Goal: Obtain resource: Obtain resource

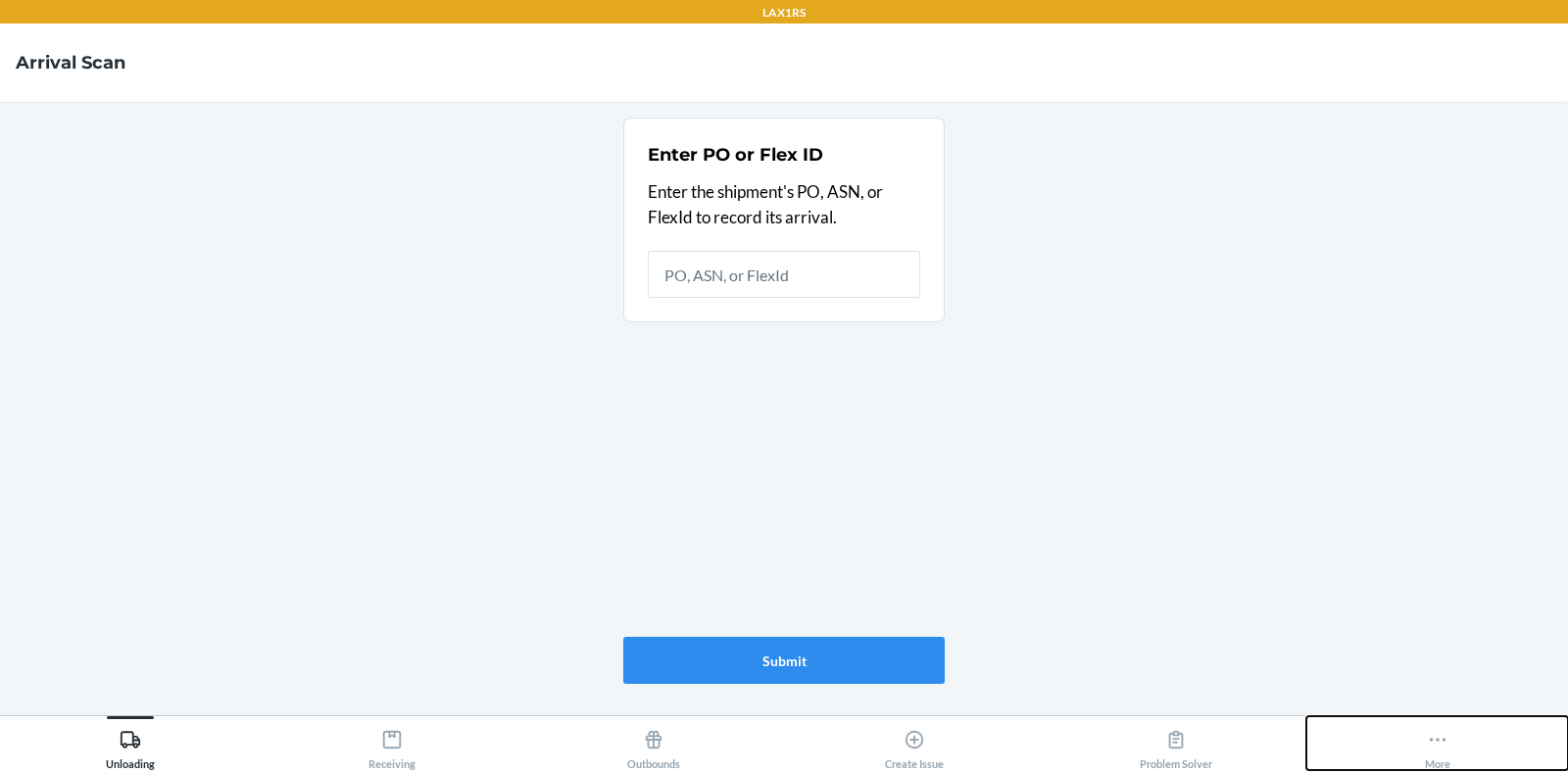
drag, startPoint x: 1366, startPoint y: 733, endPoint x: 1427, endPoint y: 732, distance: 61.0
click at [1427, 732] on icon at bounding box center [1438, 740] width 22 height 22
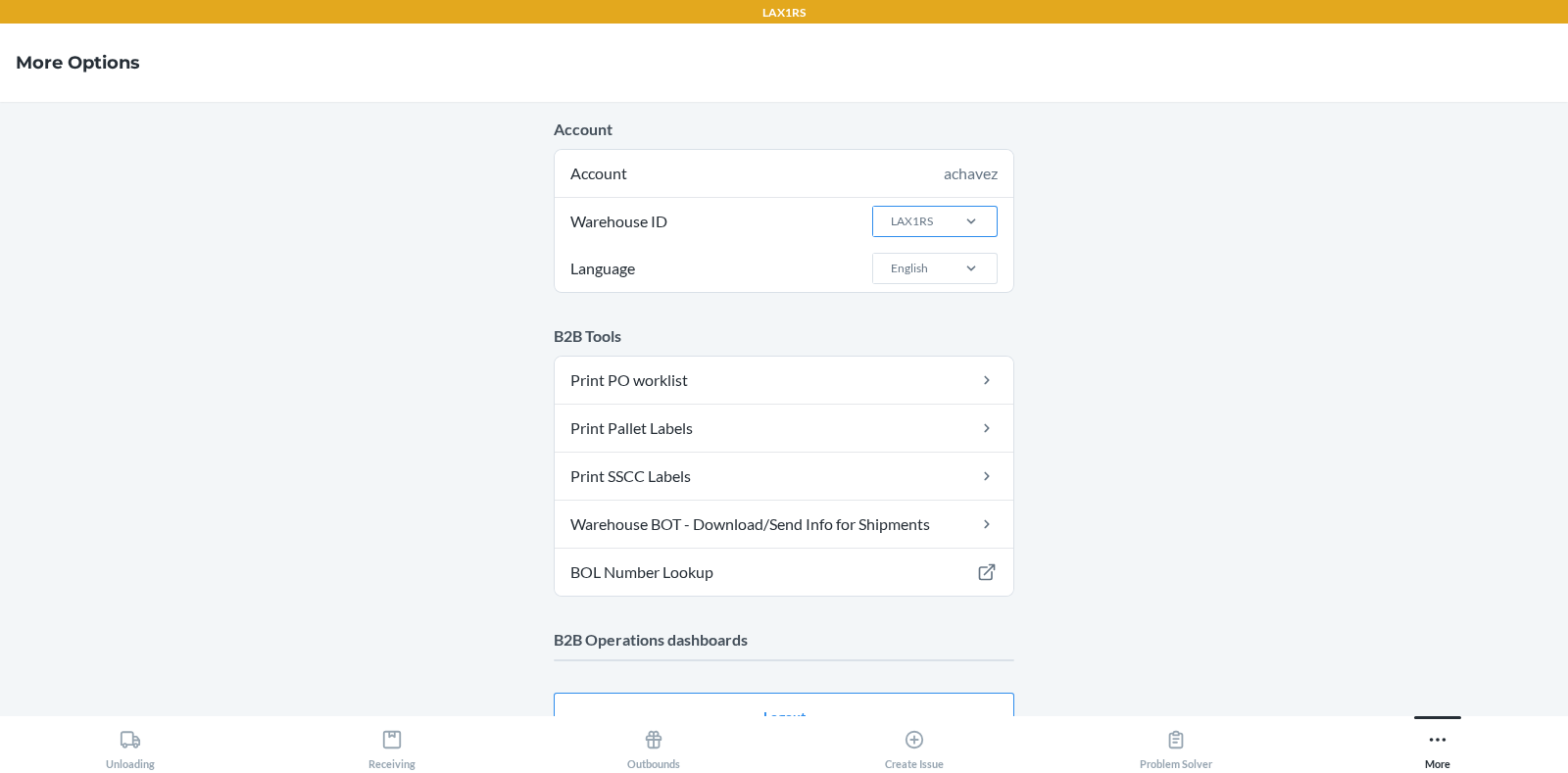
click at [914, 223] on div "LAX1RS" at bounding box center [911, 222] width 42 height 18
click at [890, 223] on input "Warehouse ID LAX1RS" at bounding box center [889, 222] width 2 height 18
click at [912, 375] on div "LAX1" at bounding box center [940, 387] width 106 height 37
click at [890, 231] on input "Warehouse ID option LAX1 focused, 13 of 25. 25 results available. Use Up and Do…" at bounding box center [889, 222] width 2 height 18
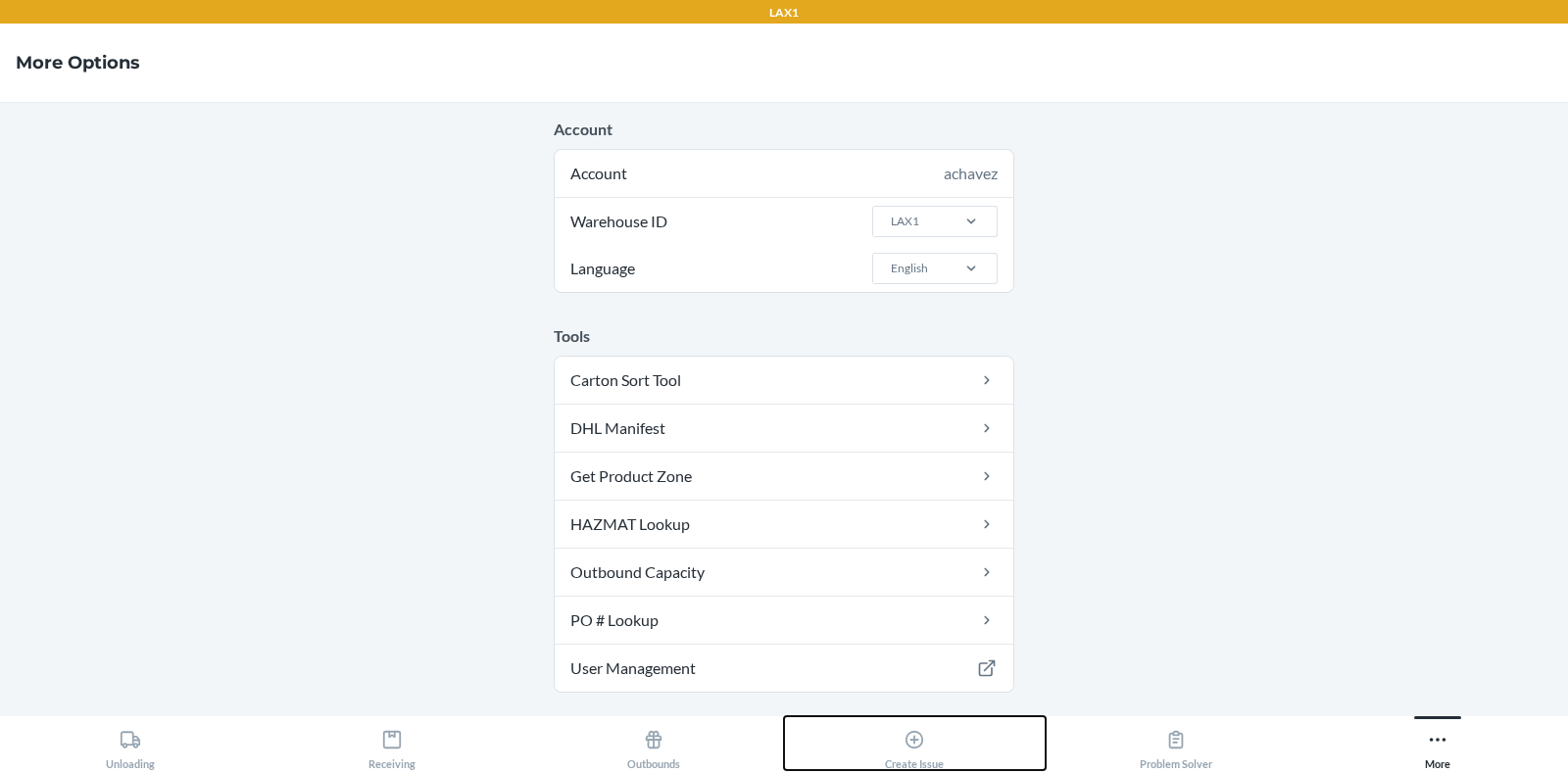
click at [942, 747] on div "Create Issue" at bounding box center [914, 746] width 59 height 49
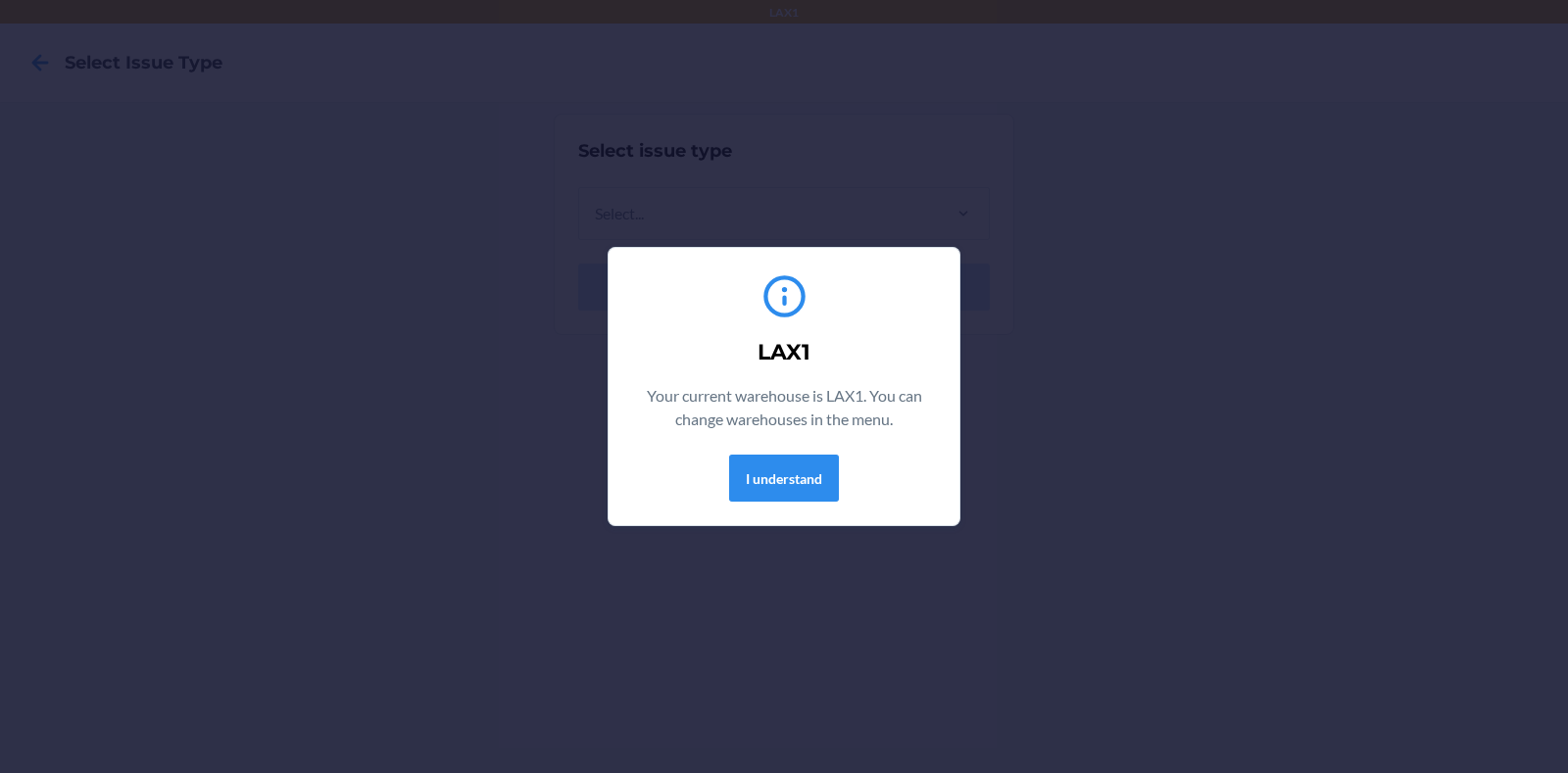
click at [776, 449] on div "LAX1 Your current warehouse is LAX1. You can change warehouses in the menu. I u…" at bounding box center [784, 386] width 304 height 246
click at [764, 462] on button "I understand" at bounding box center [784, 479] width 110 height 47
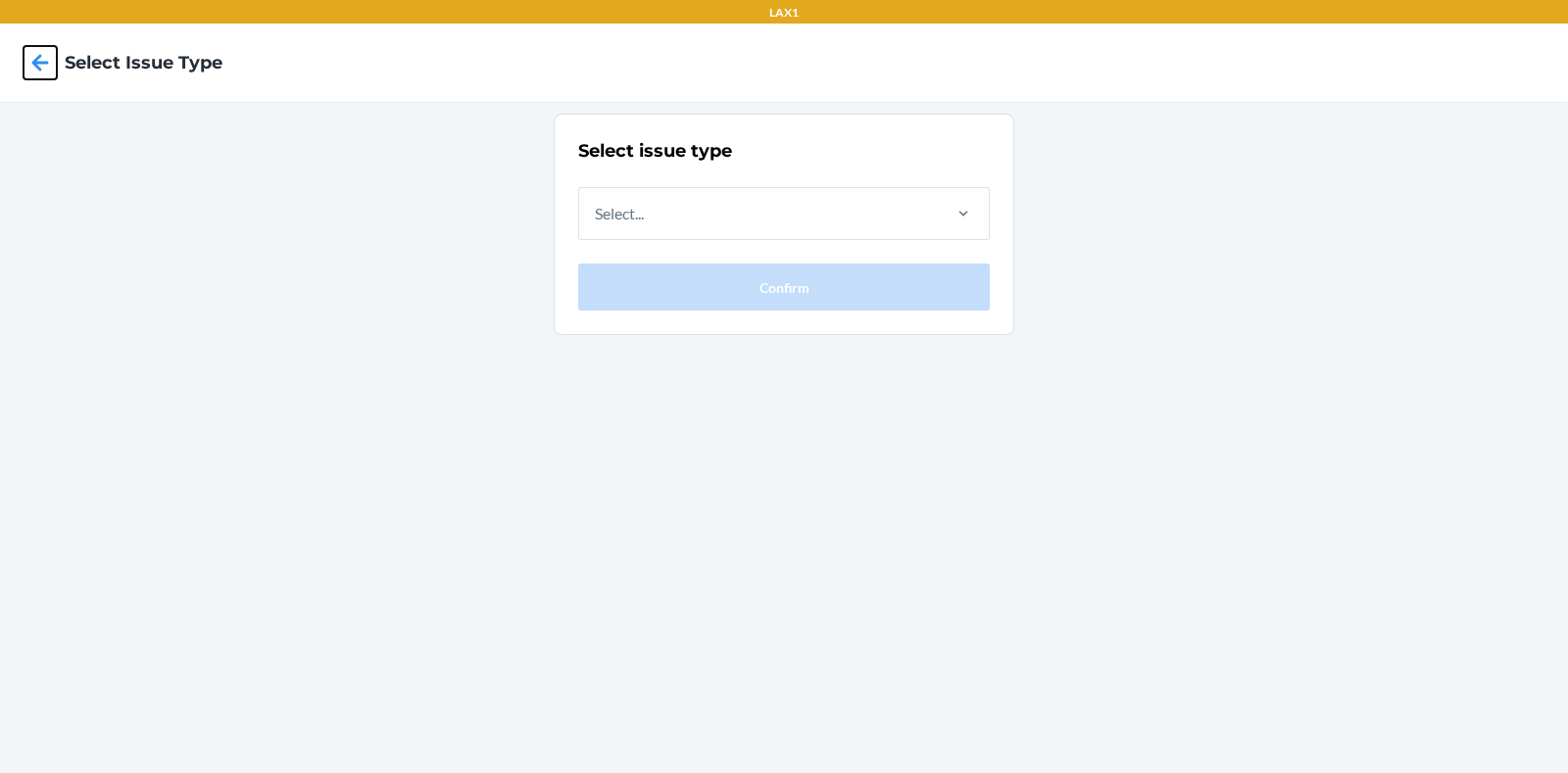
click at [26, 70] on icon at bounding box center [40, 63] width 33 height 33
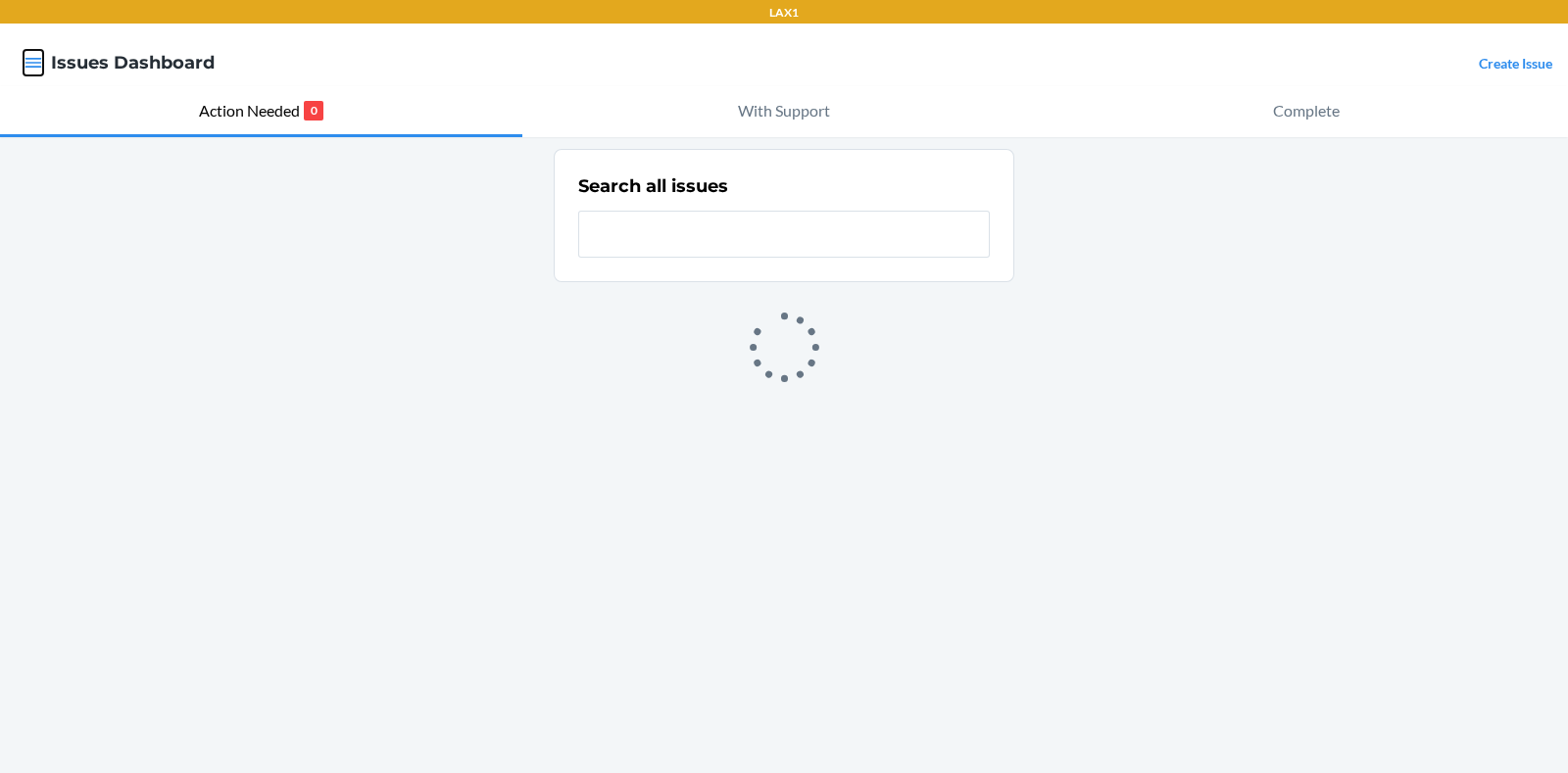
click at [34, 61] on icon "button" at bounding box center [33, 63] width 20 height 20
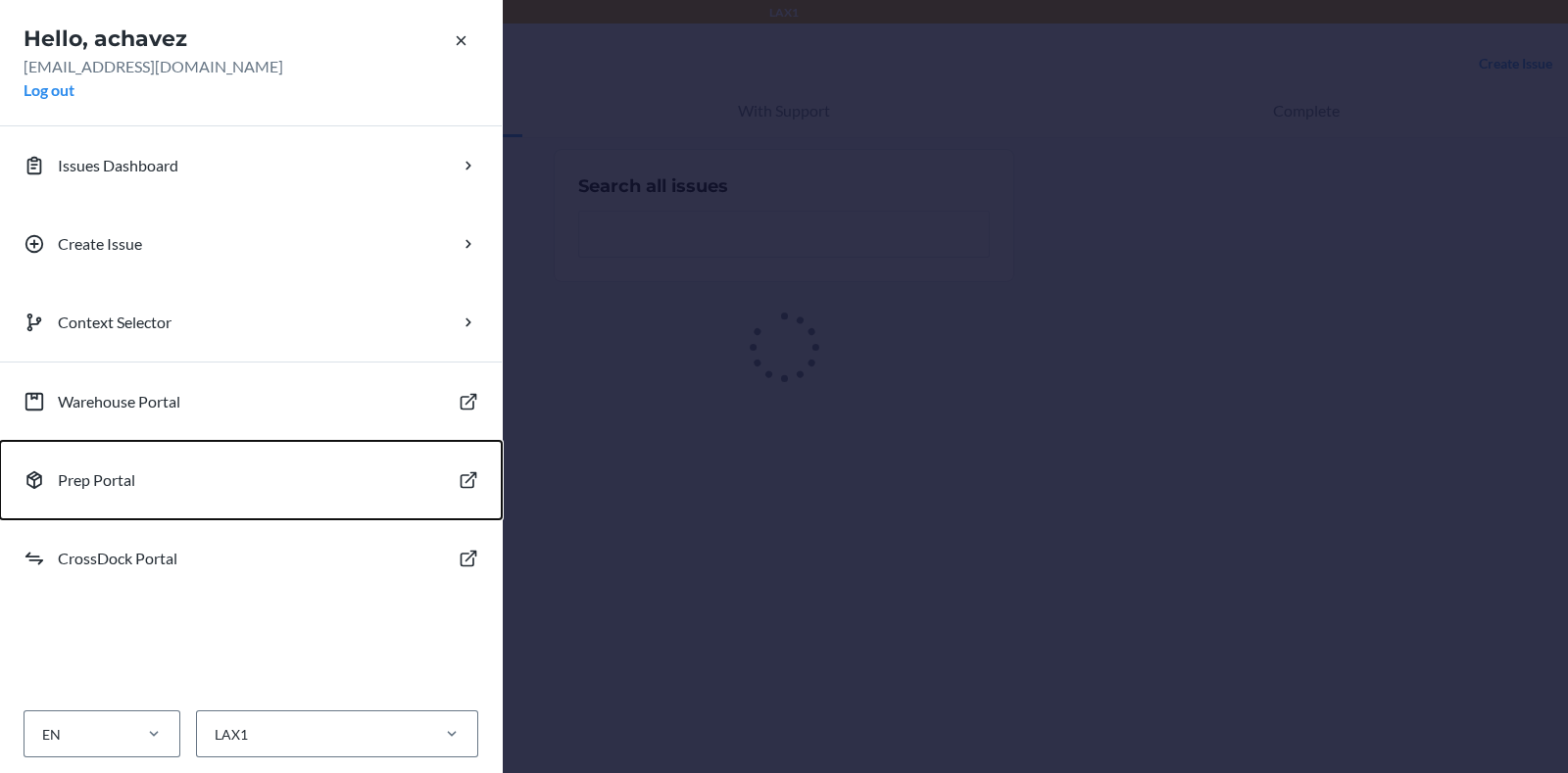
click at [108, 495] on button "Prep Portal" at bounding box center [251, 481] width 502 height 78
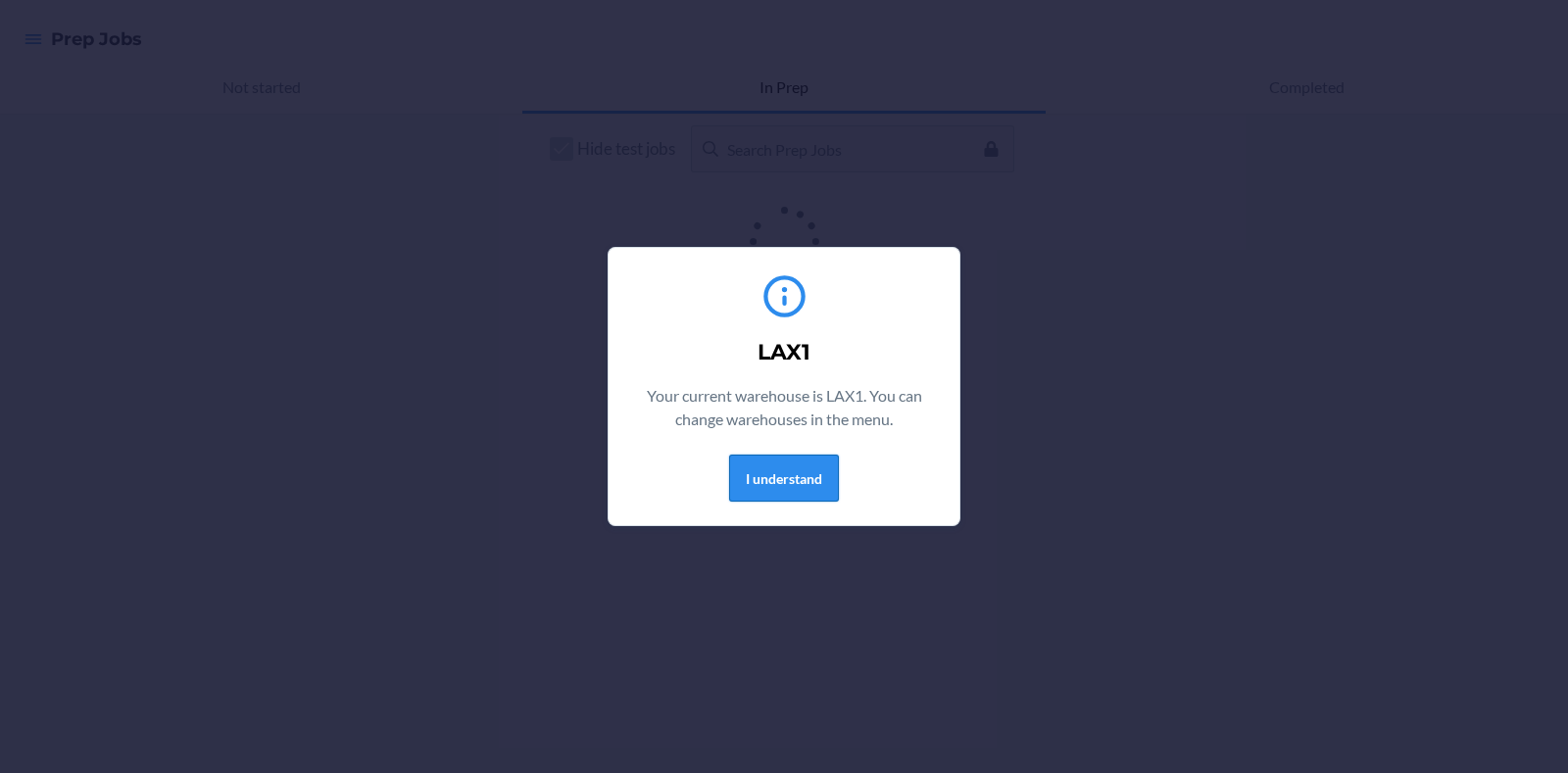
click at [765, 490] on button "I understand" at bounding box center [784, 479] width 110 height 47
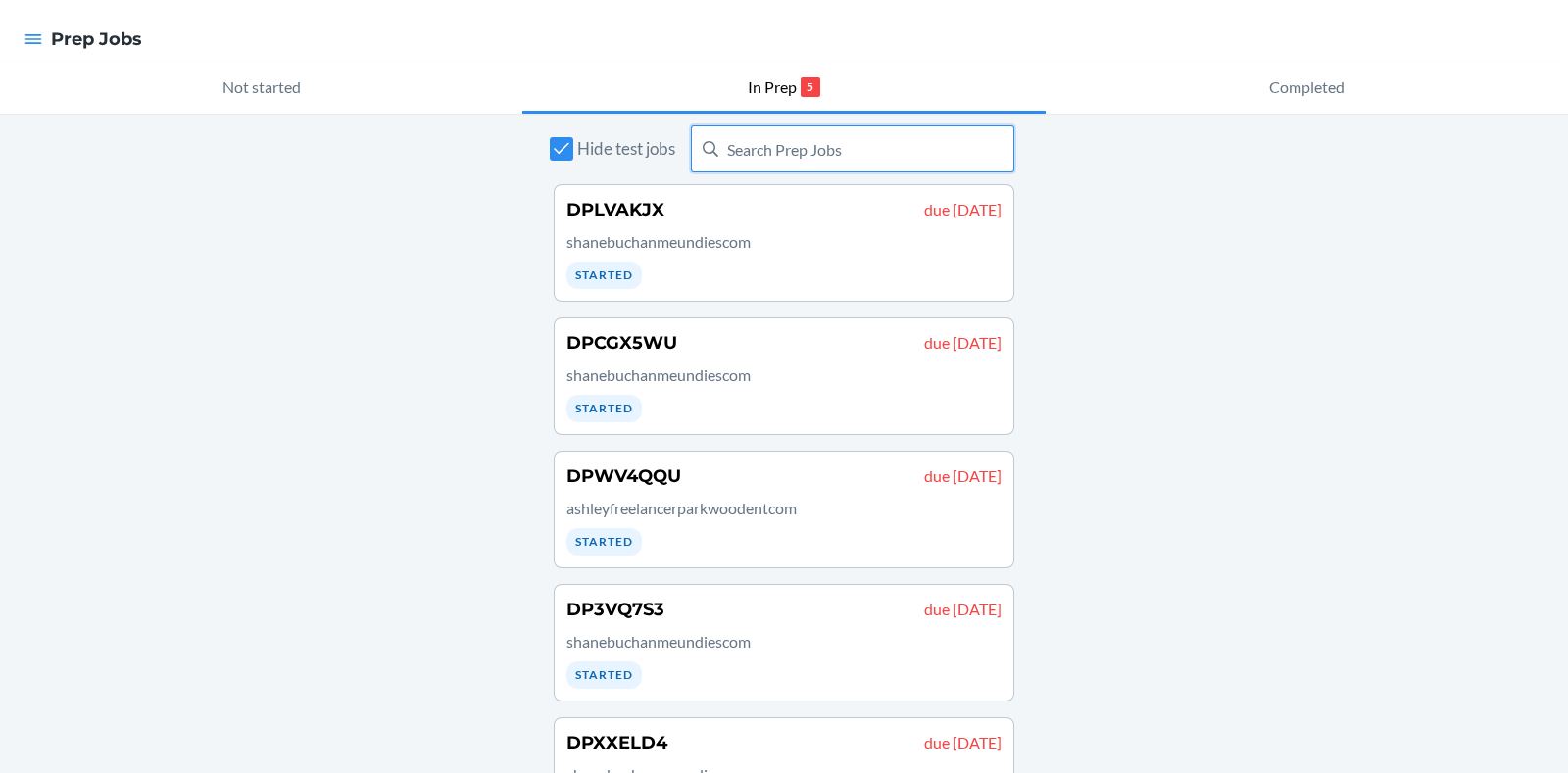
click at [752, 150] on input "text" at bounding box center [852, 149] width 324 height 47
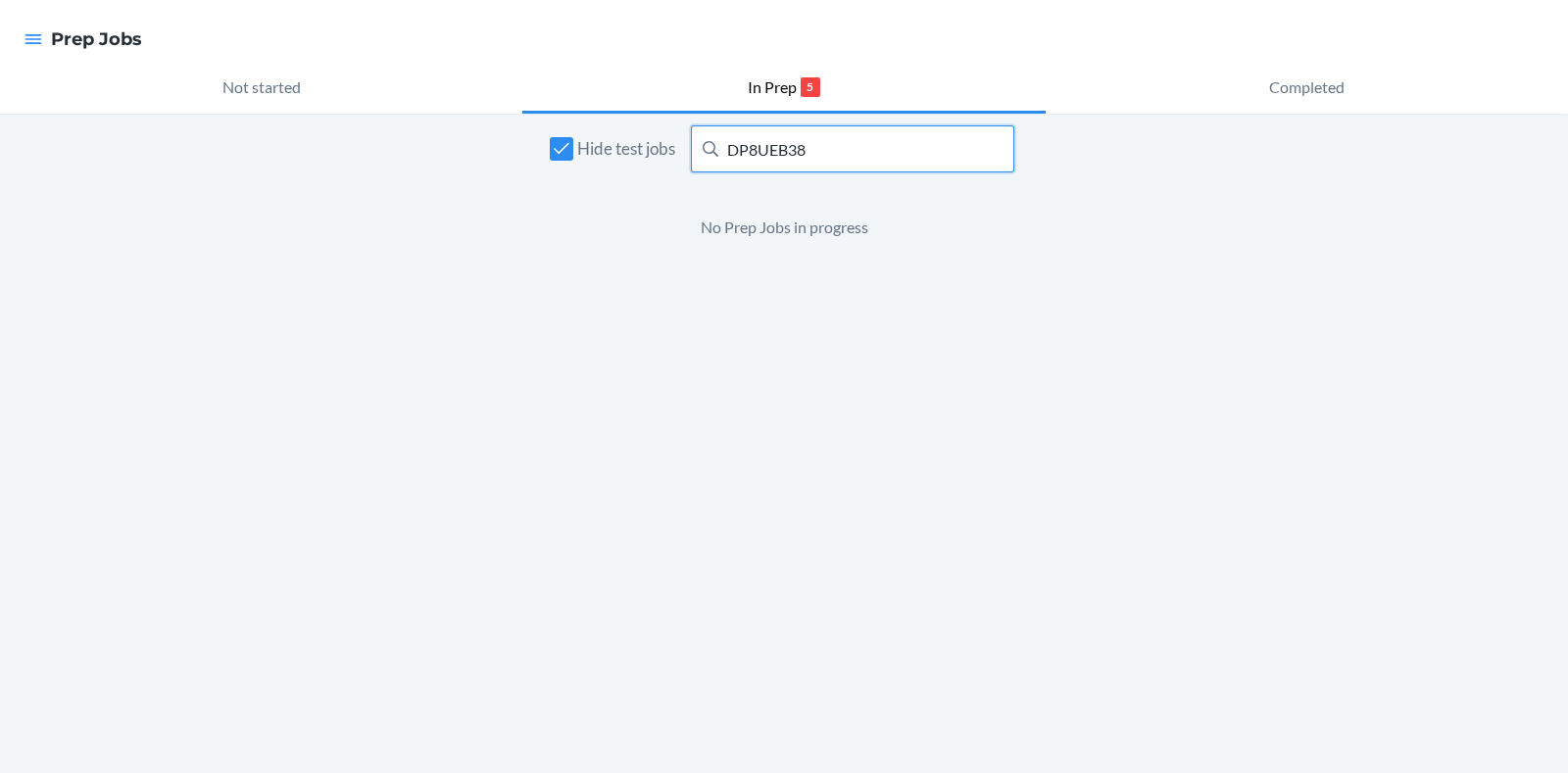
type input "DP8UEB38"
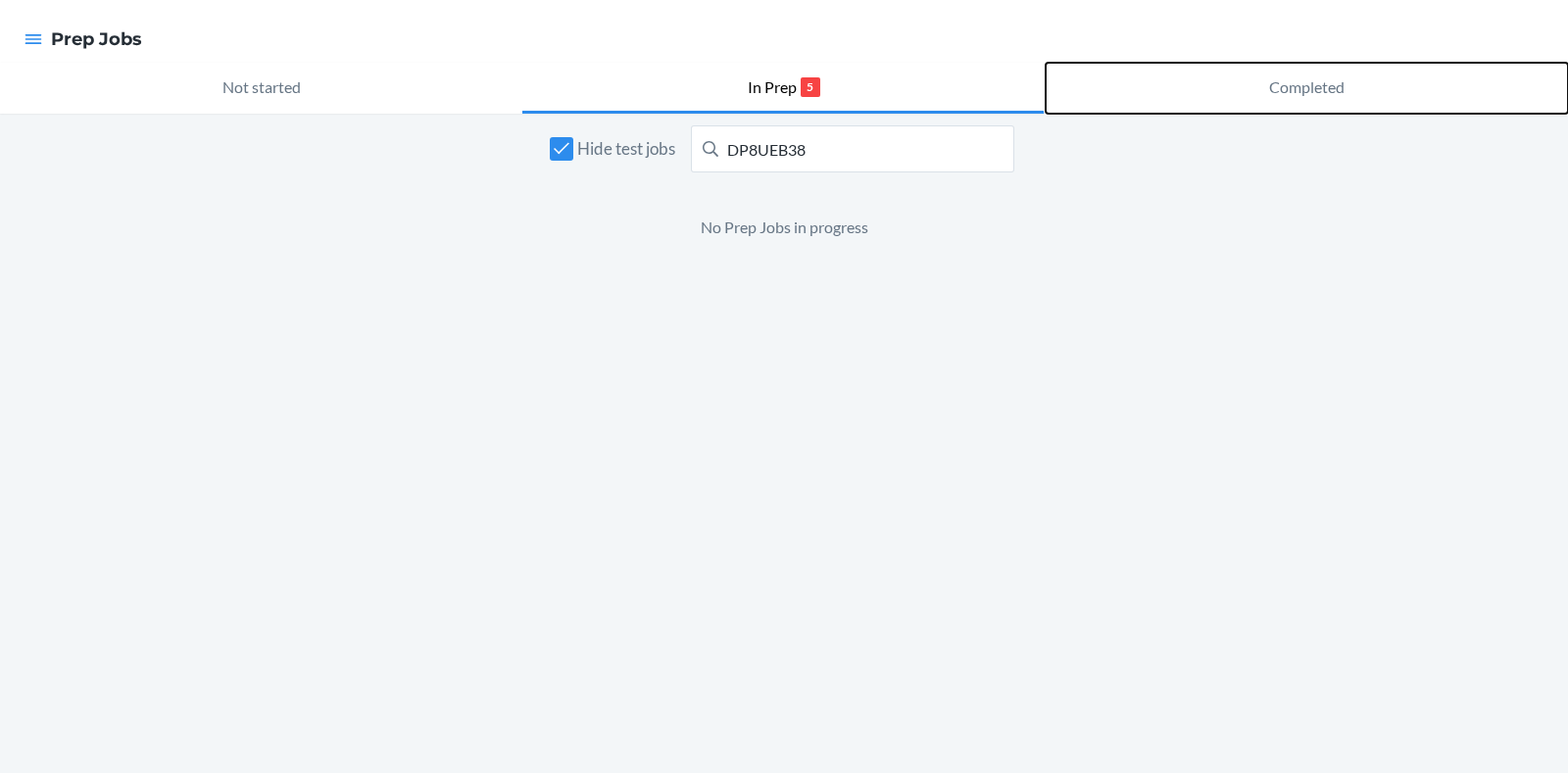
click at [1264, 79] on button "Completed" at bounding box center [1306, 88] width 523 height 51
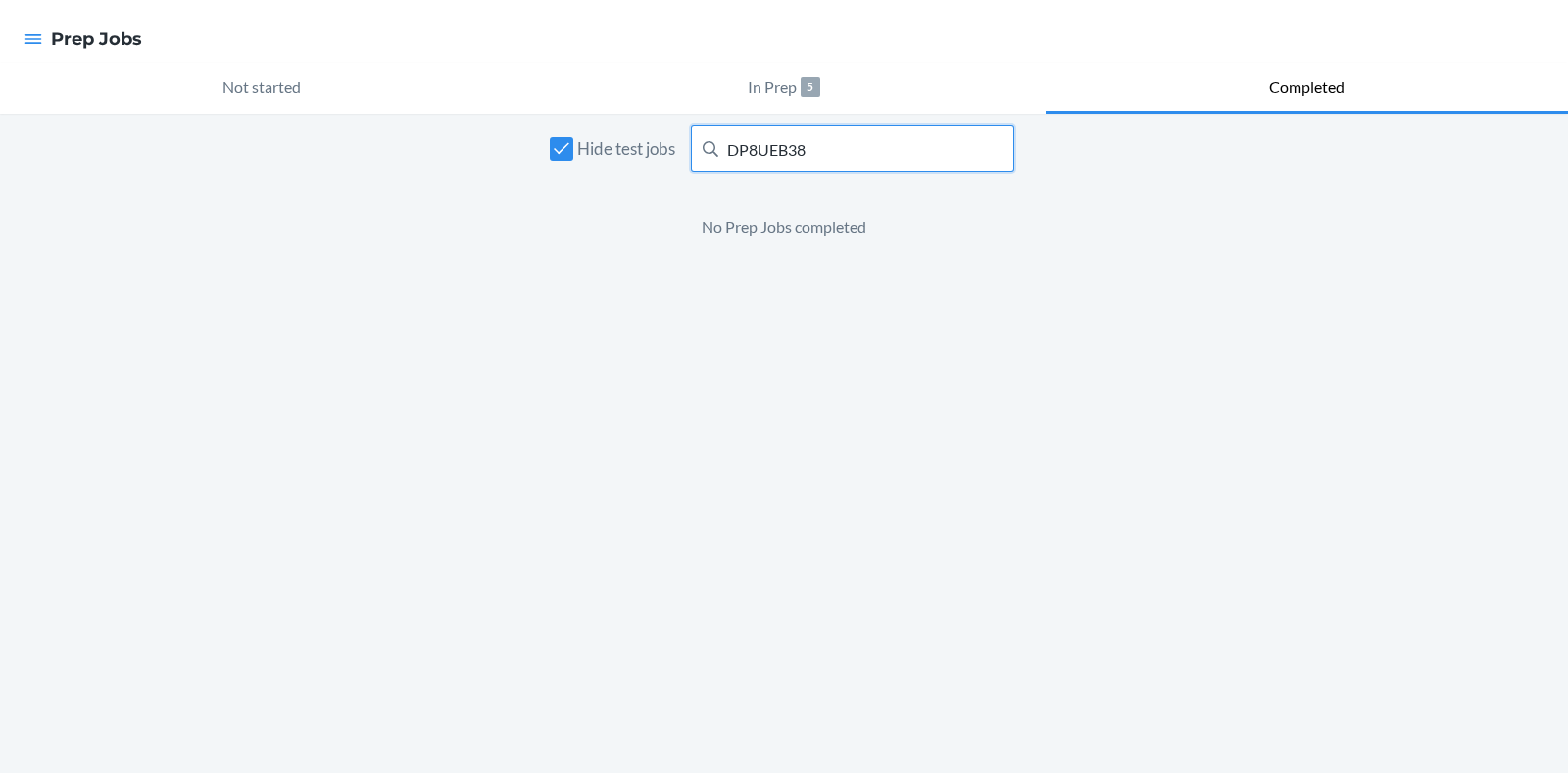
click at [828, 149] on input "DP8UEB38" at bounding box center [852, 149] width 324 height 47
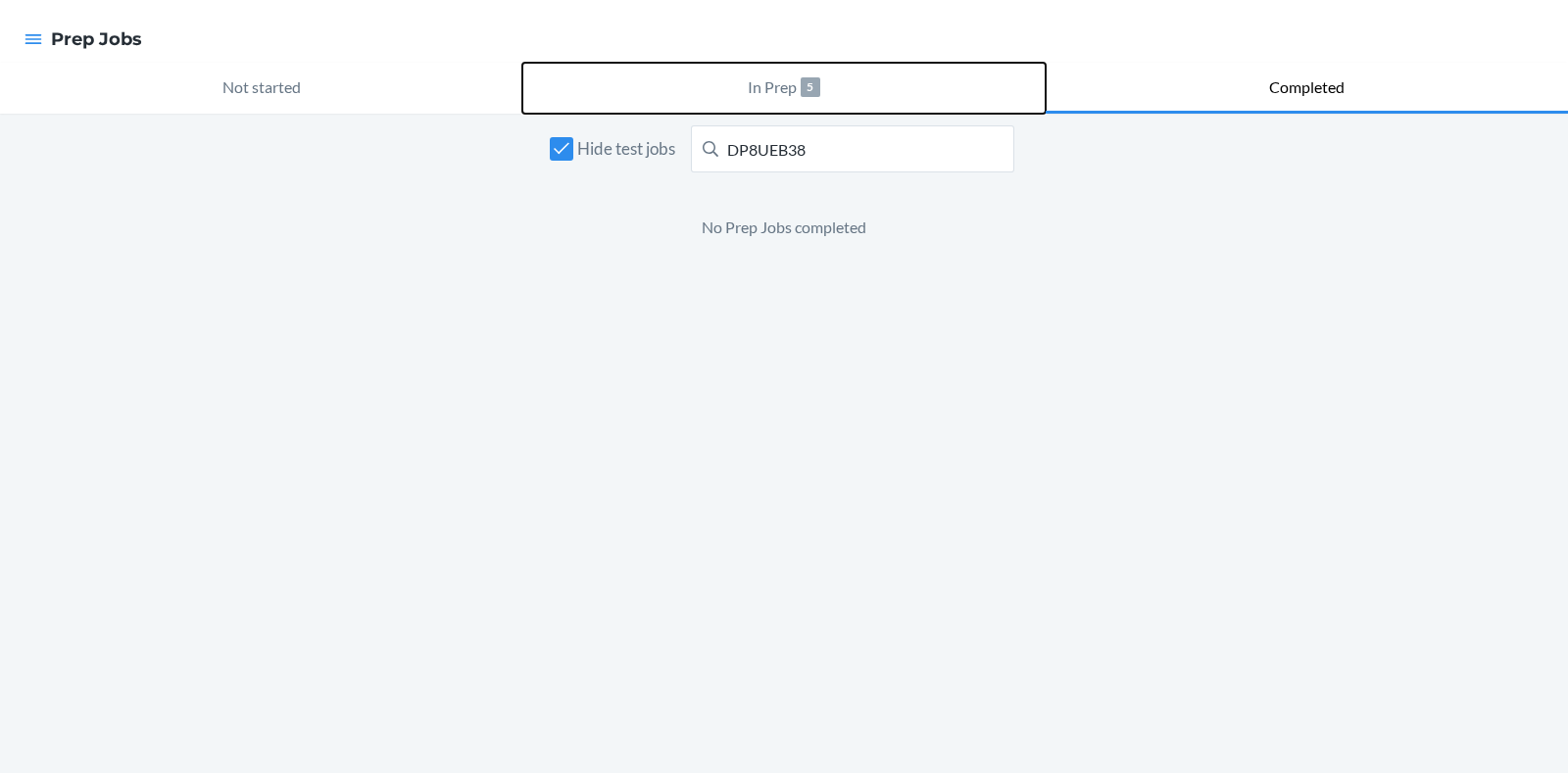
click at [753, 86] on p "In Prep" at bounding box center [772, 87] width 49 height 24
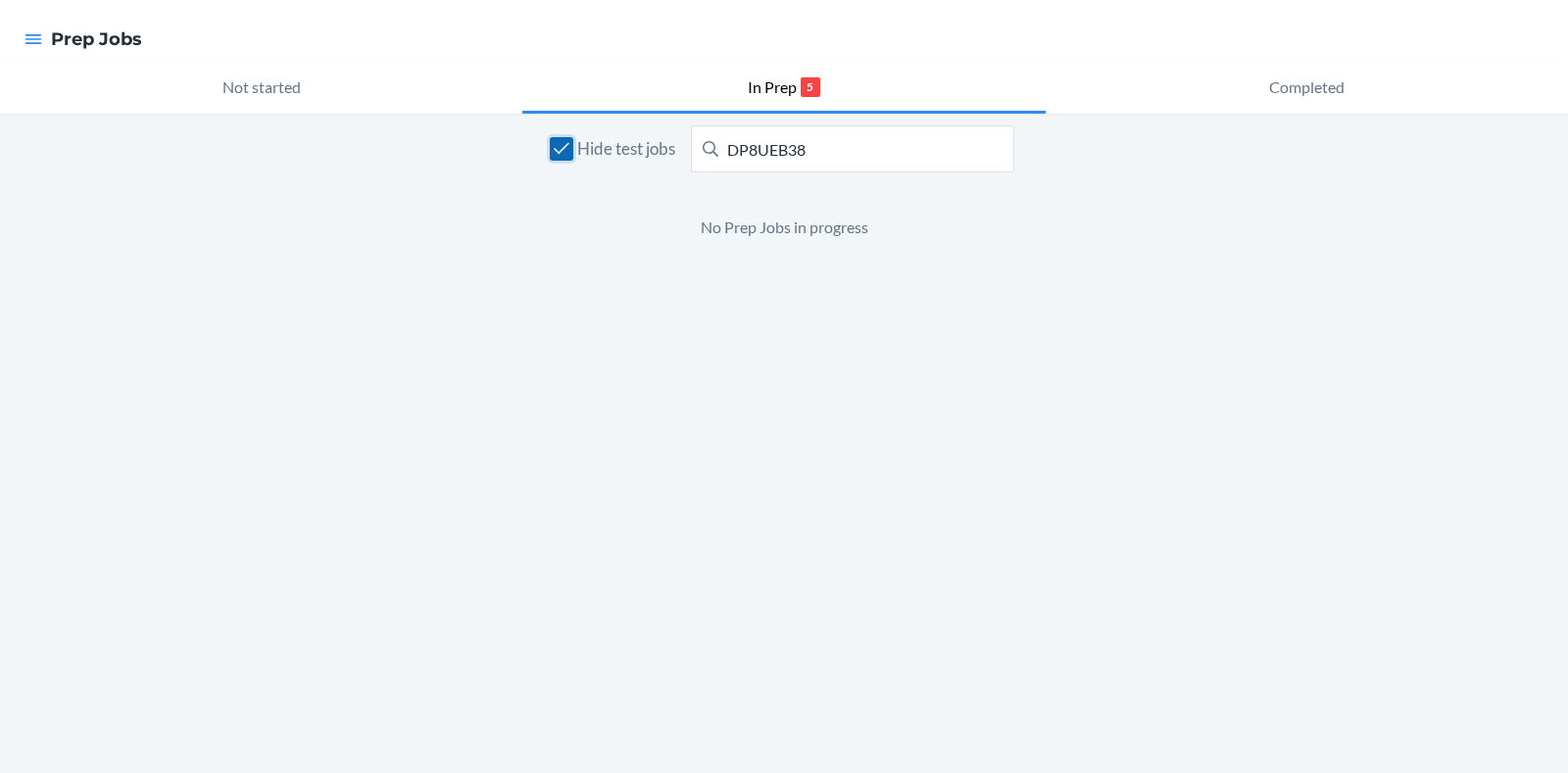
click at [554, 150] on input "Hide test jobs" at bounding box center [562, 149] width 24 height 24
checkbox input "false"
click at [813, 165] on input "DP8UEB38" at bounding box center [852, 149] width 324 height 47
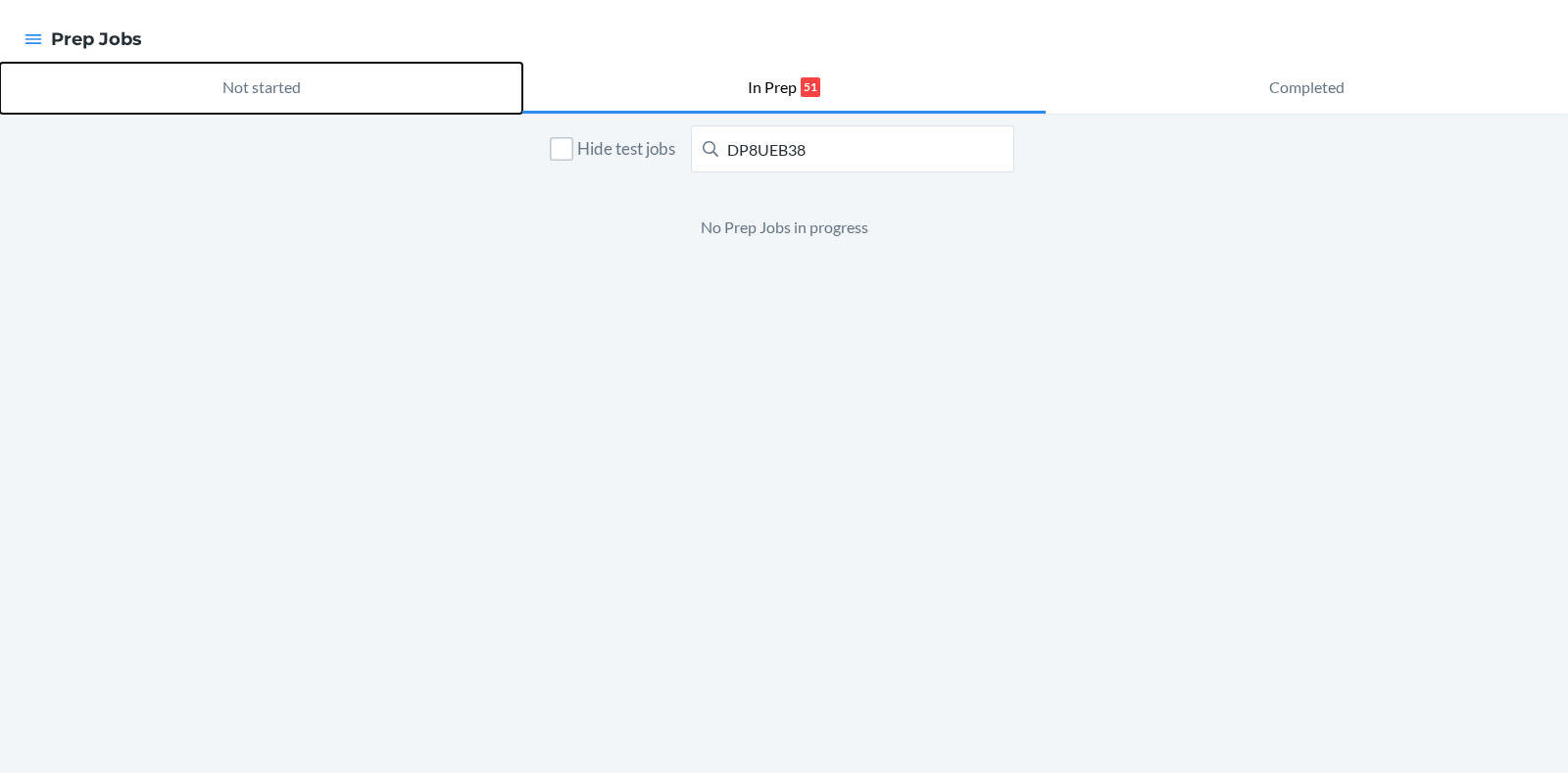
click at [260, 82] on p "Not started" at bounding box center [262, 87] width 78 height 24
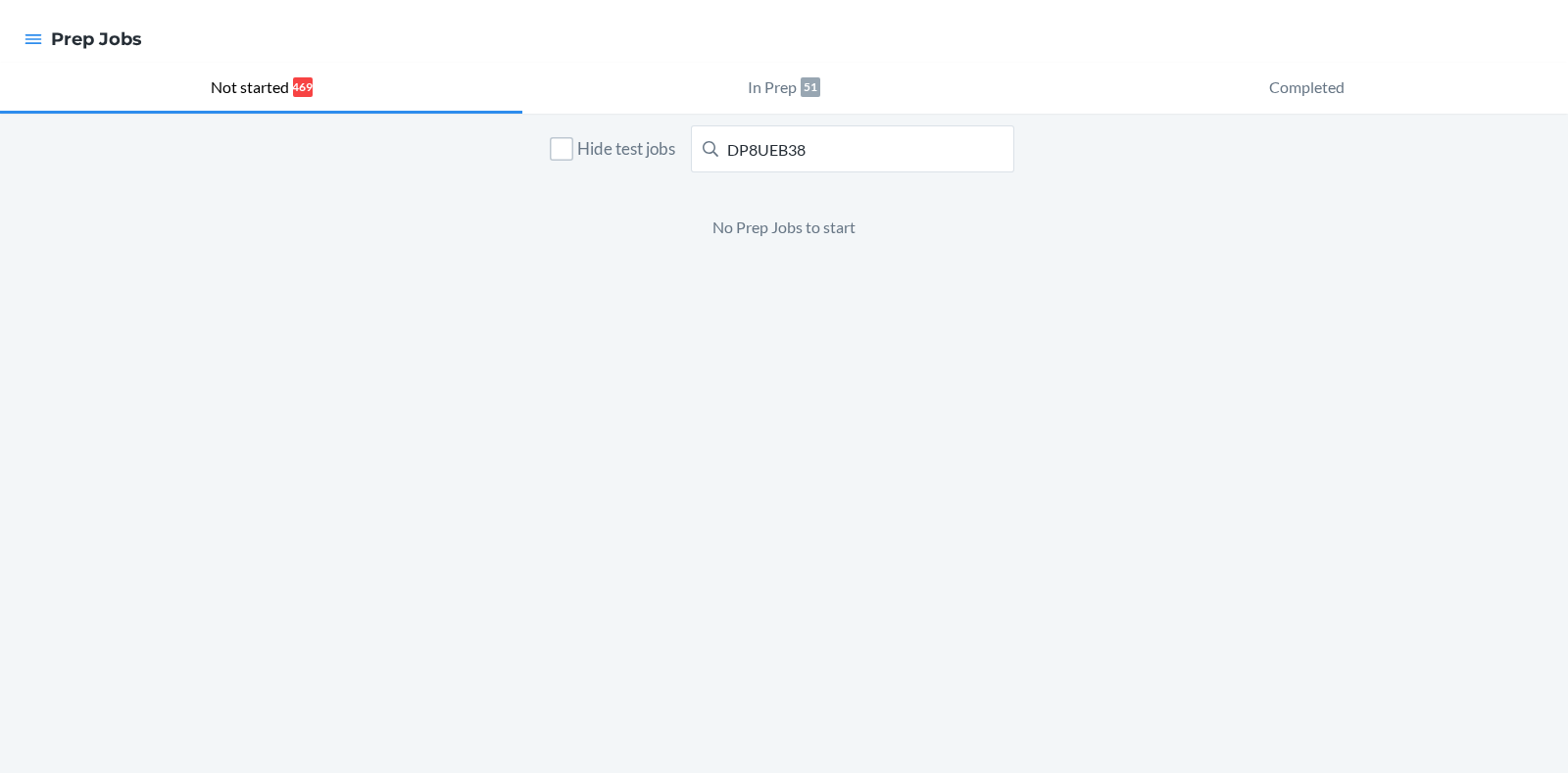
click at [22, 44] on div at bounding box center [33, 39] width 35 height 41
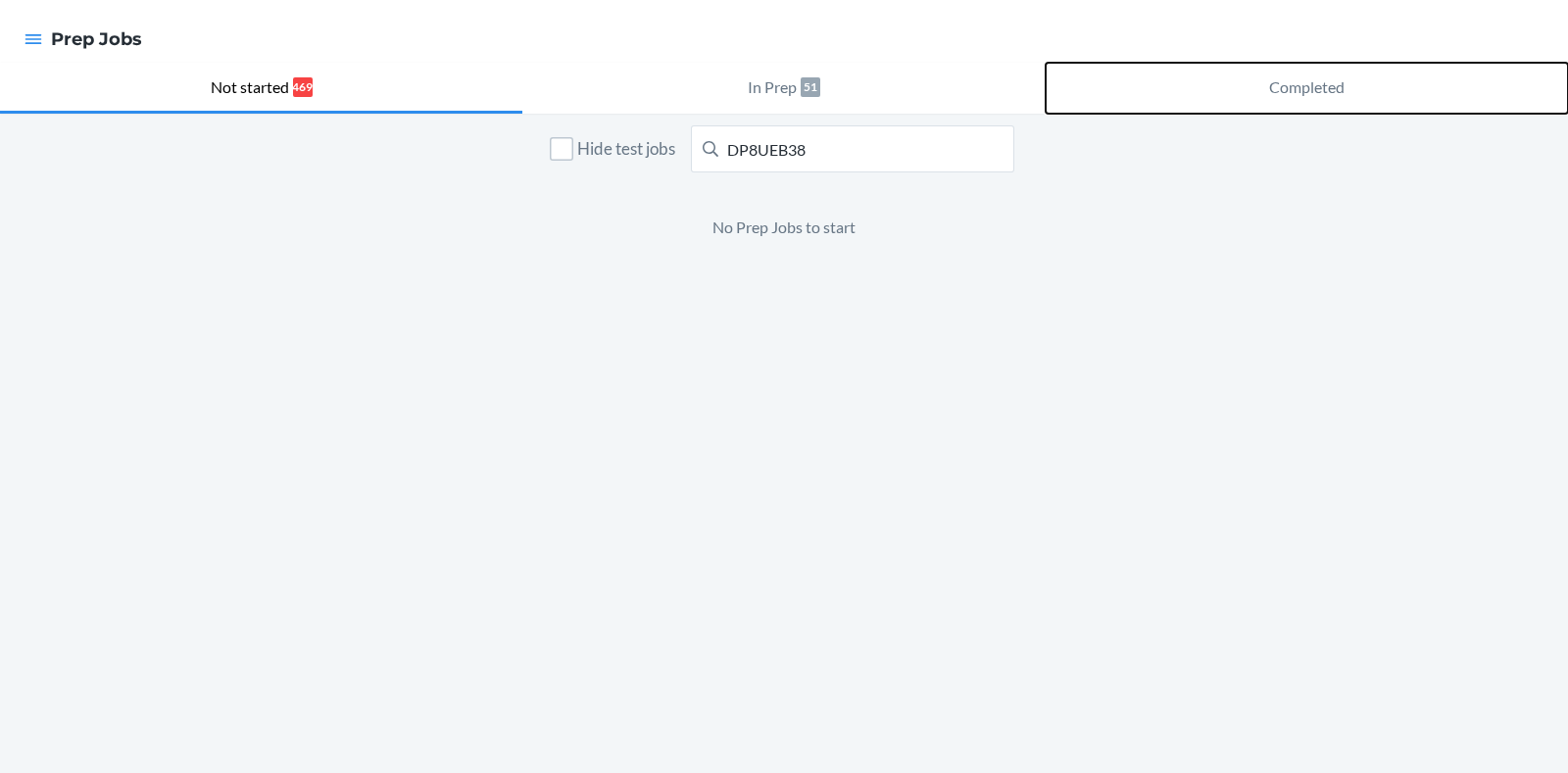
click at [1288, 71] on button "Completed" at bounding box center [1306, 88] width 523 height 51
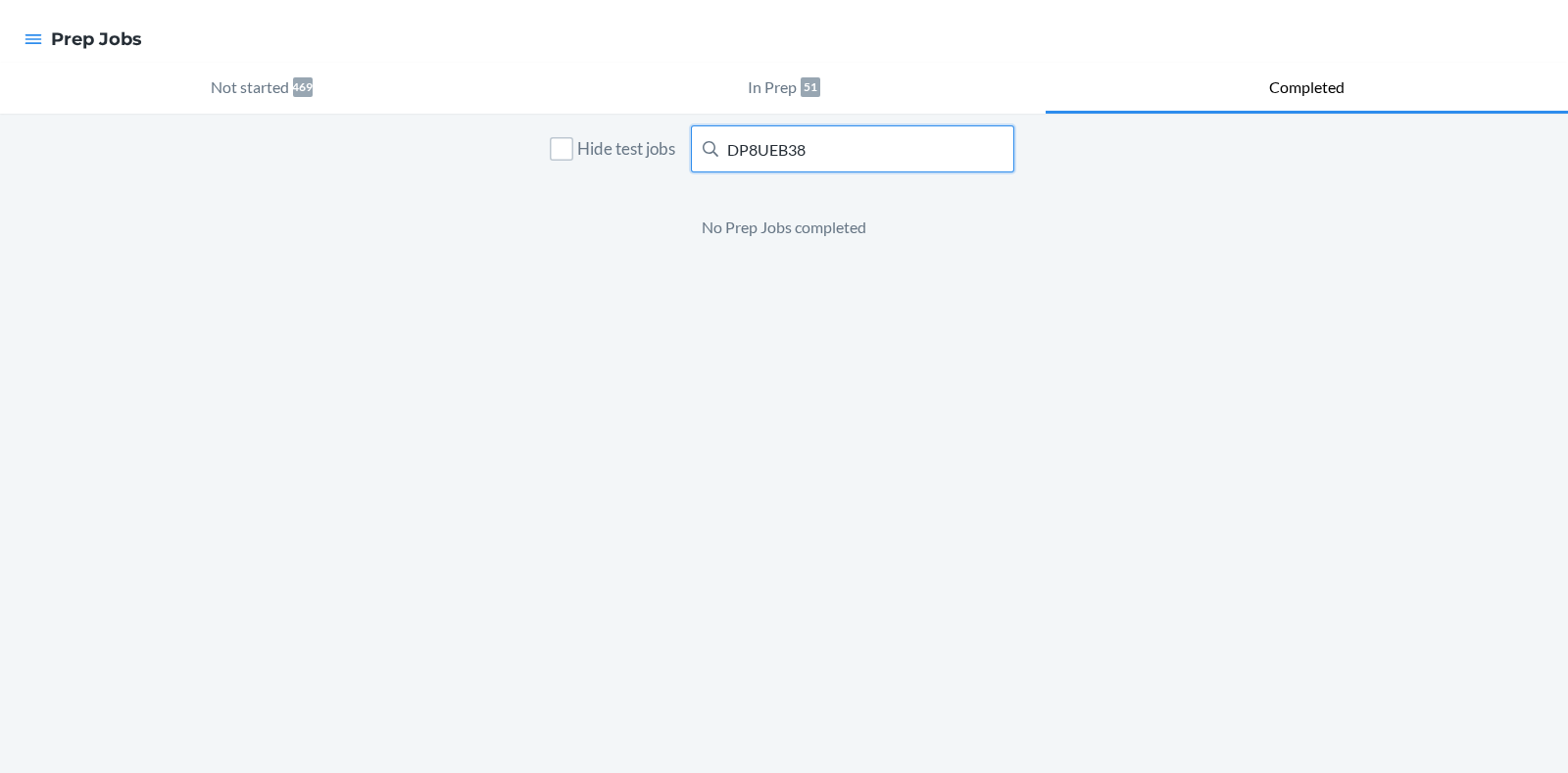
click at [853, 149] on input "DP8UEB38" at bounding box center [852, 149] width 324 height 47
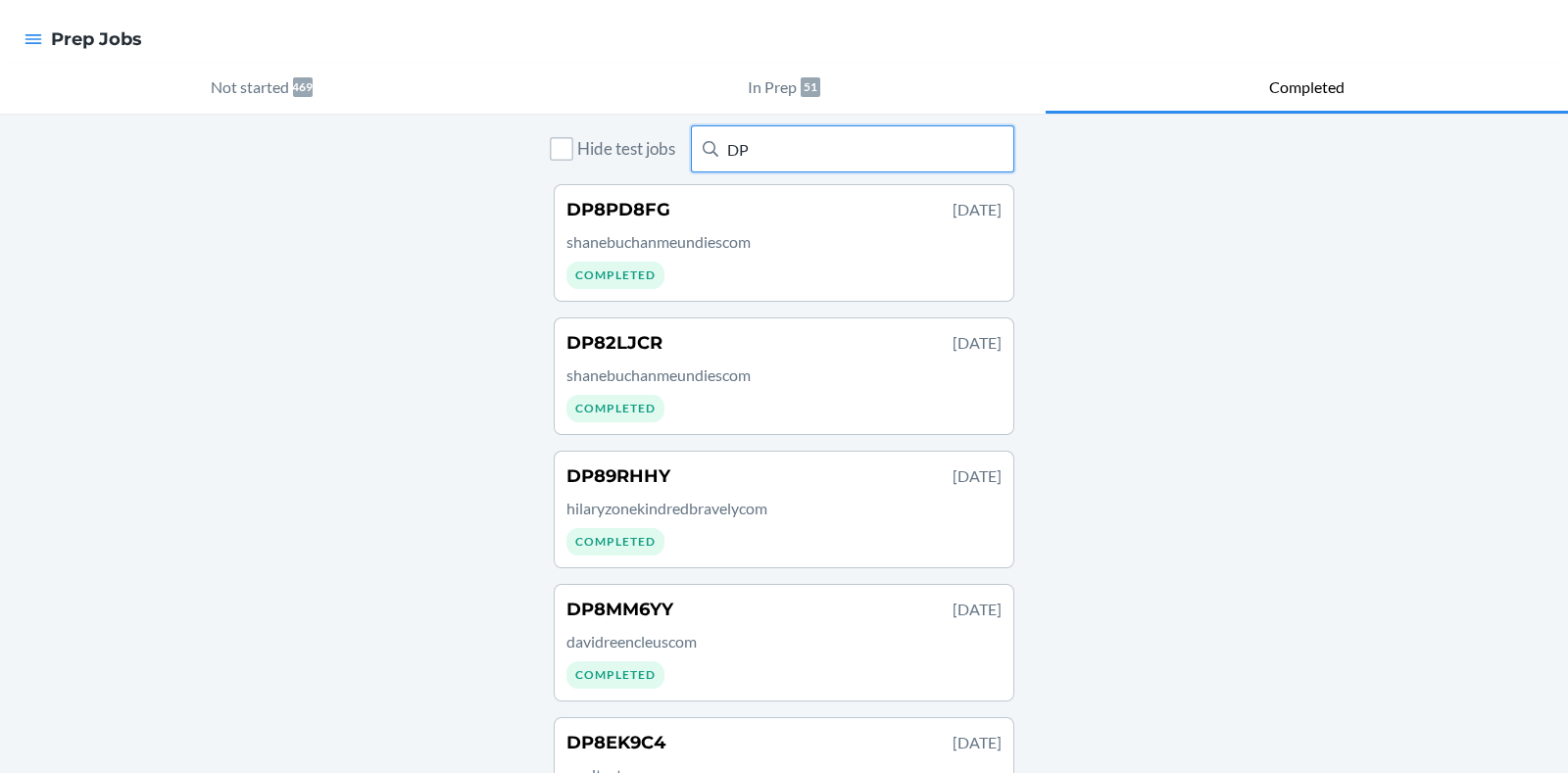
type input "D"
click at [834, 144] on input "text" at bounding box center [852, 149] width 324 height 47
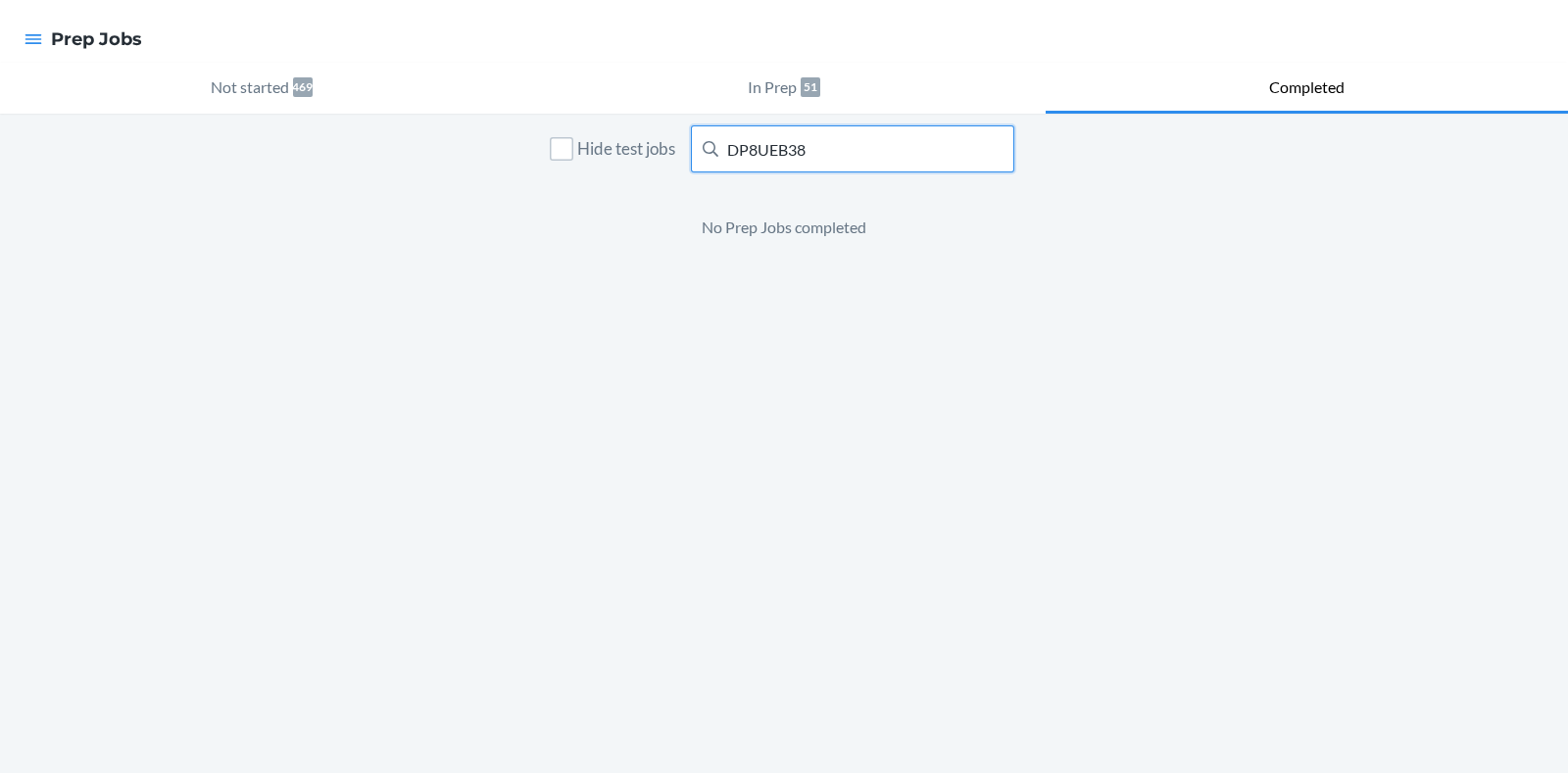
type input "DP8UEB38"
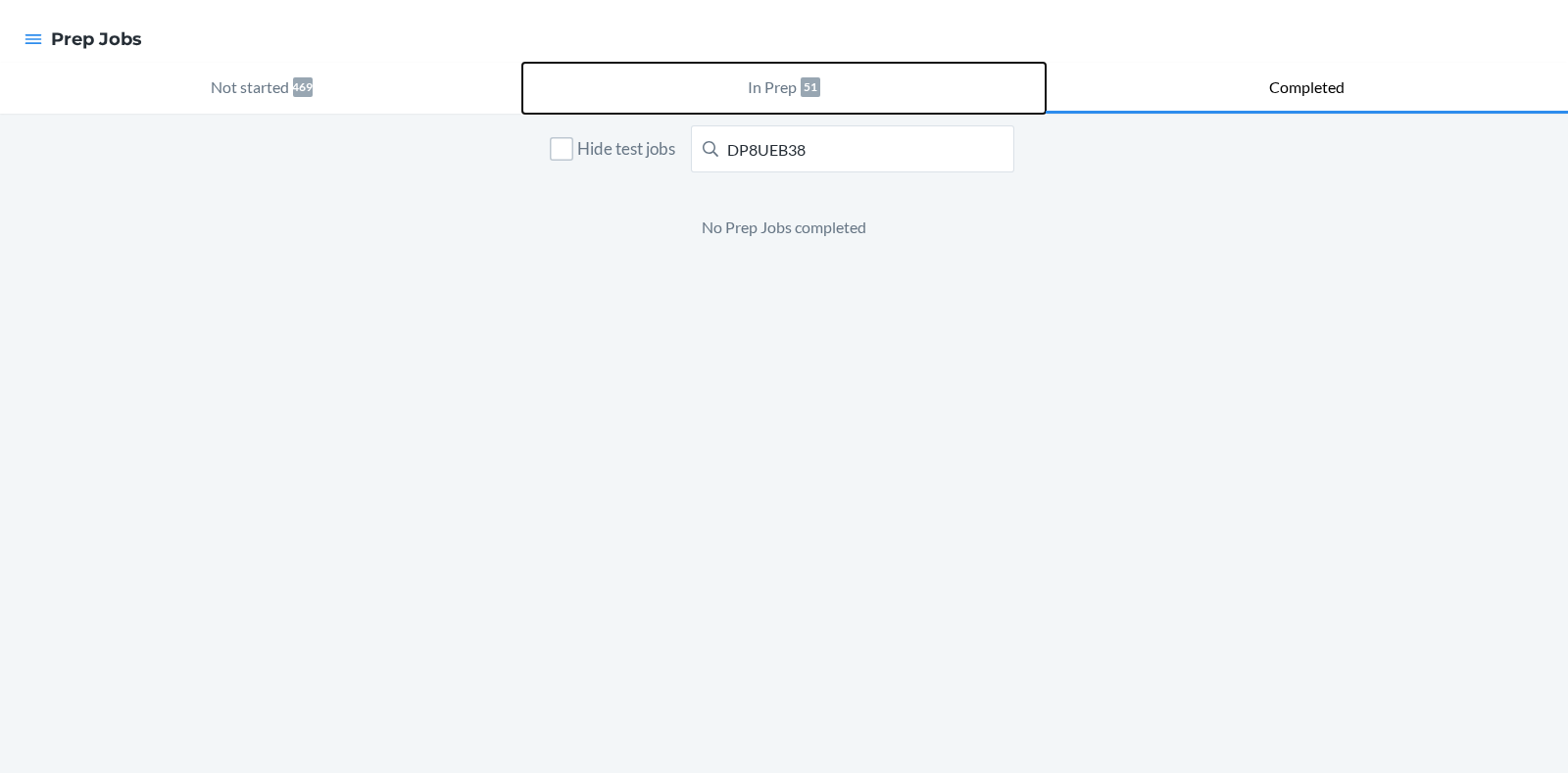
click at [804, 102] on button "In Prep 51" at bounding box center [784, 88] width 523 height 51
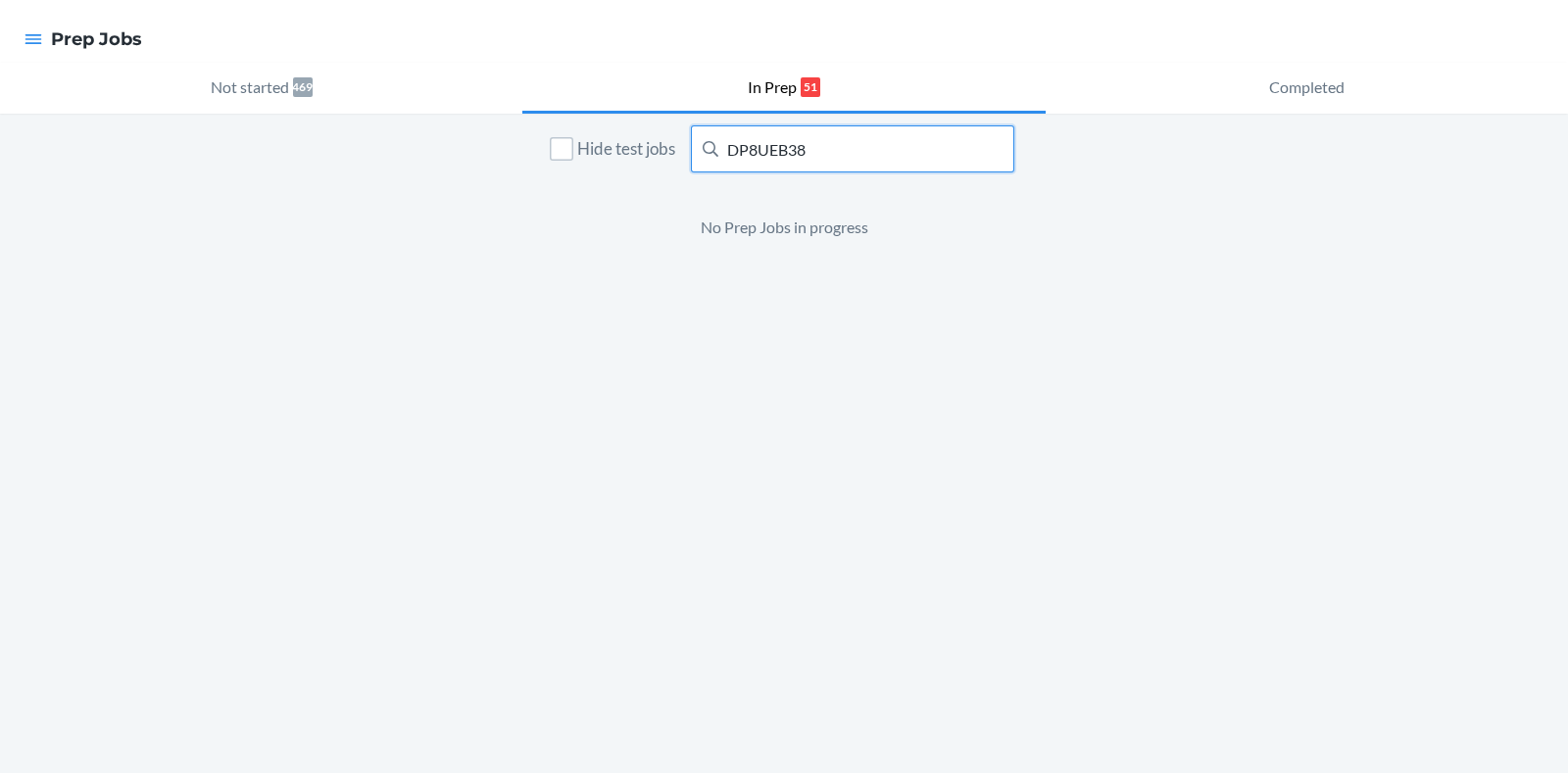
click at [779, 128] on input "DP8UEB38" at bounding box center [852, 149] width 324 height 47
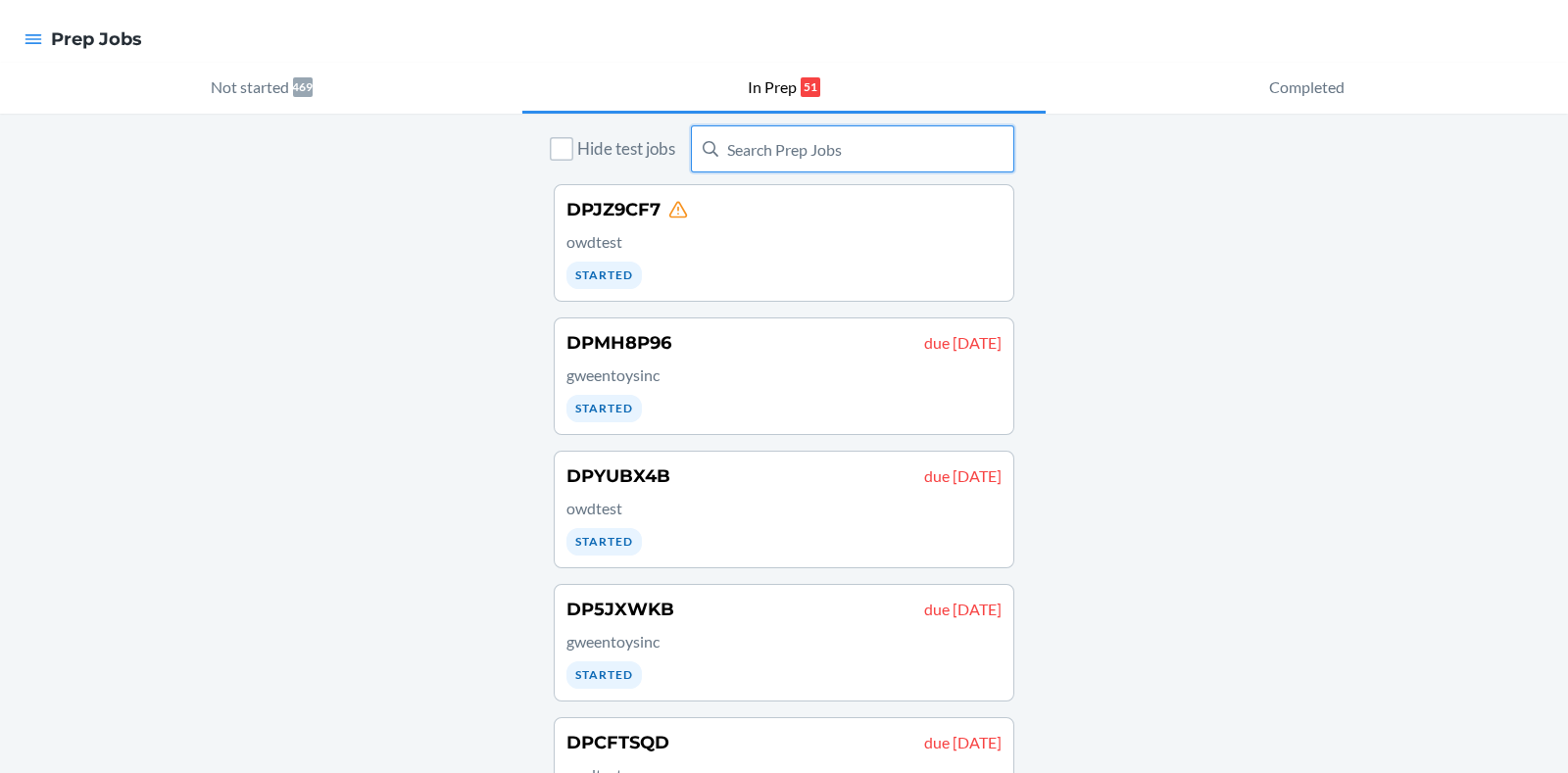
click at [830, 155] on input "text" at bounding box center [852, 149] width 324 height 47
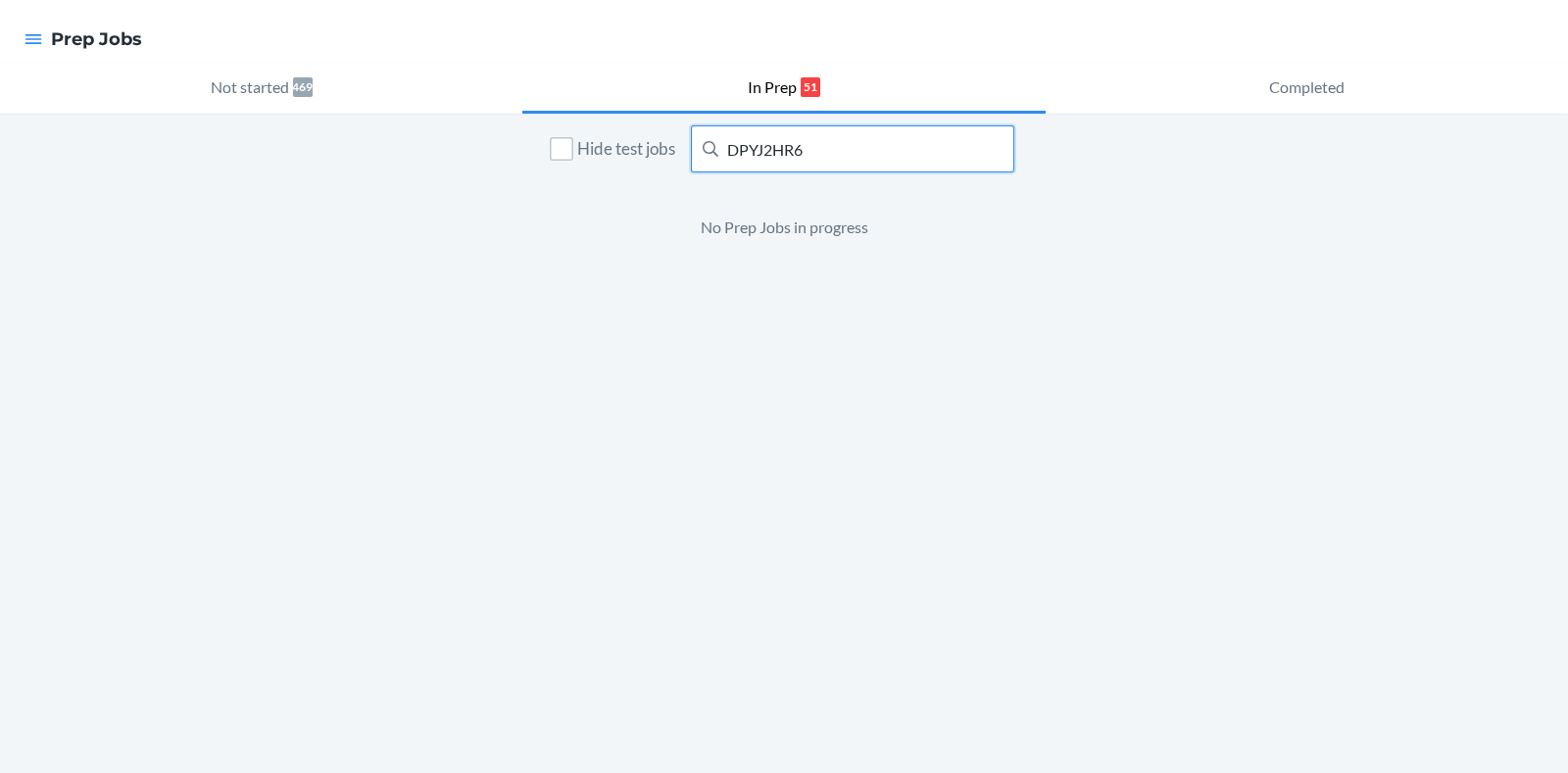
type input "DPYJ2HR6"
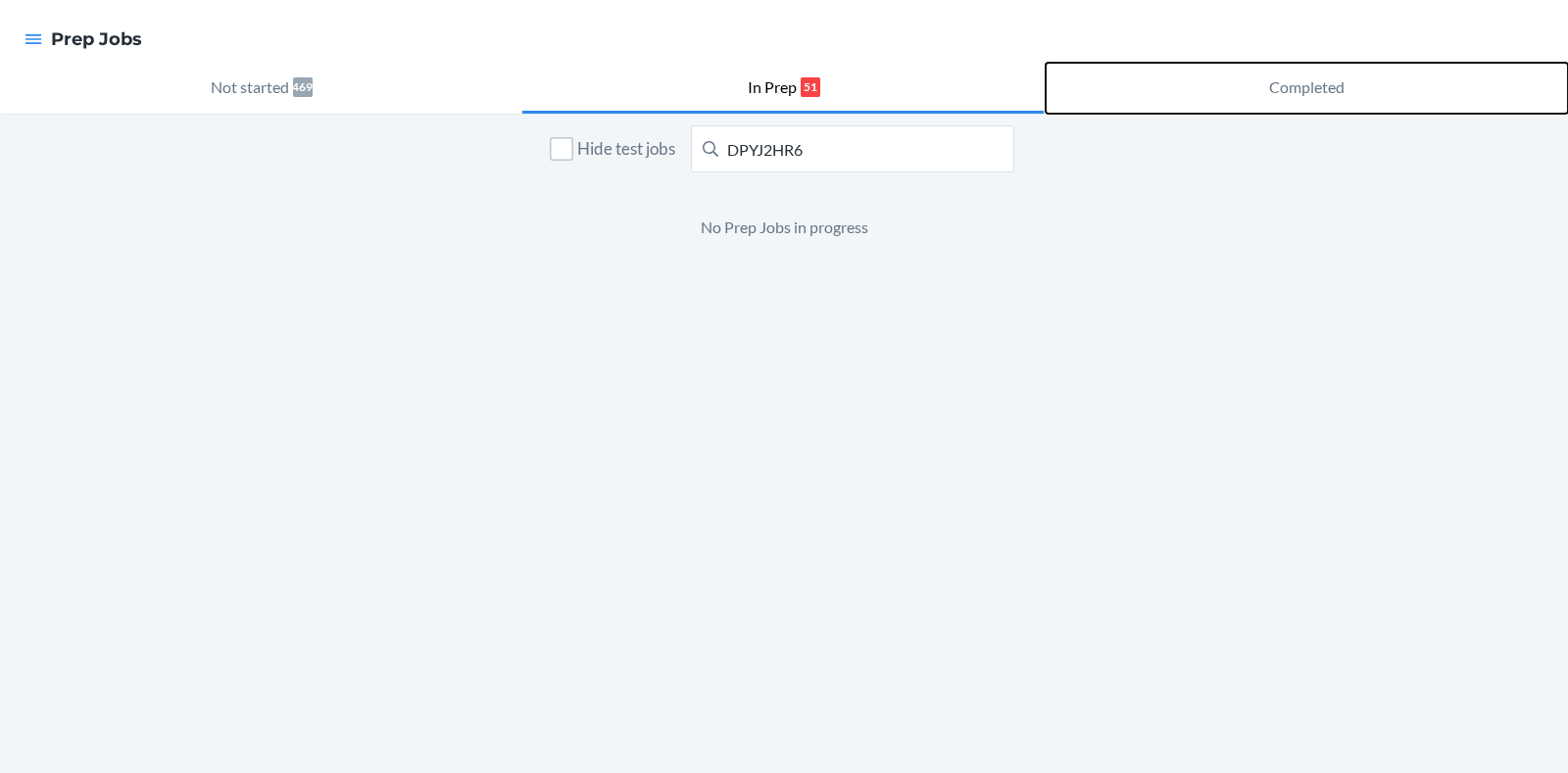
click at [1251, 88] on button "Completed" at bounding box center [1306, 88] width 523 height 51
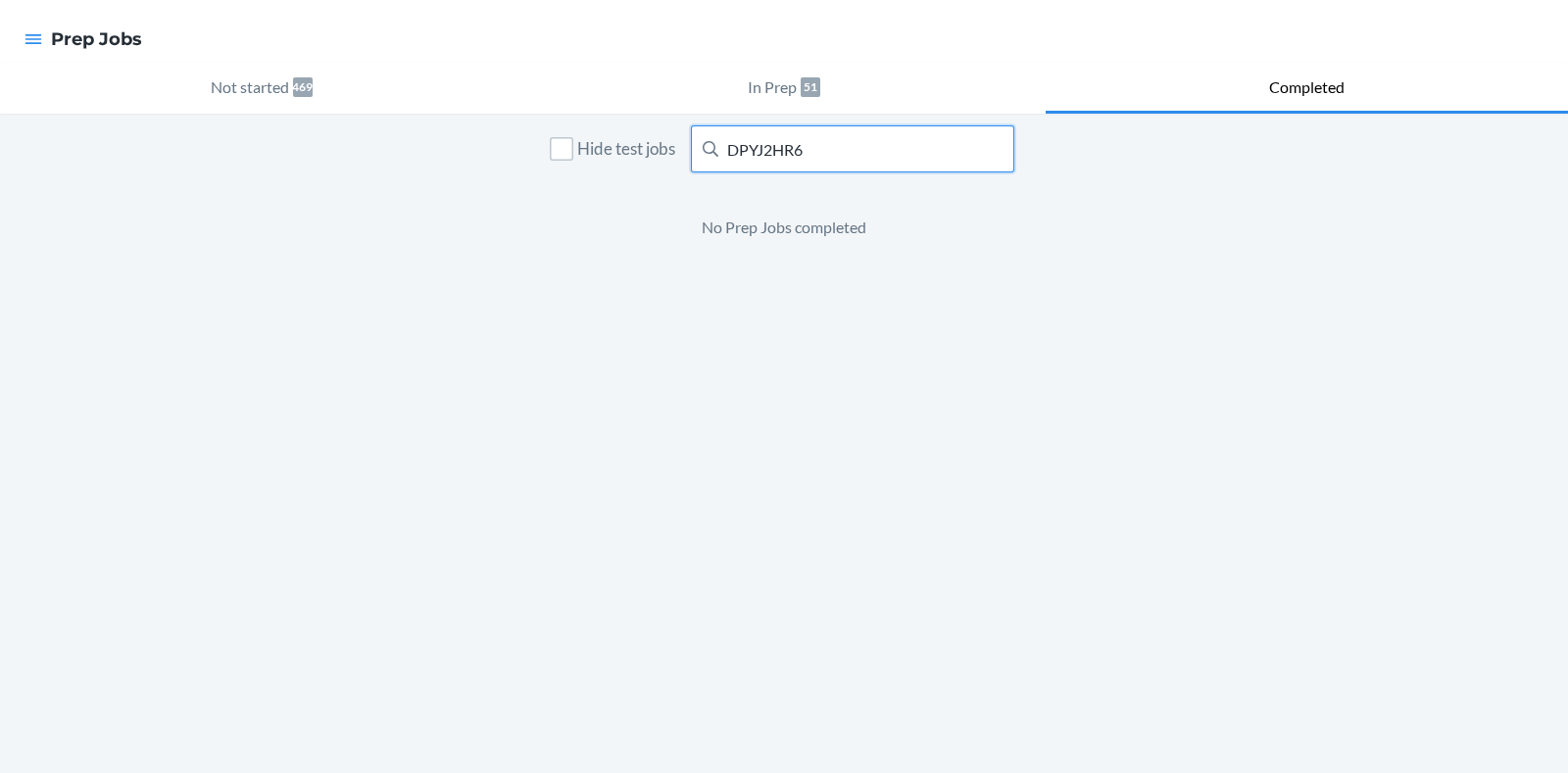
click at [908, 154] on input "DPYJ2HR6" at bounding box center [852, 149] width 324 height 47
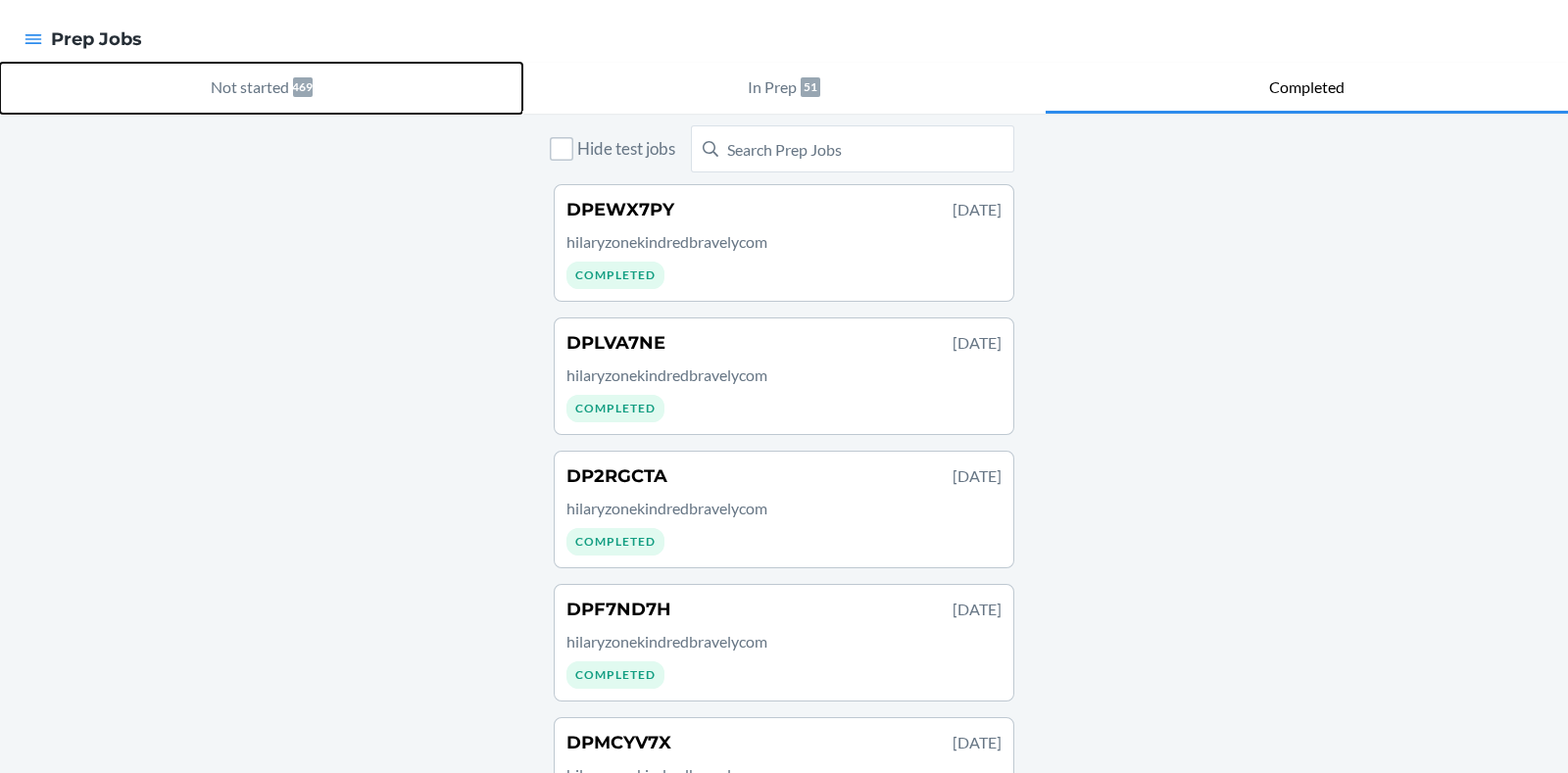
click at [285, 89] on p "Not started" at bounding box center [250, 87] width 78 height 24
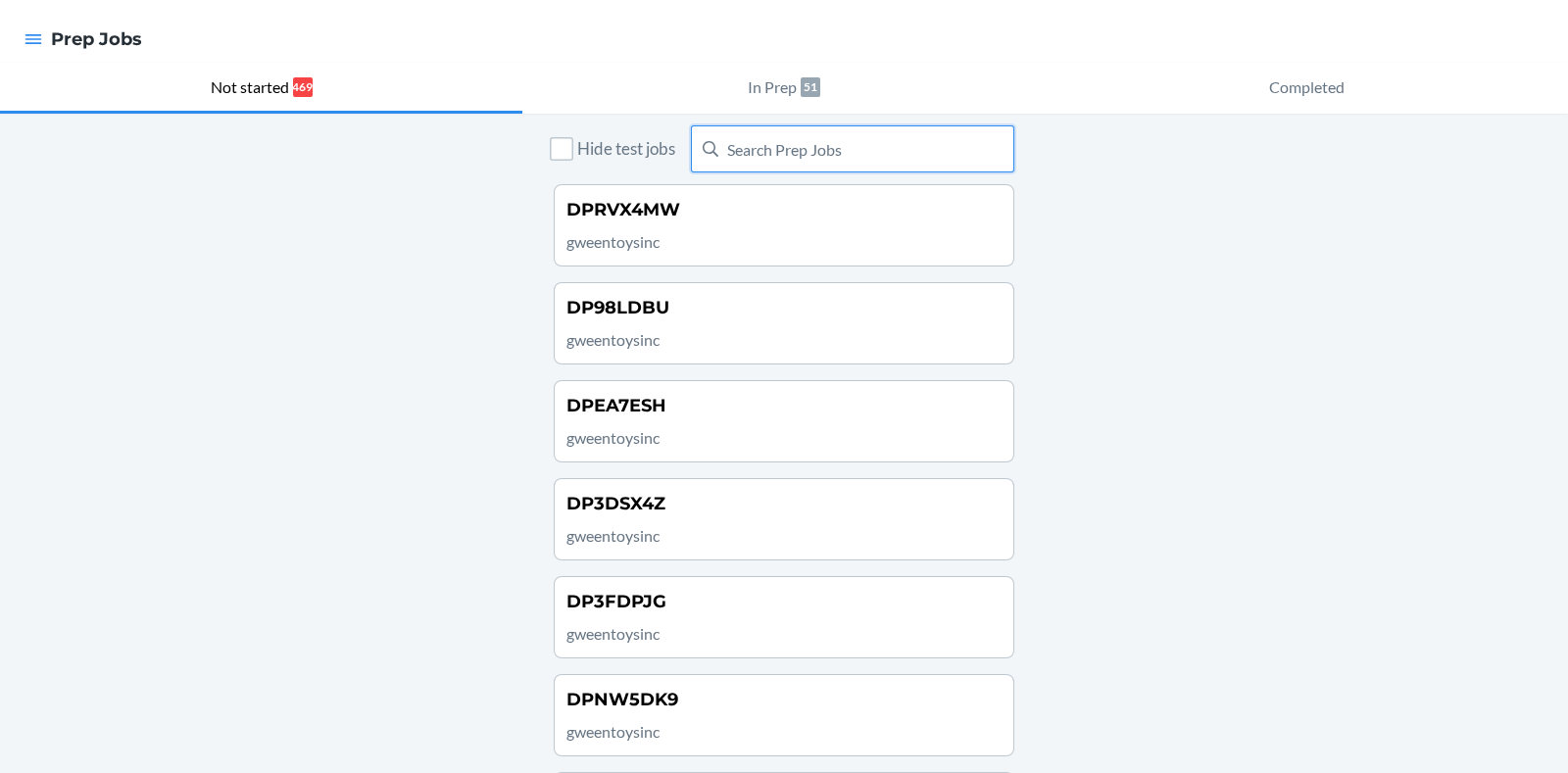
click at [764, 153] on input "text" at bounding box center [852, 149] width 324 height 47
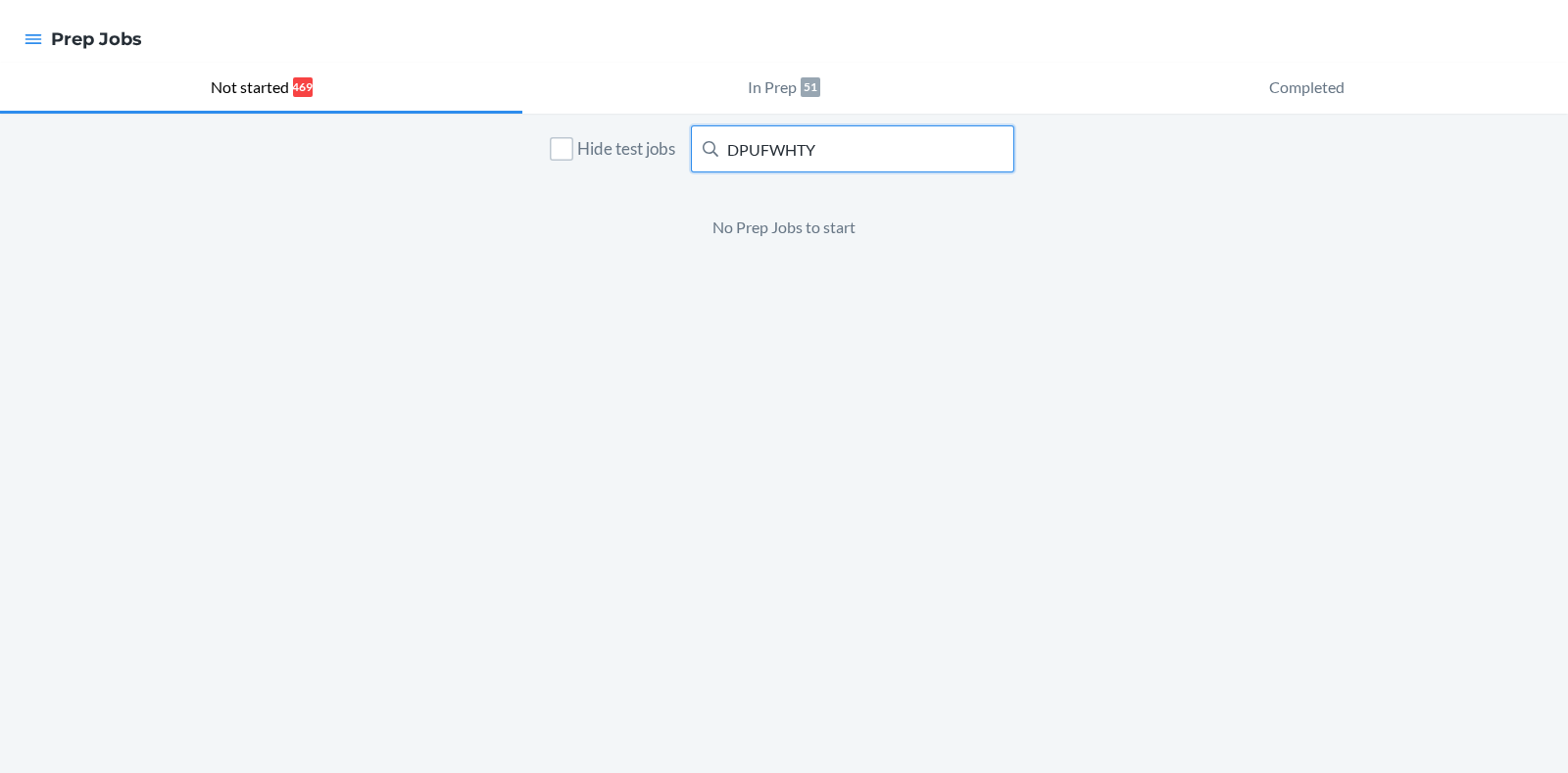
type input "DPUFWHTY"
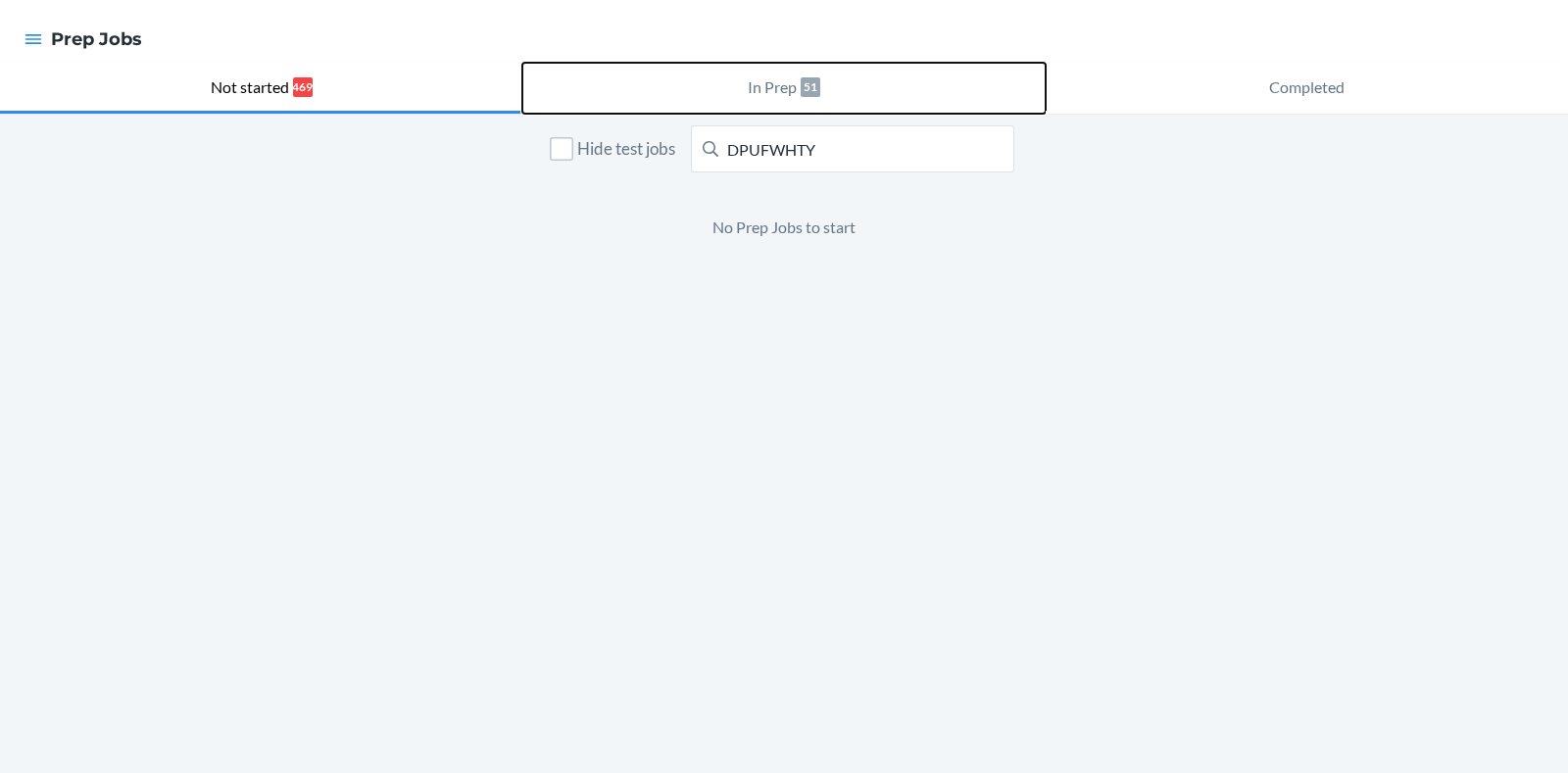
click at [789, 112] on button "In Prep 51" at bounding box center [784, 88] width 523 height 51
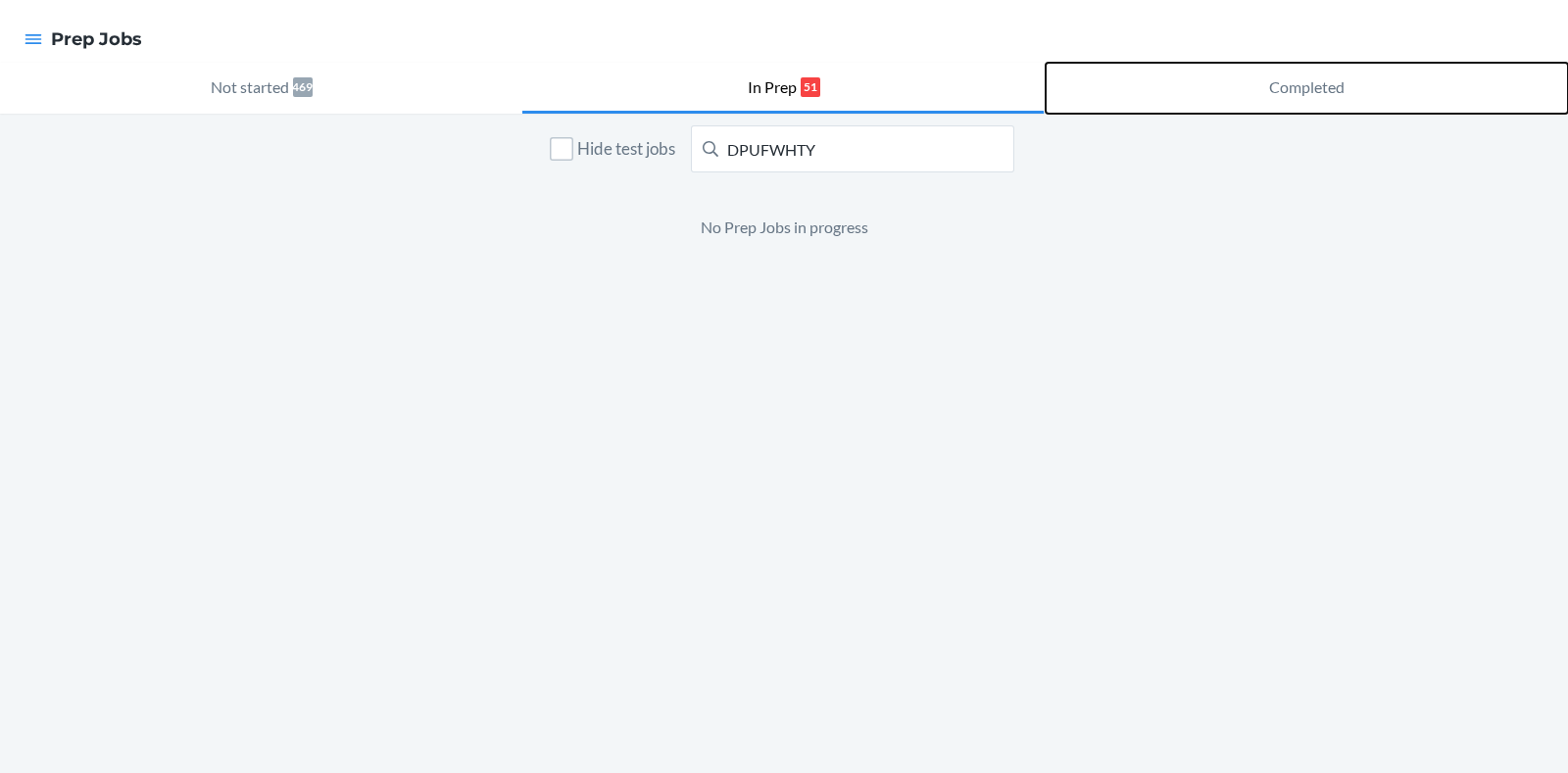
click at [1306, 90] on p "Completed" at bounding box center [1306, 87] width 76 height 24
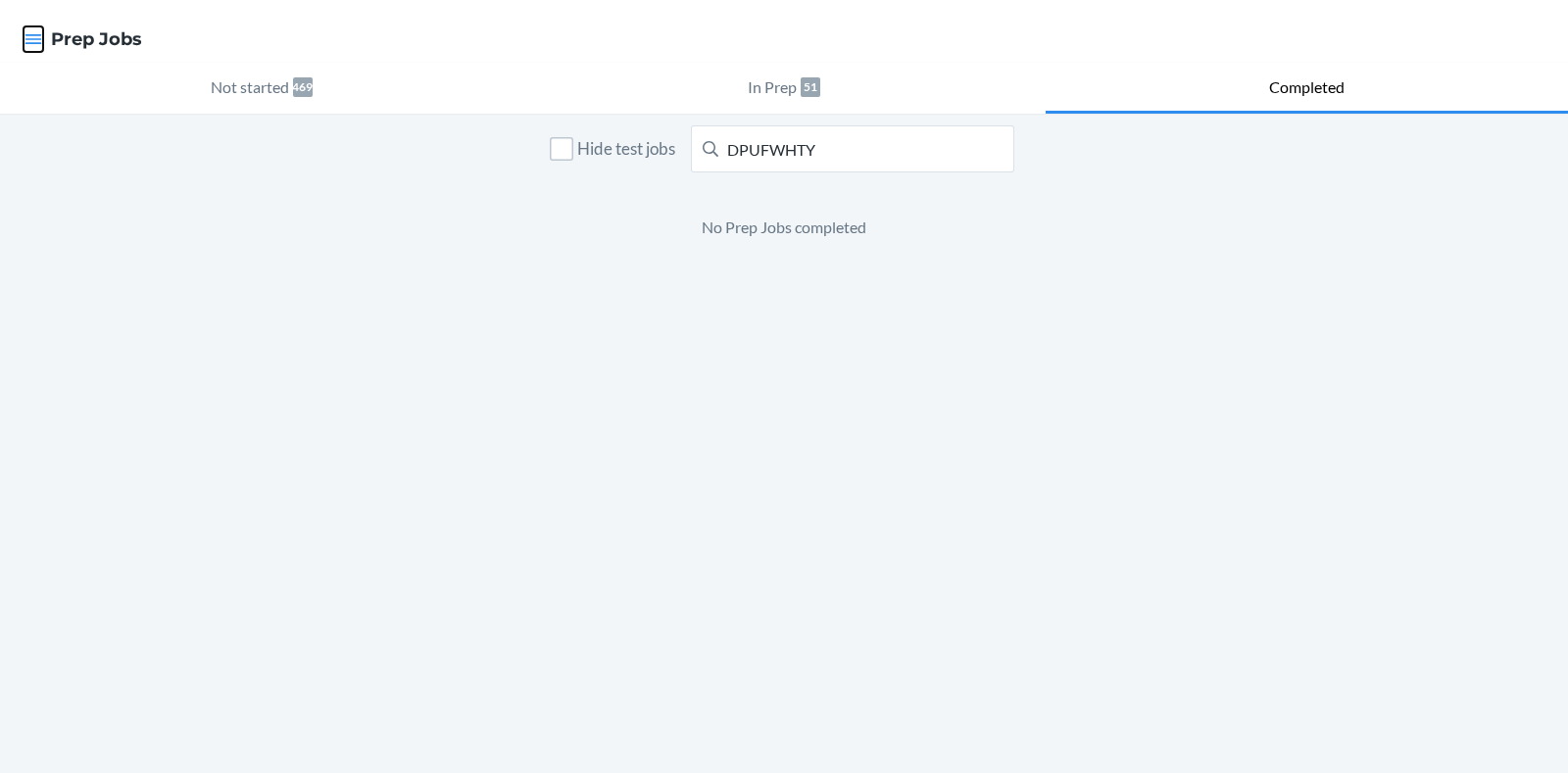
click at [26, 46] on icon "button" at bounding box center [33, 39] width 20 height 20
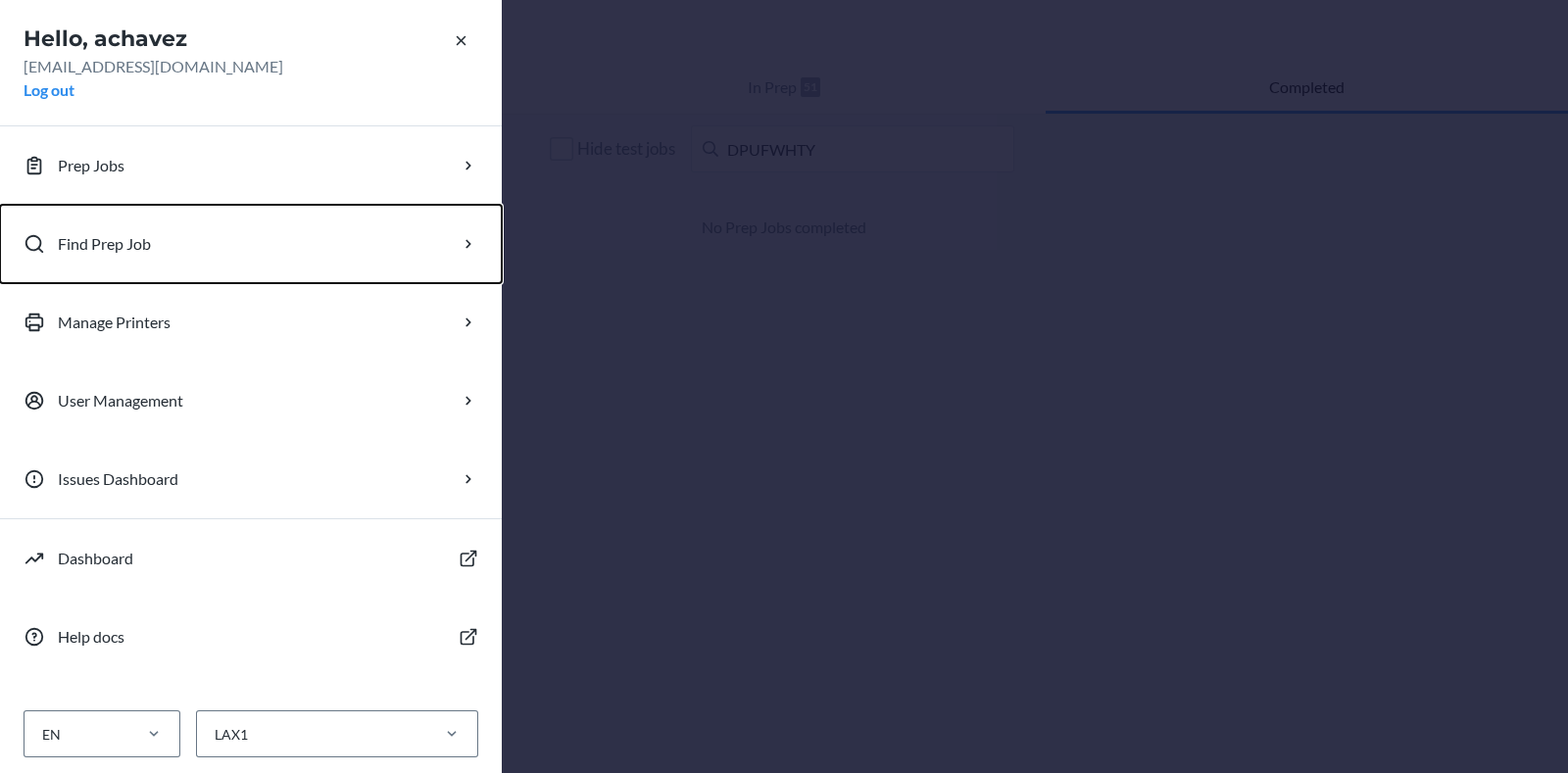
click at [150, 267] on button "Find Prep Job" at bounding box center [251, 244] width 502 height 78
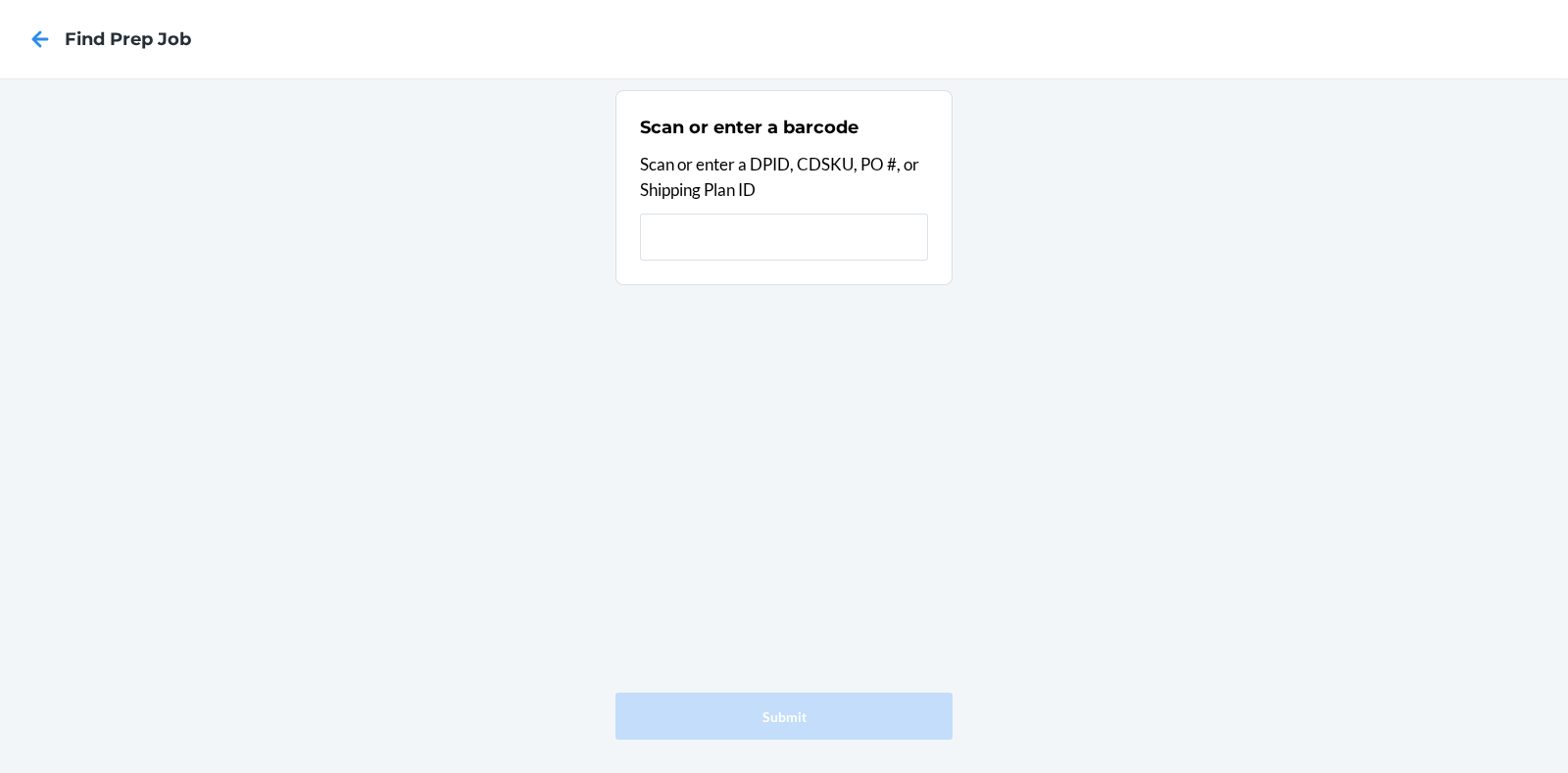
type input "DPUFWHTY"
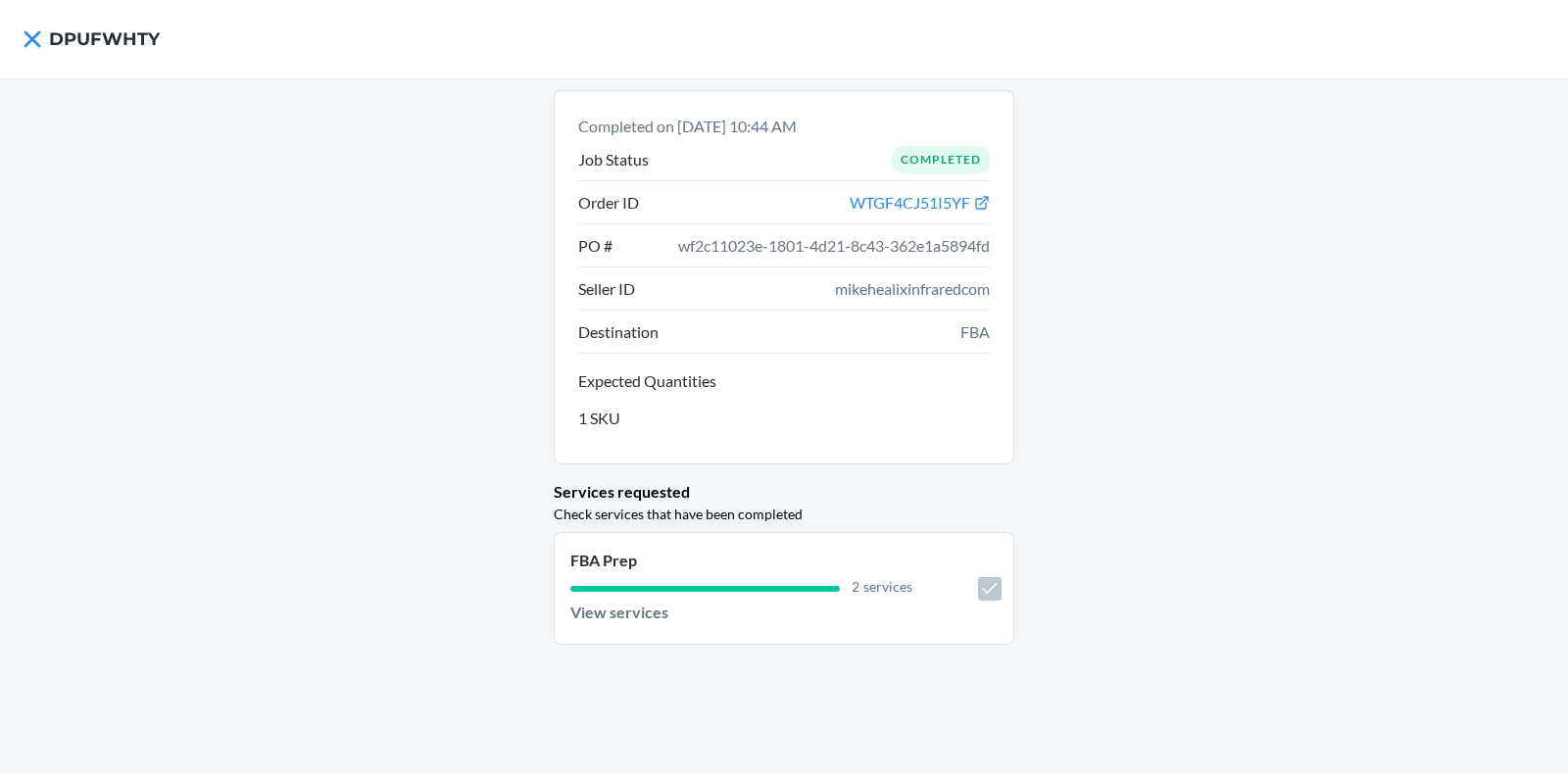
click at [468, 534] on div "Completed on Aug 29, 2025, 10:44 AM Job Status Completed Order ID WTGF4CJ51I5YF…" at bounding box center [784, 426] width 1568 height 695
click at [676, 604] on div "FBA Prep 2 services View services" at bounding box center [741, 589] width 342 height 79
click at [670, 600] on div "FBA Prep 2 services View services" at bounding box center [741, 589] width 342 height 79
click at [975, 198] on icon at bounding box center [980, 203] width 20 height 20
click at [33, 31] on icon at bounding box center [32, 39] width 33 height 33
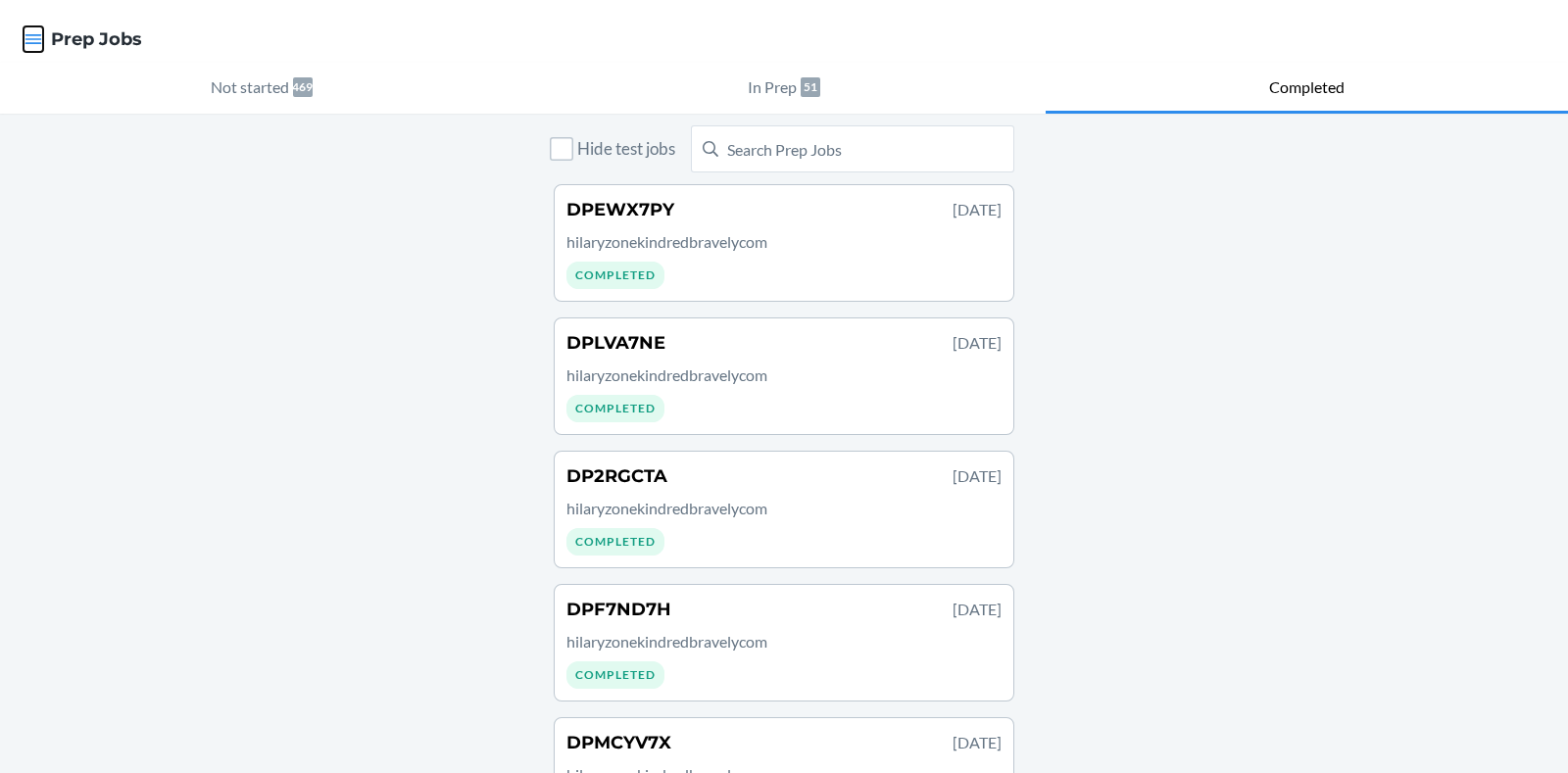
click at [36, 34] on icon "button" at bounding box center [33, 39] width 17 height 10
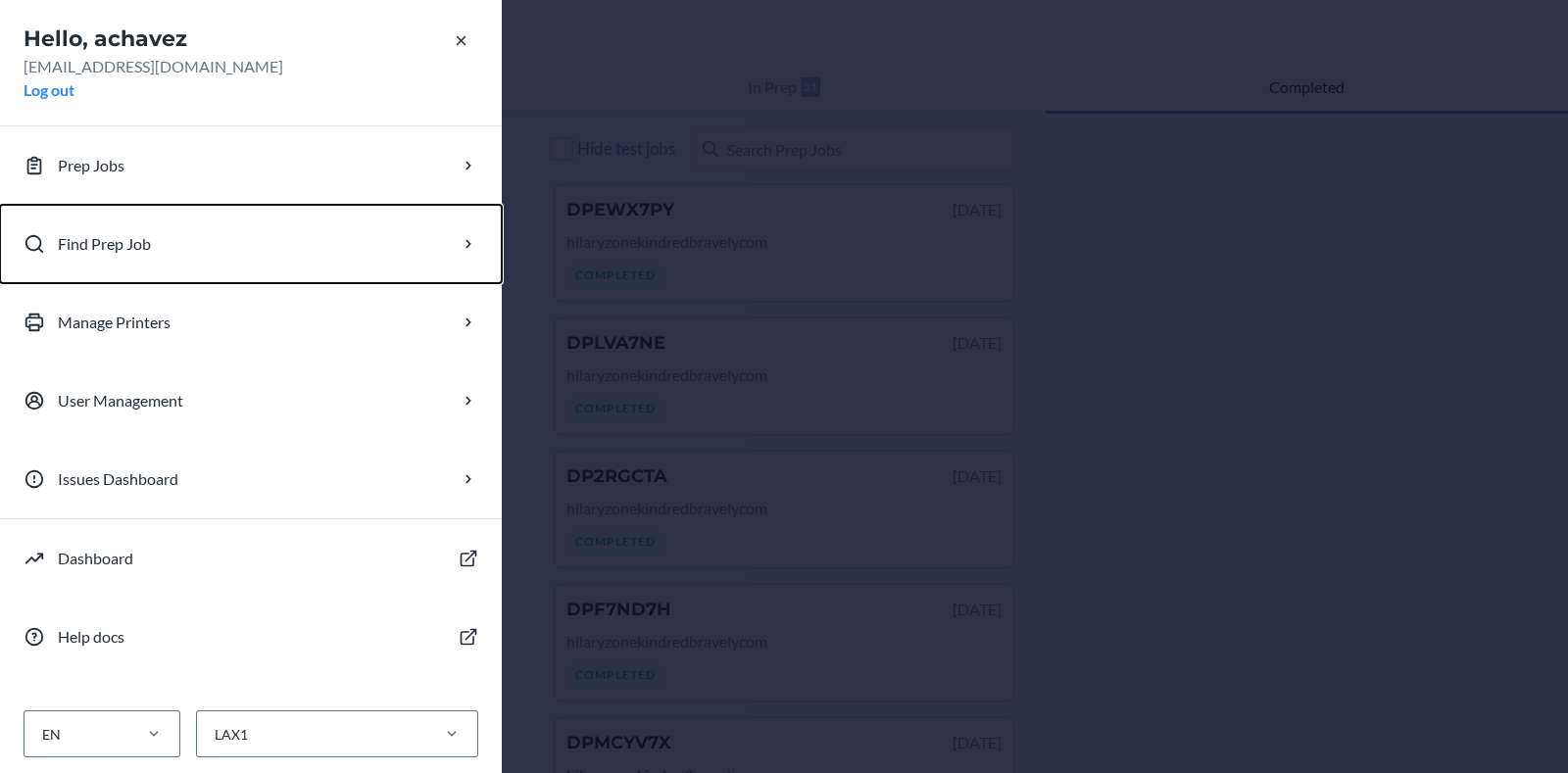
click at [132, 249] on p "Find Prep Job" at bounding box center [104, 244] width 93 height 24
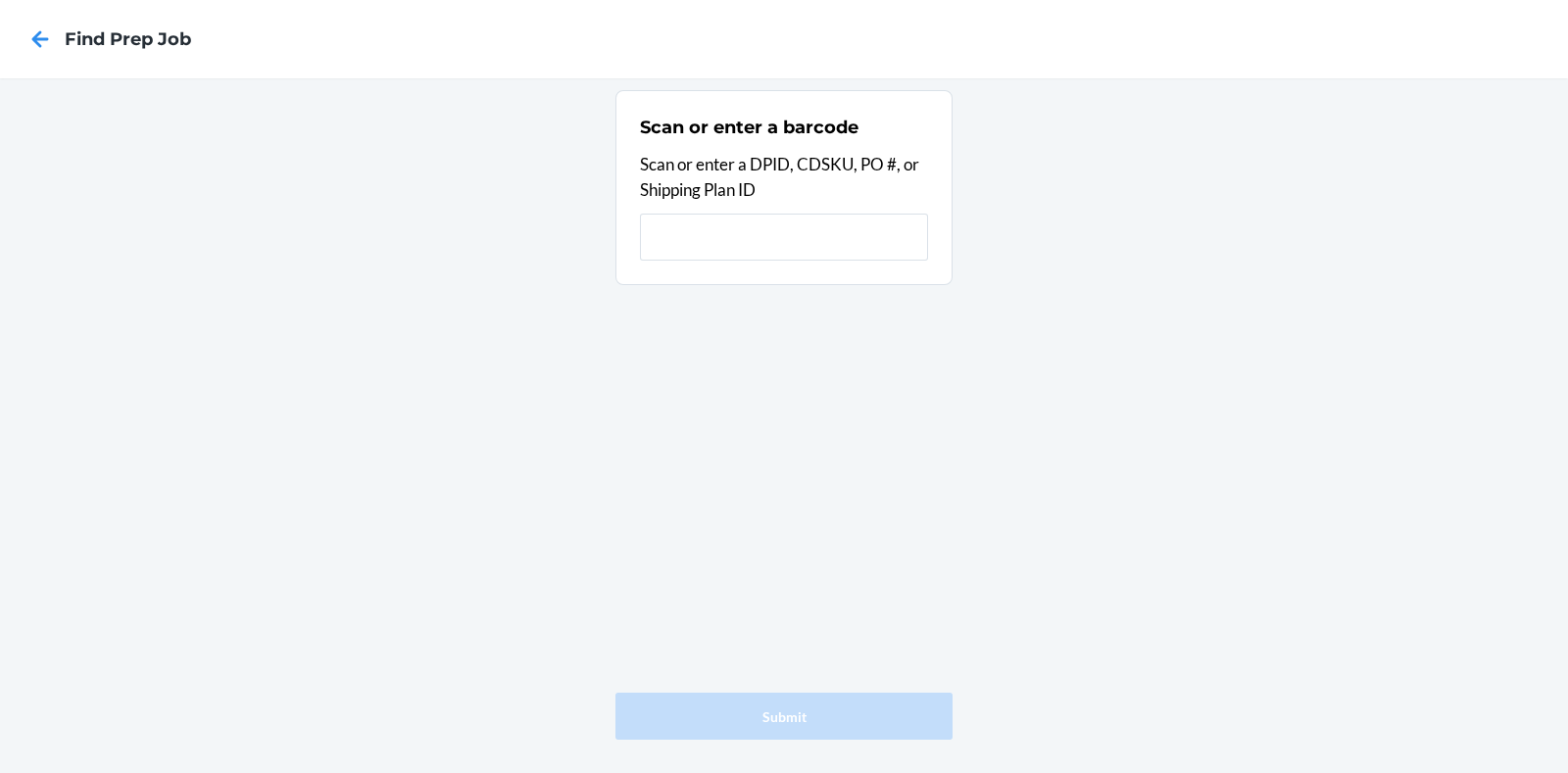
type input "DPYJ2HR6"
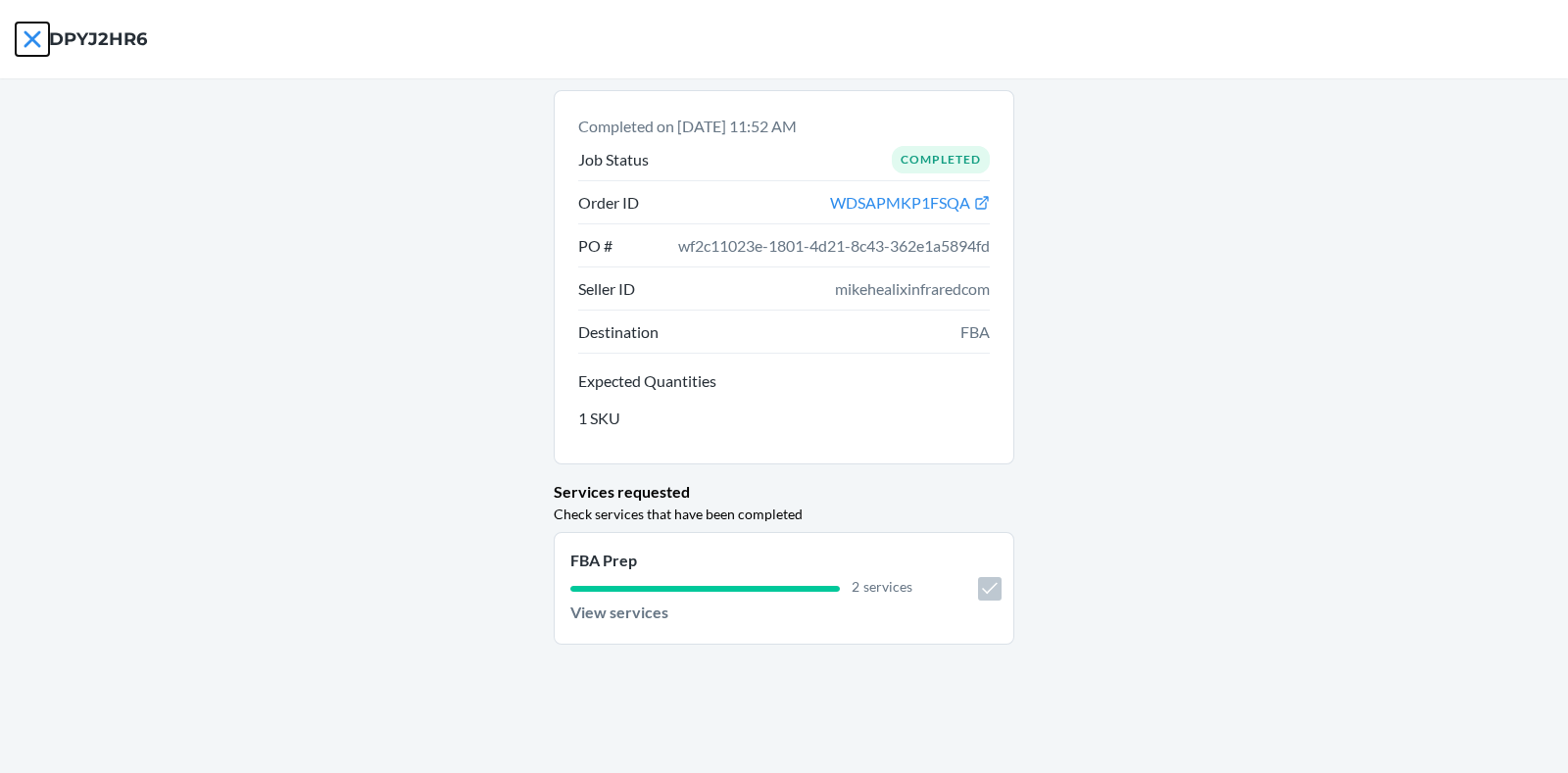
click at [32, 46] on icon at bounding box center [32, 39] width 33 height 33
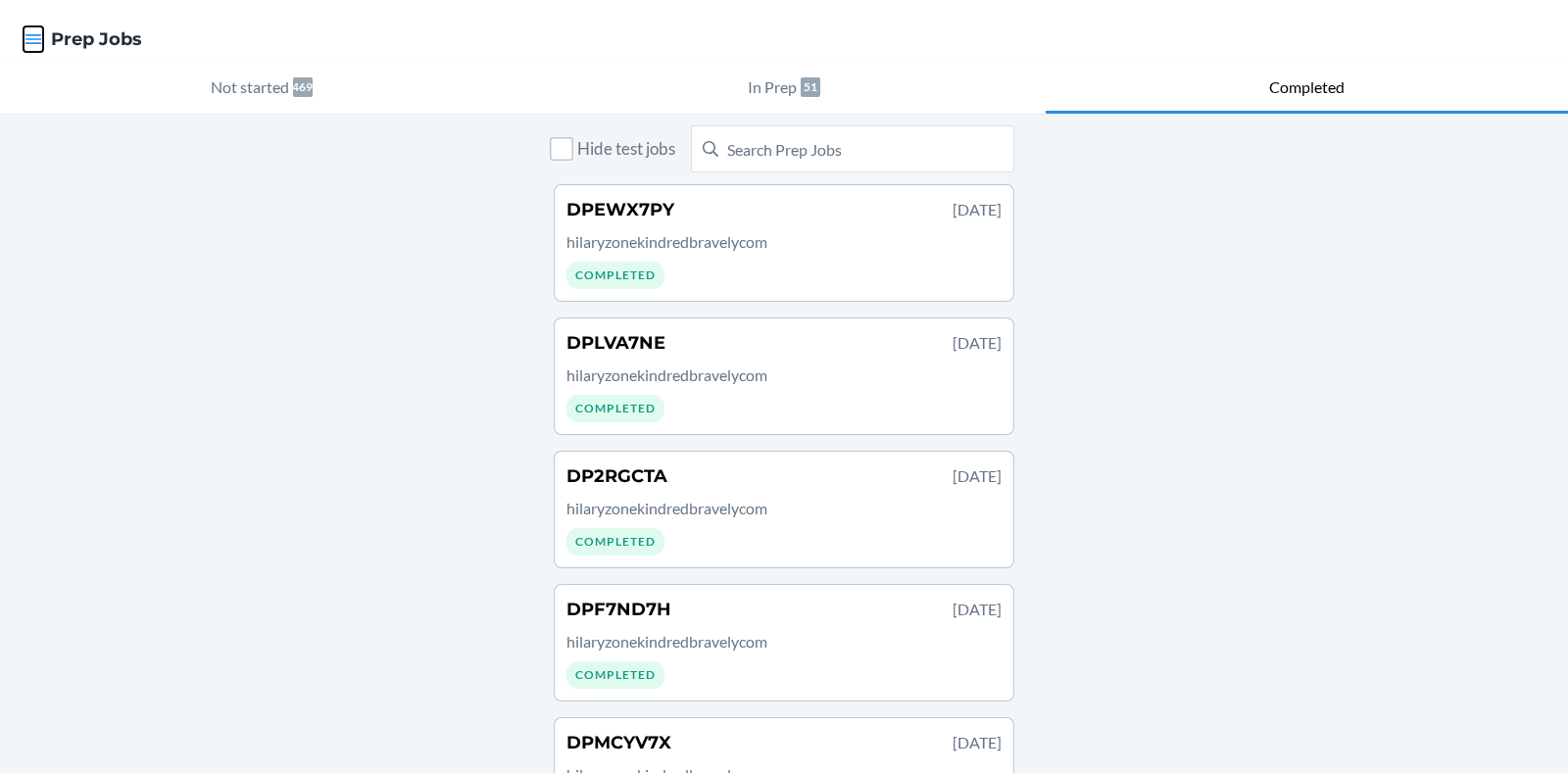
click at [34, 37] on icon "button" at bounding box center [33, 39] width 20 height 20
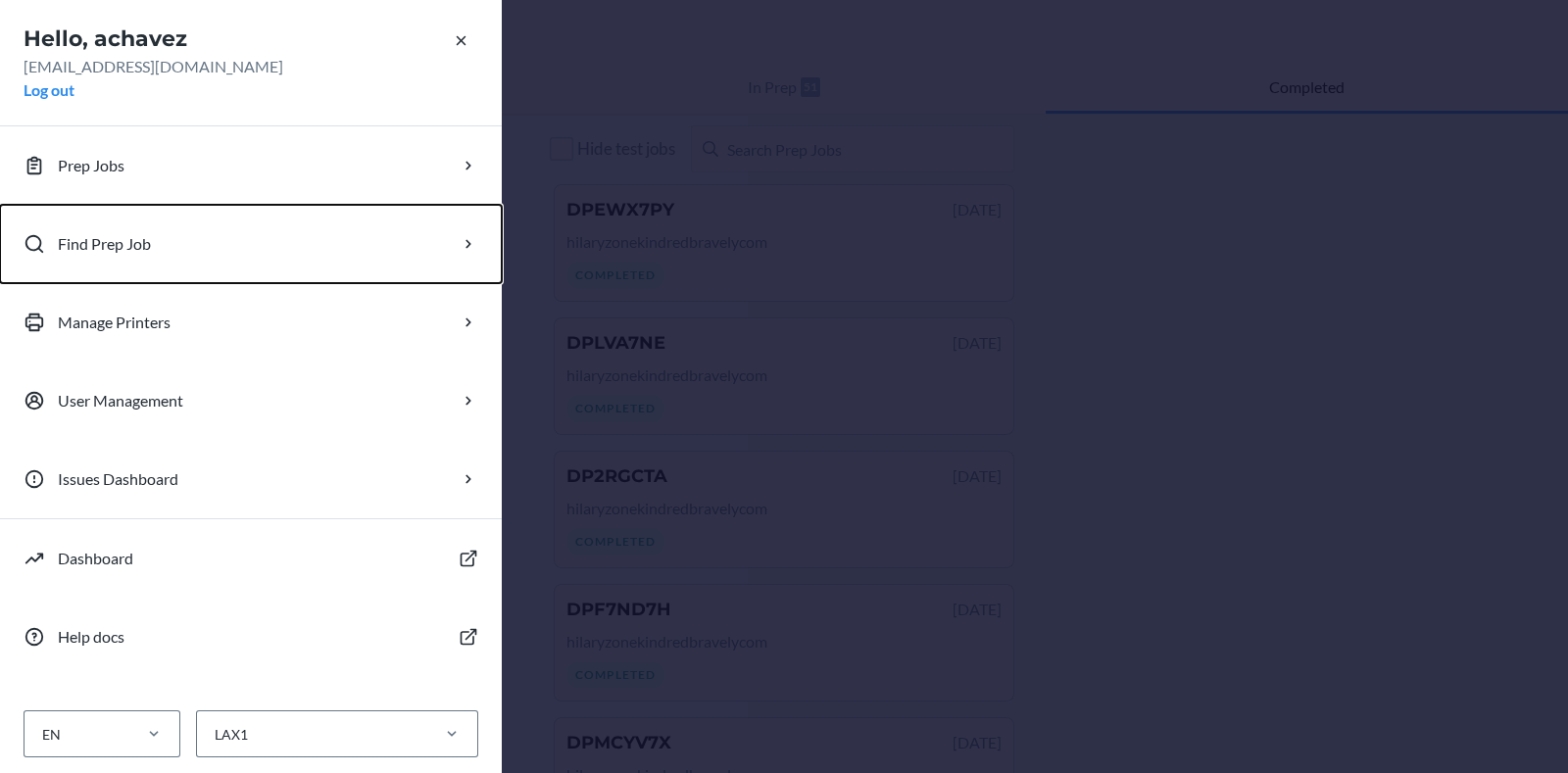
click at [129, 257] on button "Find Prep Job" at bounding box center [251, 244] width 502 height 78
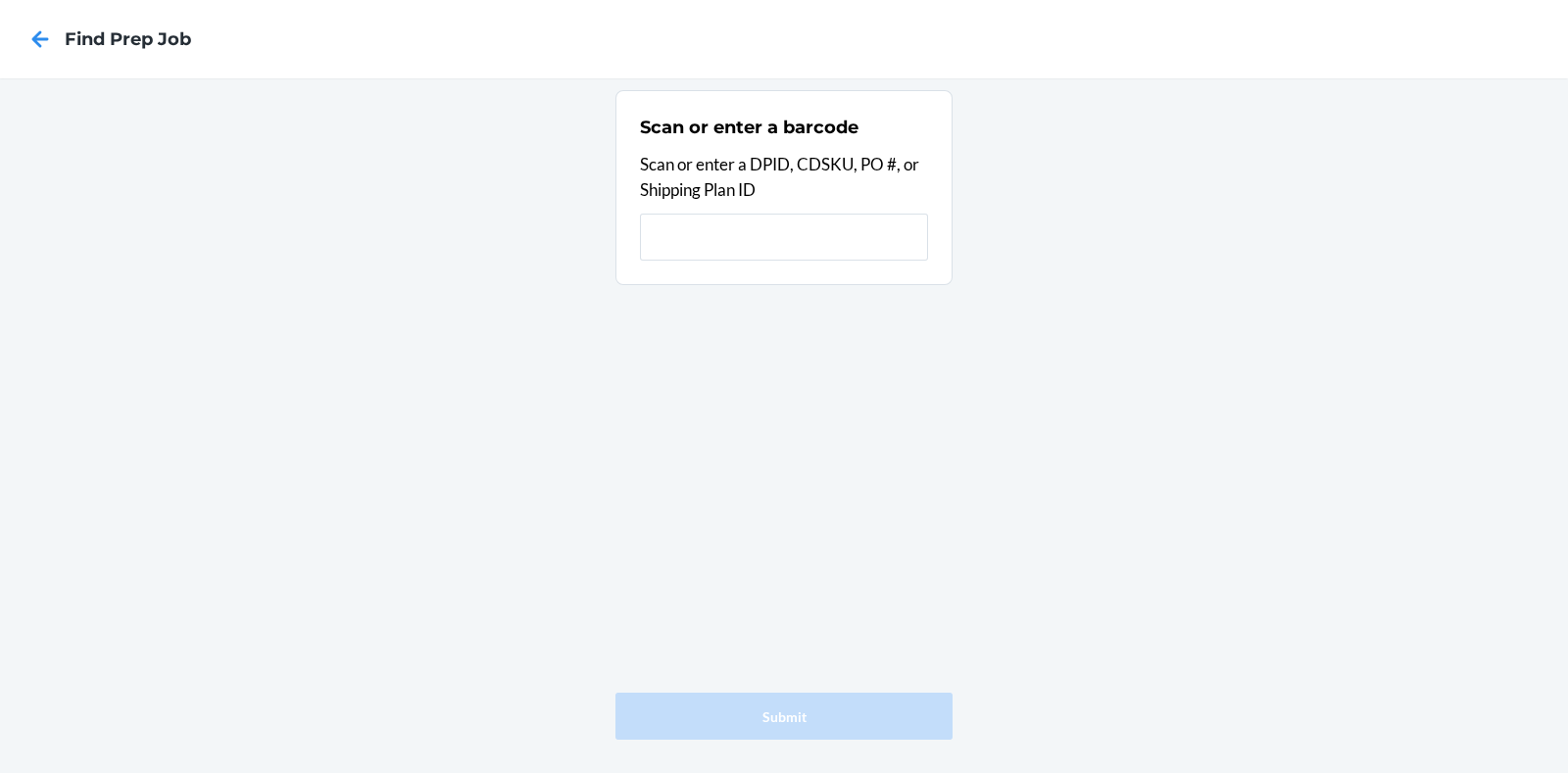
type input "DP8UEB38"
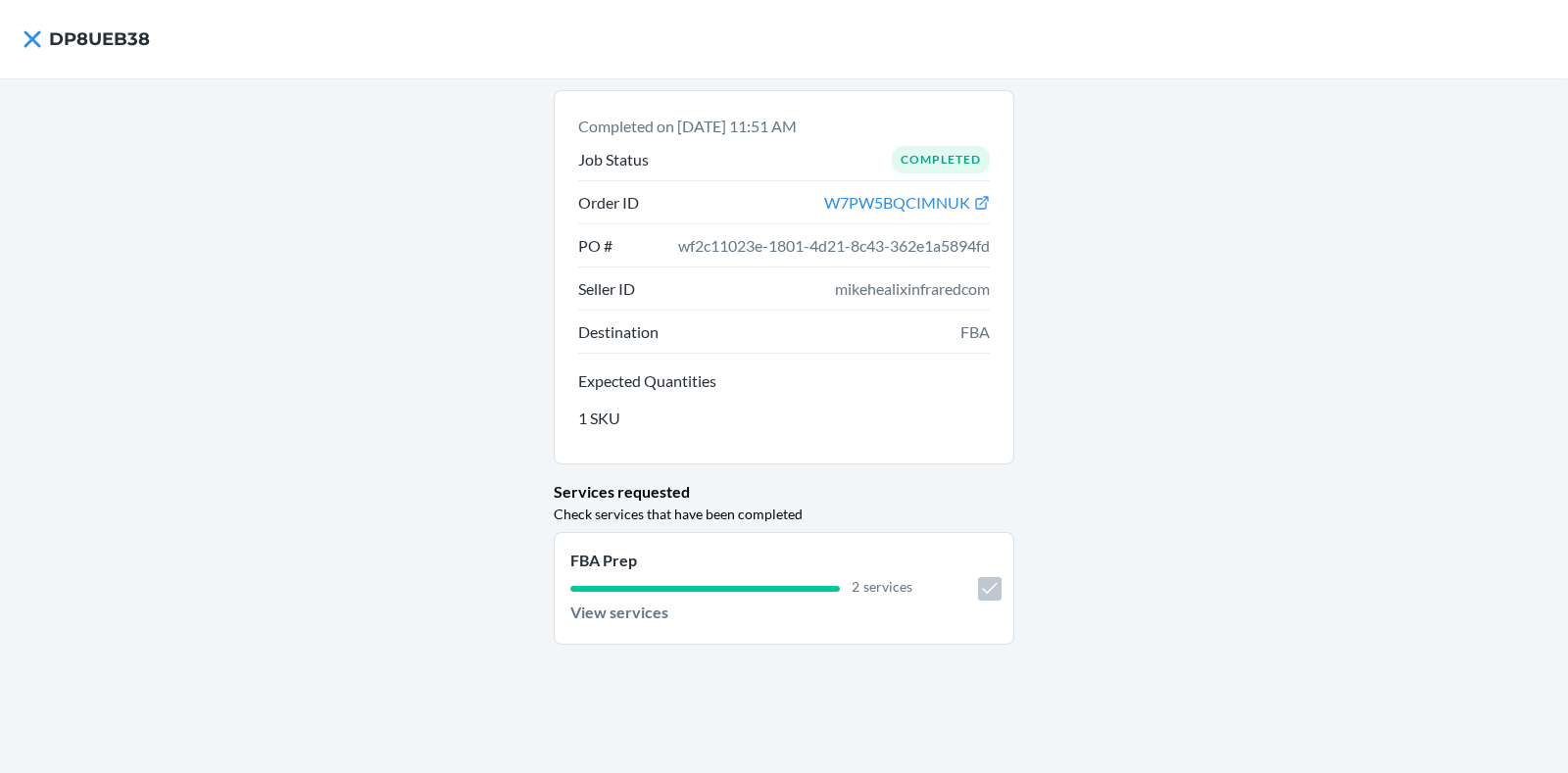
click at [1503, 230] on div "Completed on Aug 29, 2025, 11:51 AM Job Status Completed Order ID W7PW5BQCIMNUK…" at bounding box center [784, 426] width 1568 height 695
click at [37, 46] on icon at bounding box center [31, 38] width 17 height 17
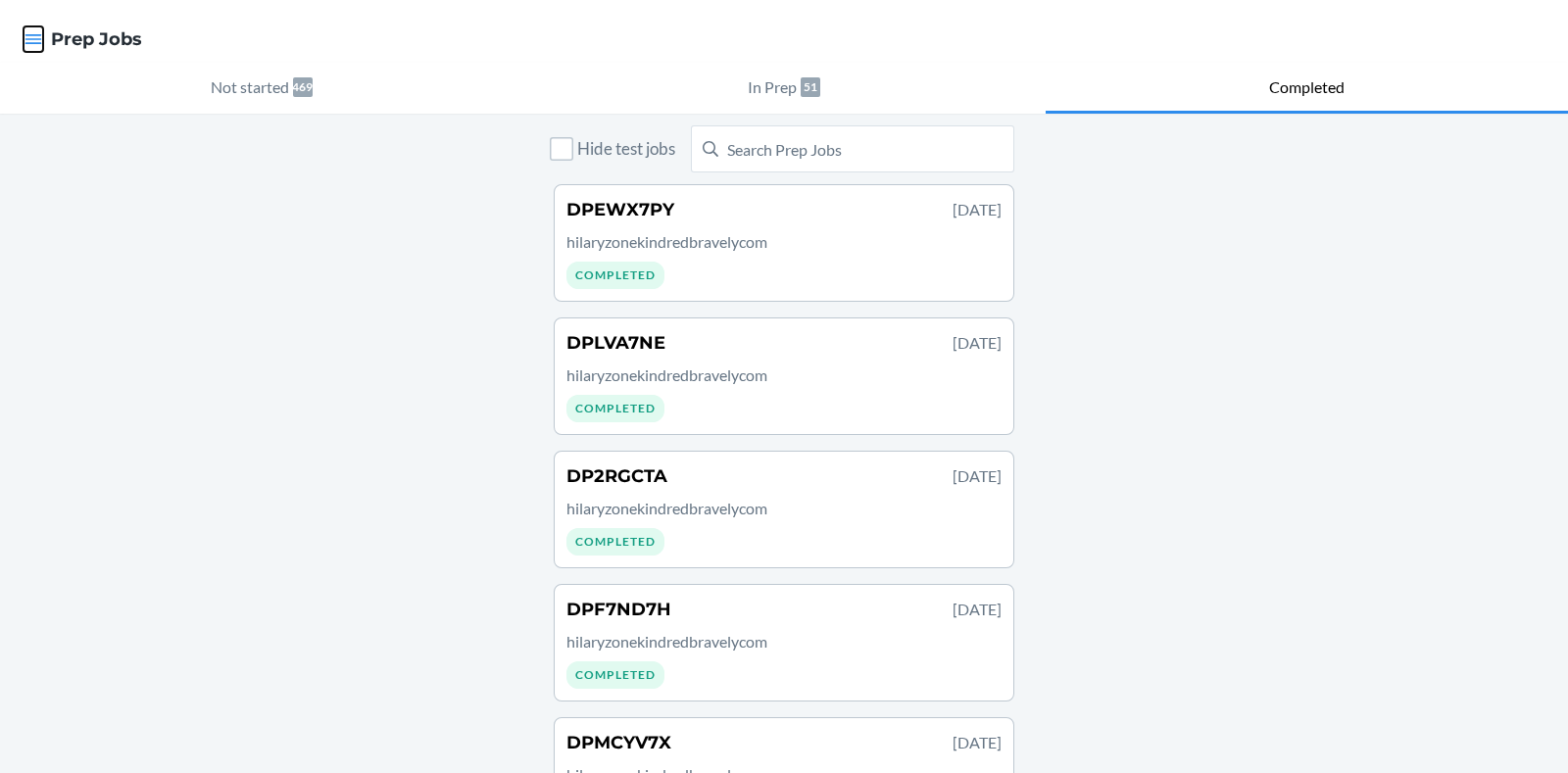
click at [39, 47] on icon "button" at bounding box center [33, 39] width 20 height 20
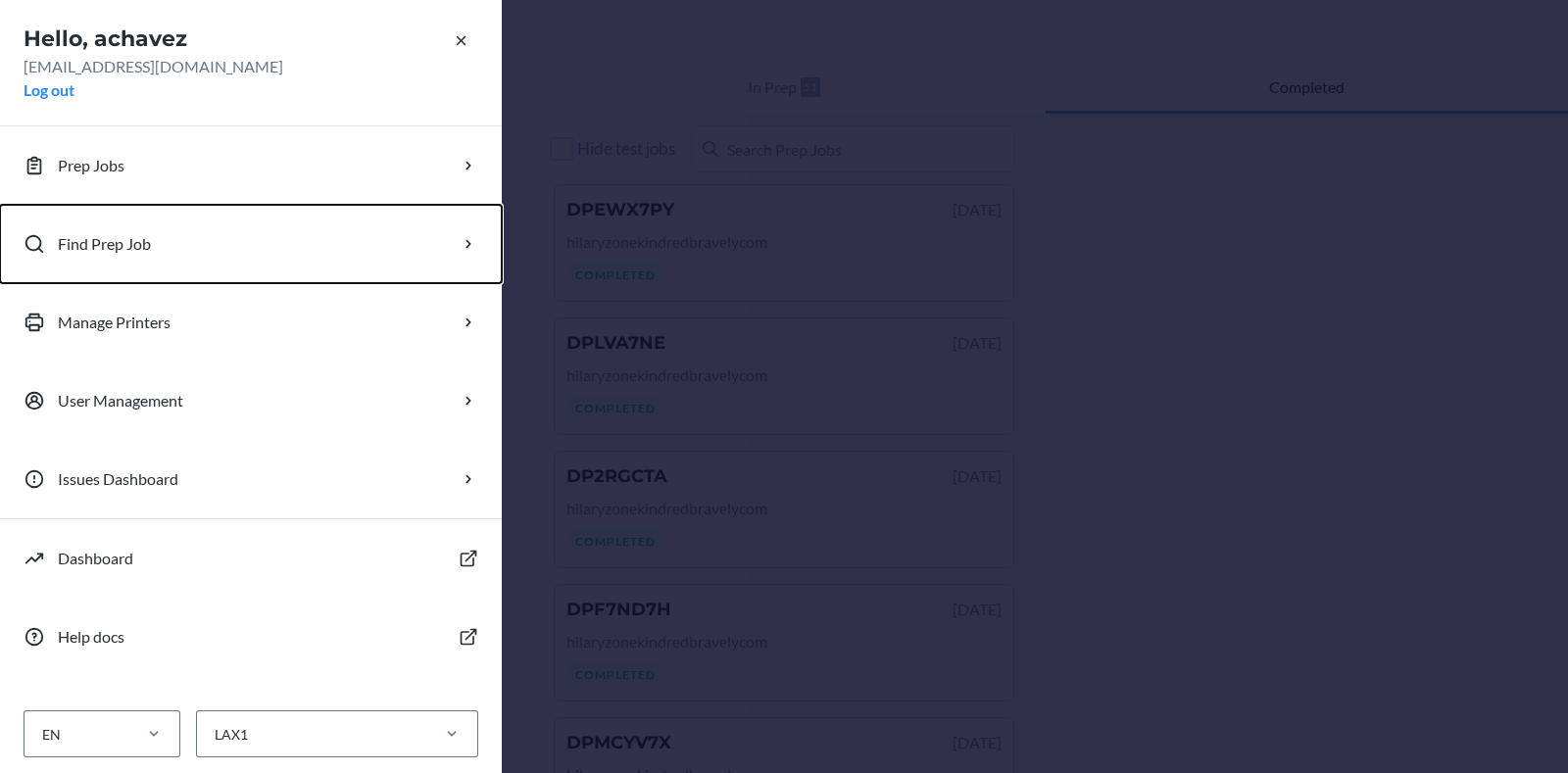
click at [90, 258] on button "Find Prep Job" at bounding box center [251, 244] width 502 height 78
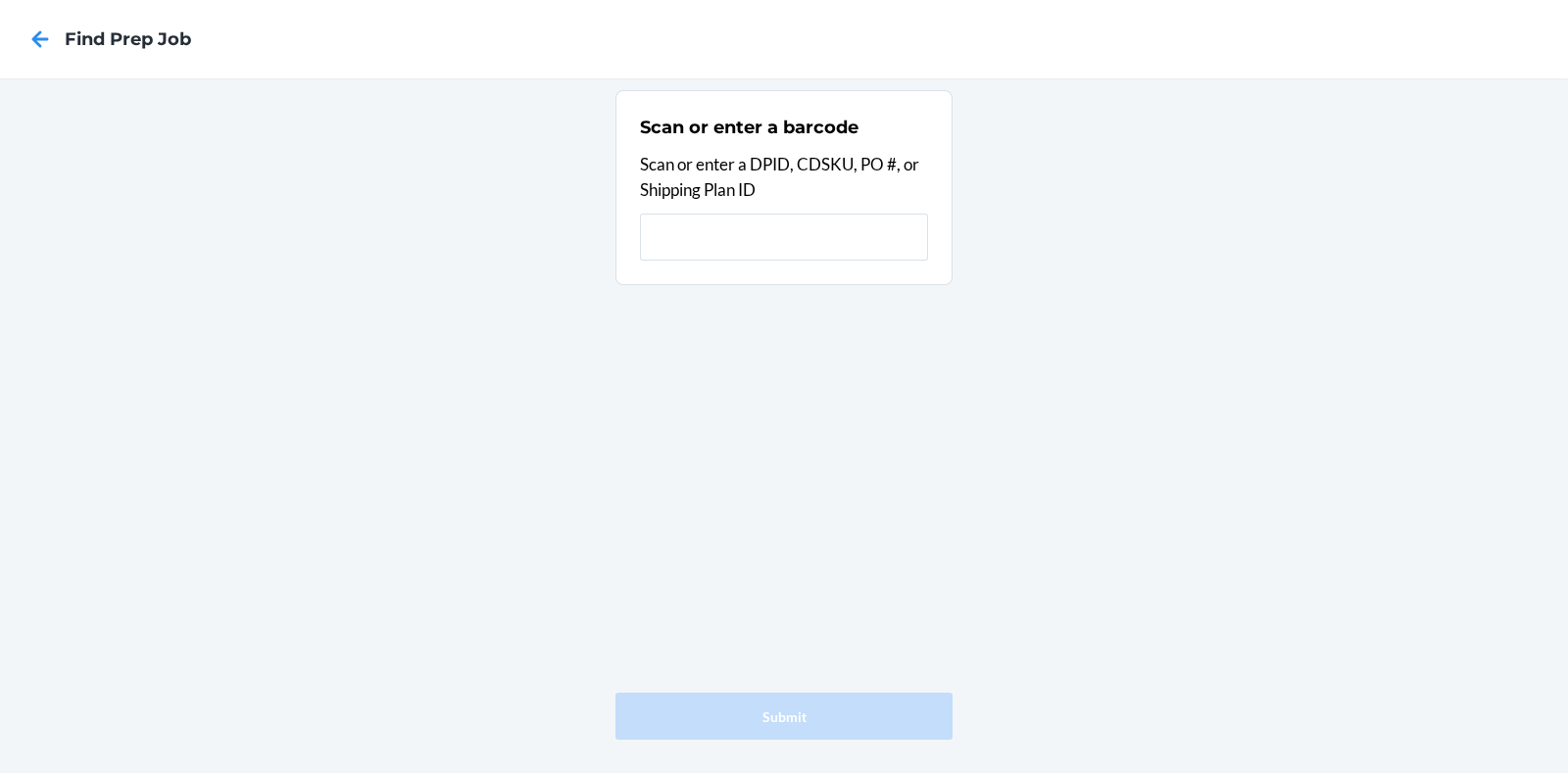
type input "WHLU5VYDPRTSR"
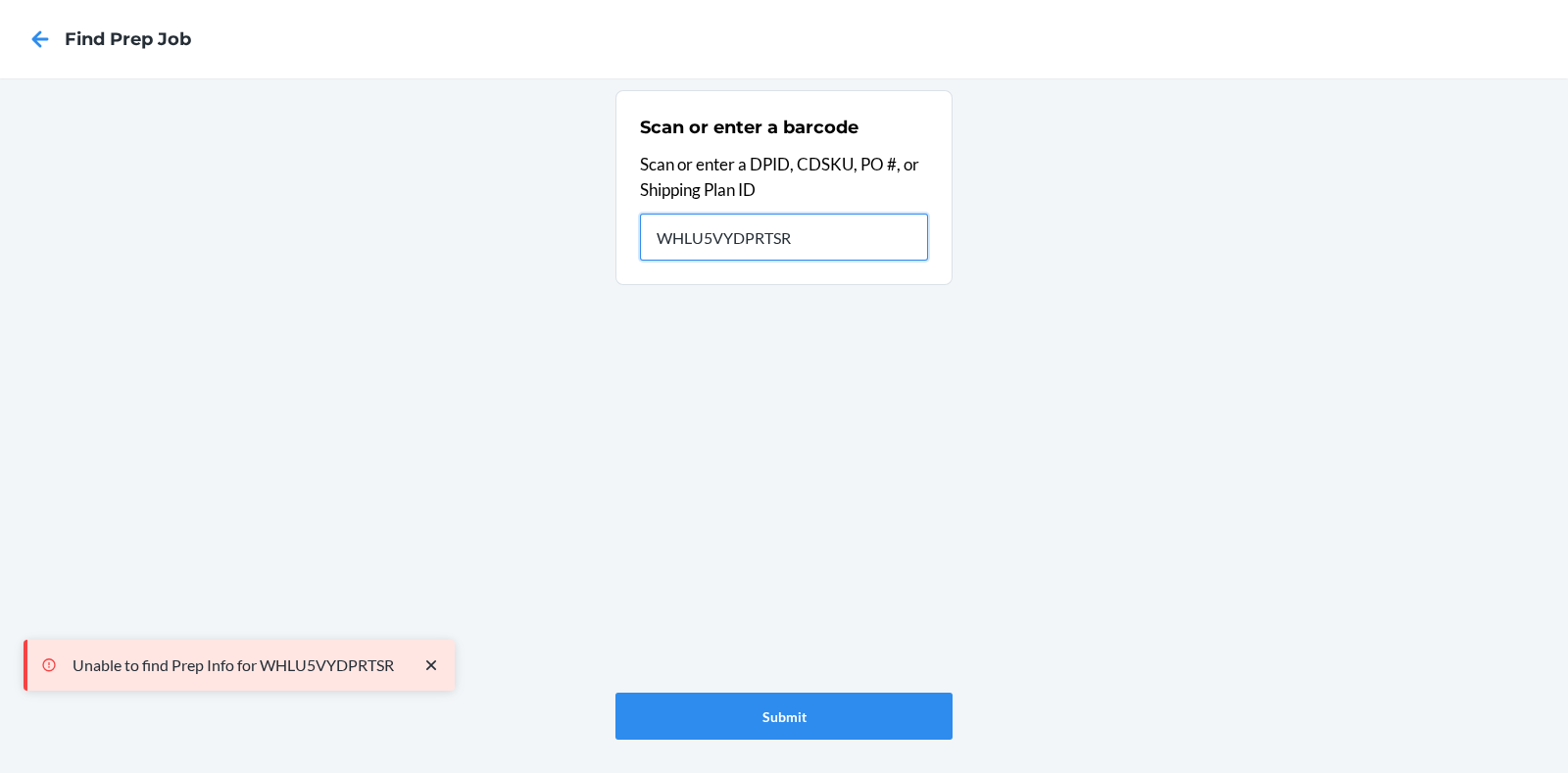
click at [786, 245] on input "WHLU5VYDPRTSR" at bounding box center [784, 237] width 288 height 47
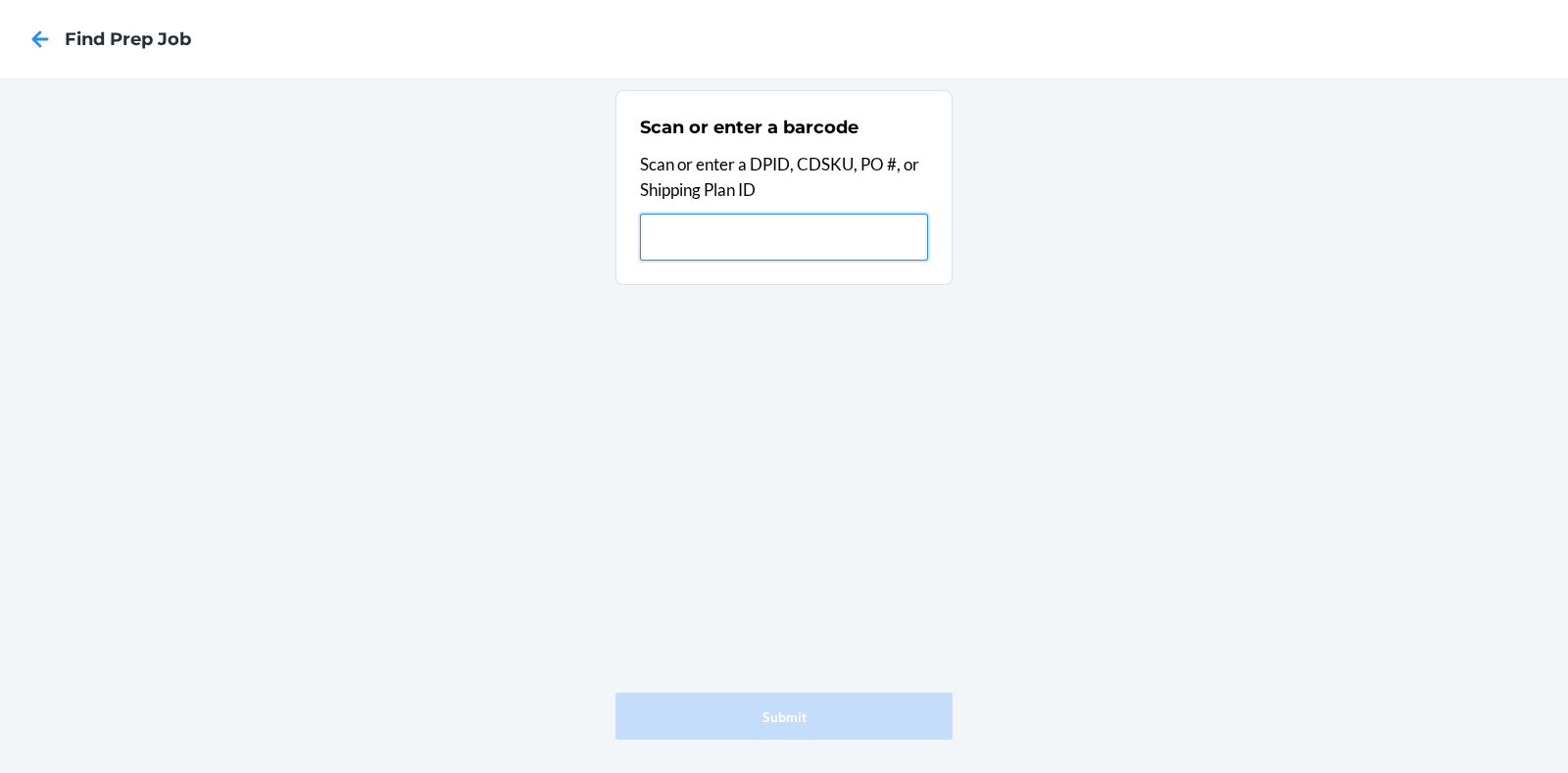
paste input "DPM4EMHM"
type input "DPM4EMHM"
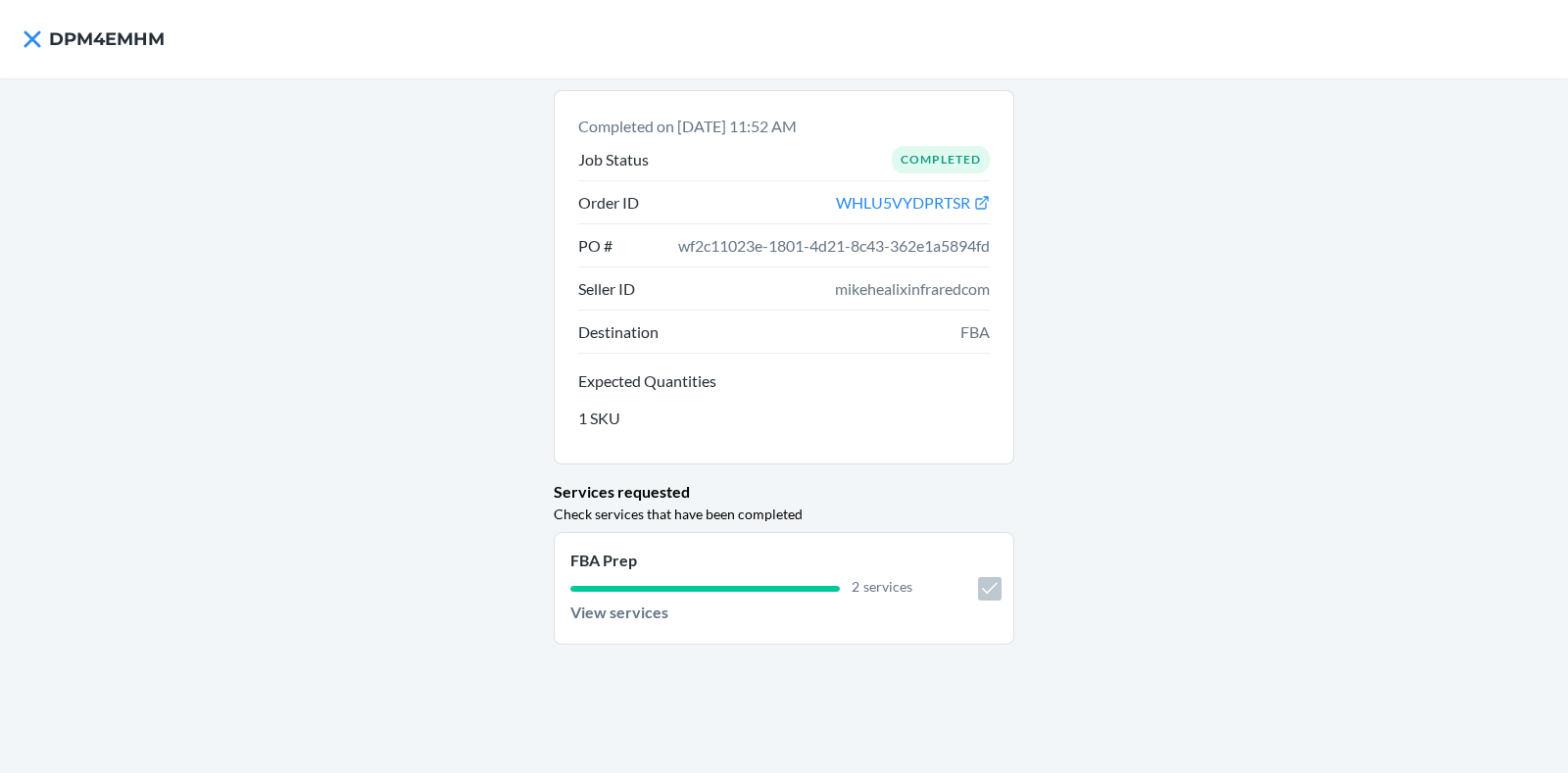
click at [1550, 210] on div "Completed on Aug 29, 2025, 11:52 AM Job Status Completed Order ID WHLU5VYDPRTSR…" at bounding box center [784, 426] width 1568 height 695
click at [38, 46] on icon at bounding box center [31, 38] width 17 height 17
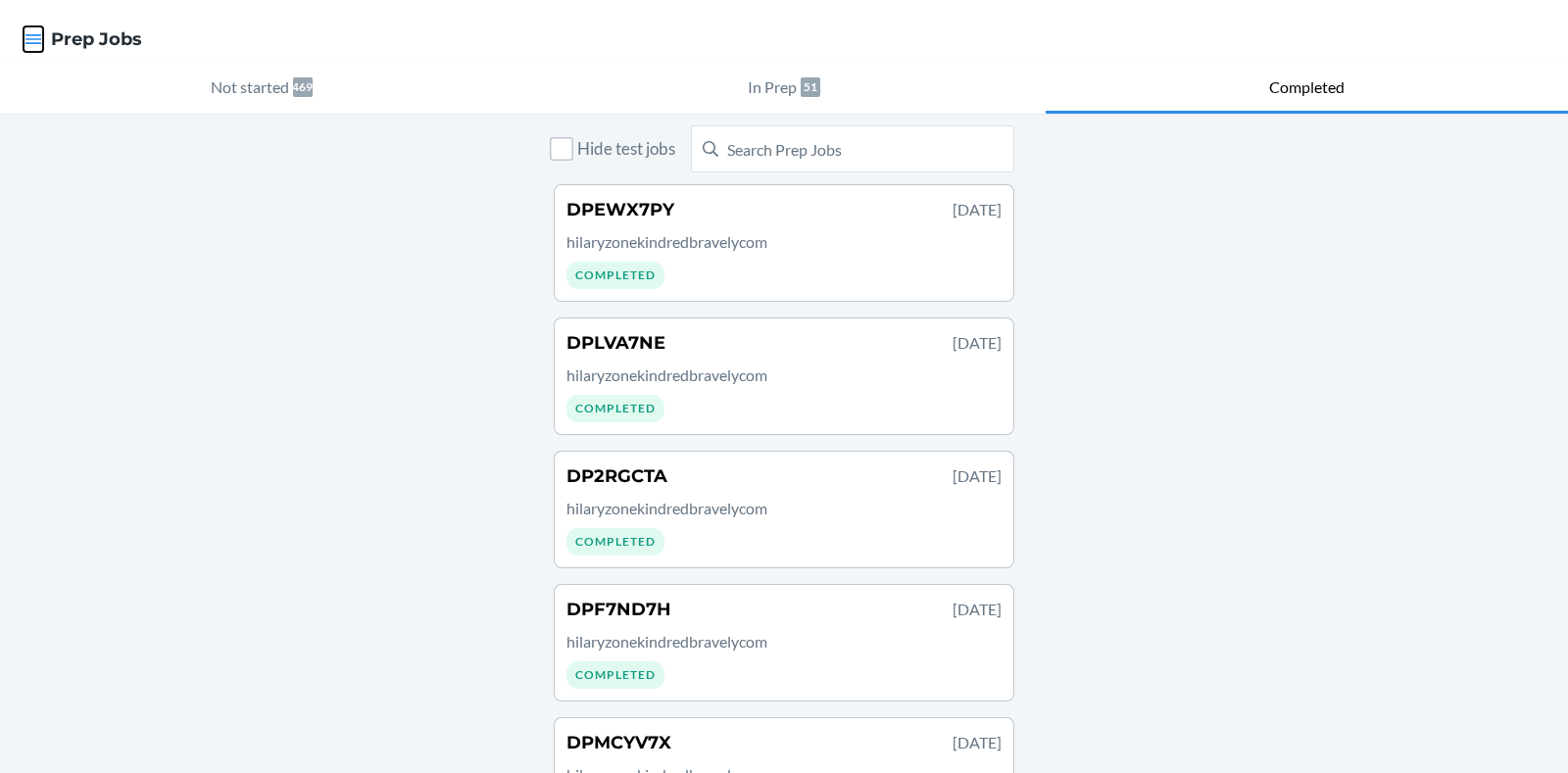
click at [41, 42] on icon "button" at bounding box center [33, 39] width 20 height 20
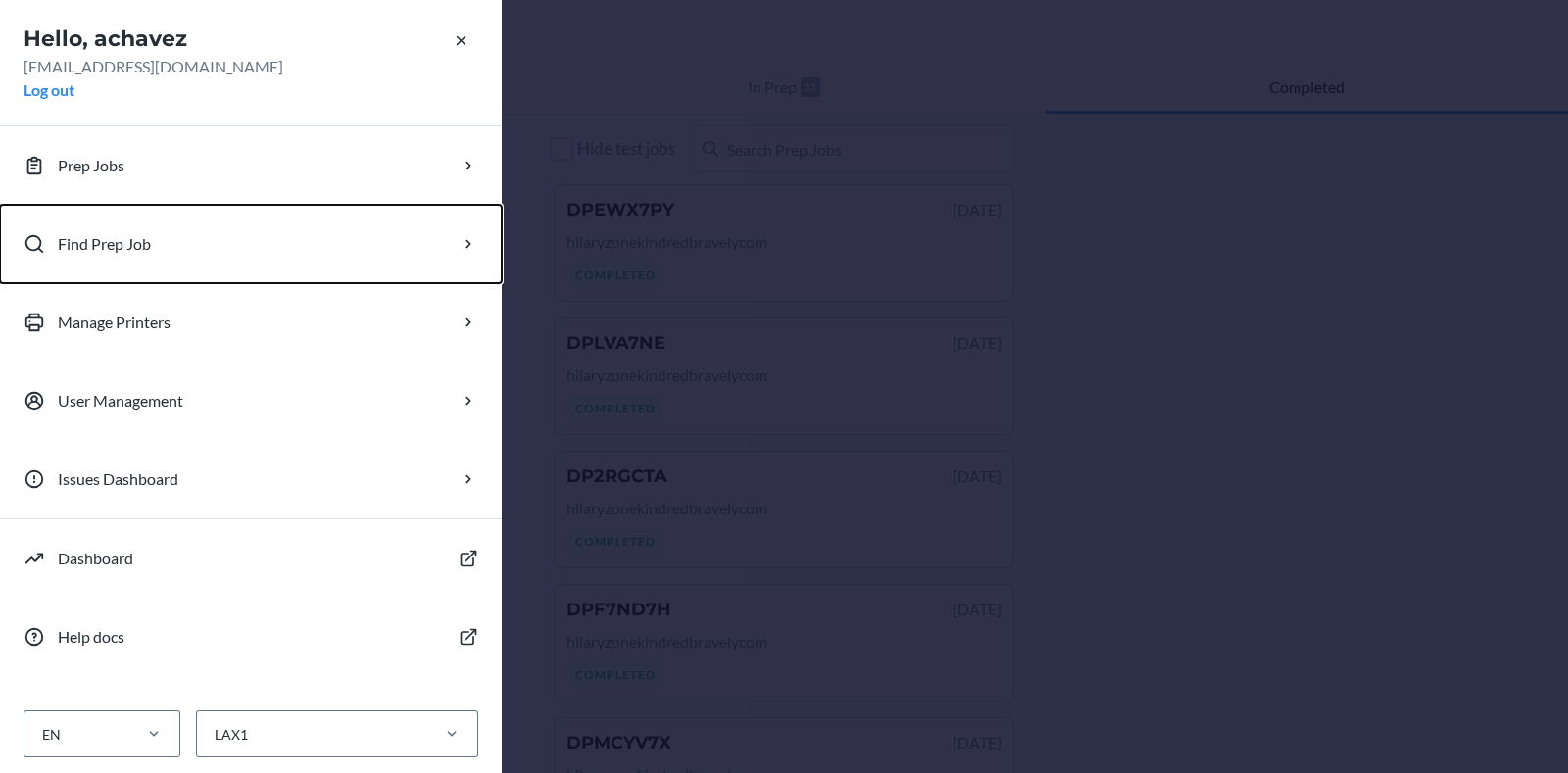
click at [91, 222] on button "Find Prep Job" at bounding box center [251, 244] width 502 height 78
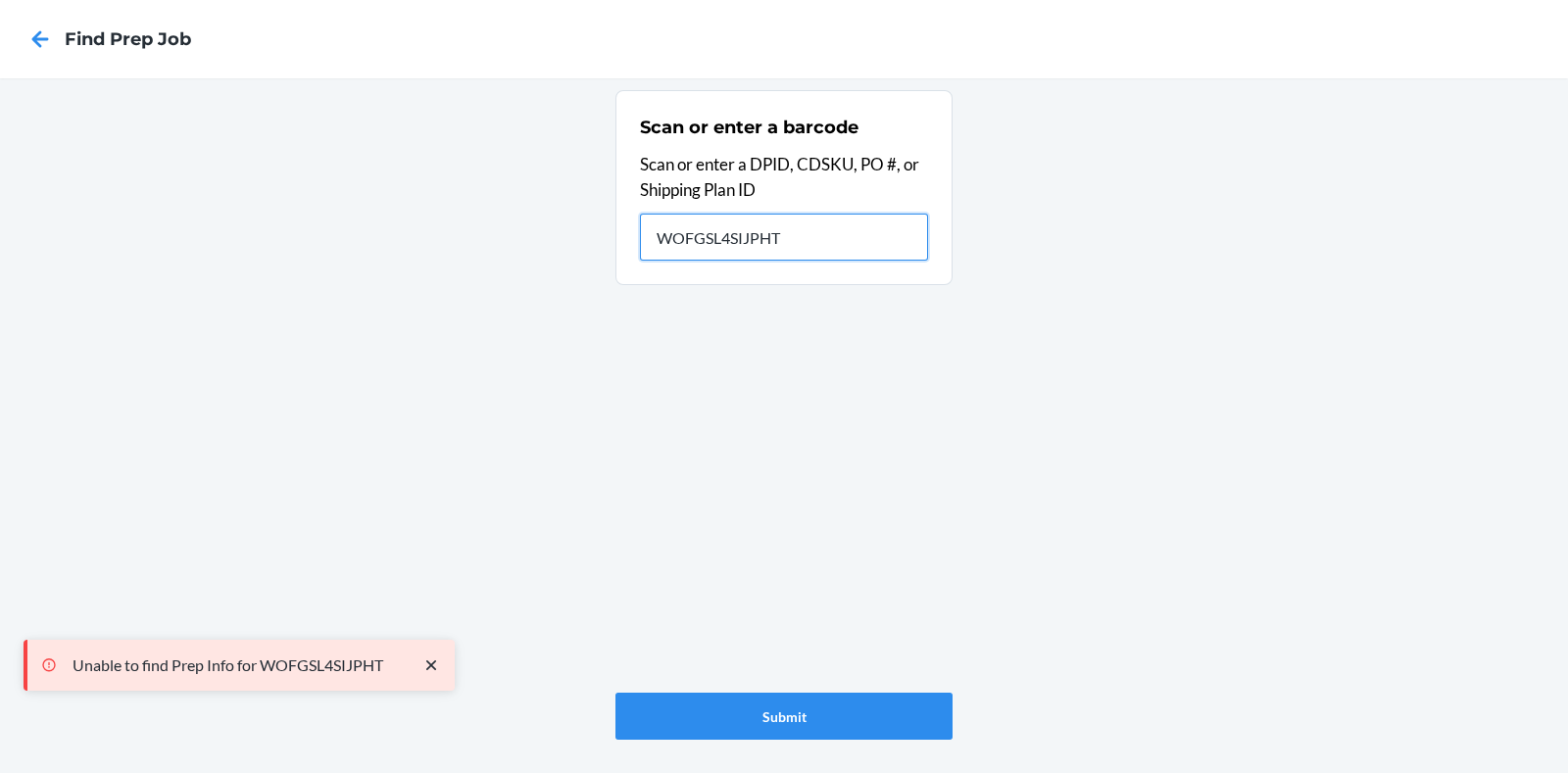
click at [831, 228] on input "WOFGSL4SIJPHT" at bounding box center [784, 237] width 288 height 47
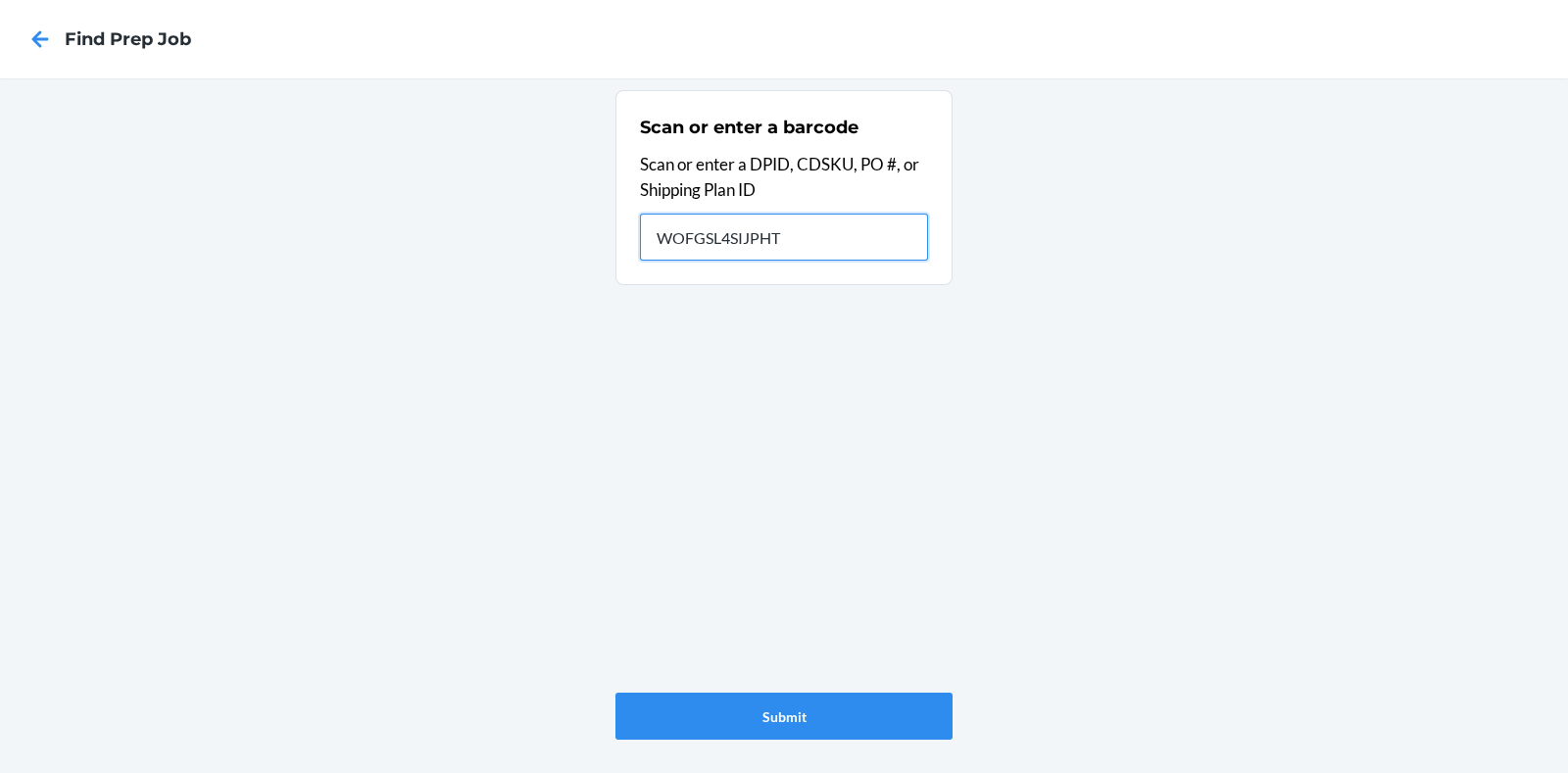
click at [727, 241] on input "WOFGSL4SIJPHT" at bounding box center [784, 237] width 288 height 47
paste input "DP34DND5"
type input "DP34DND5"
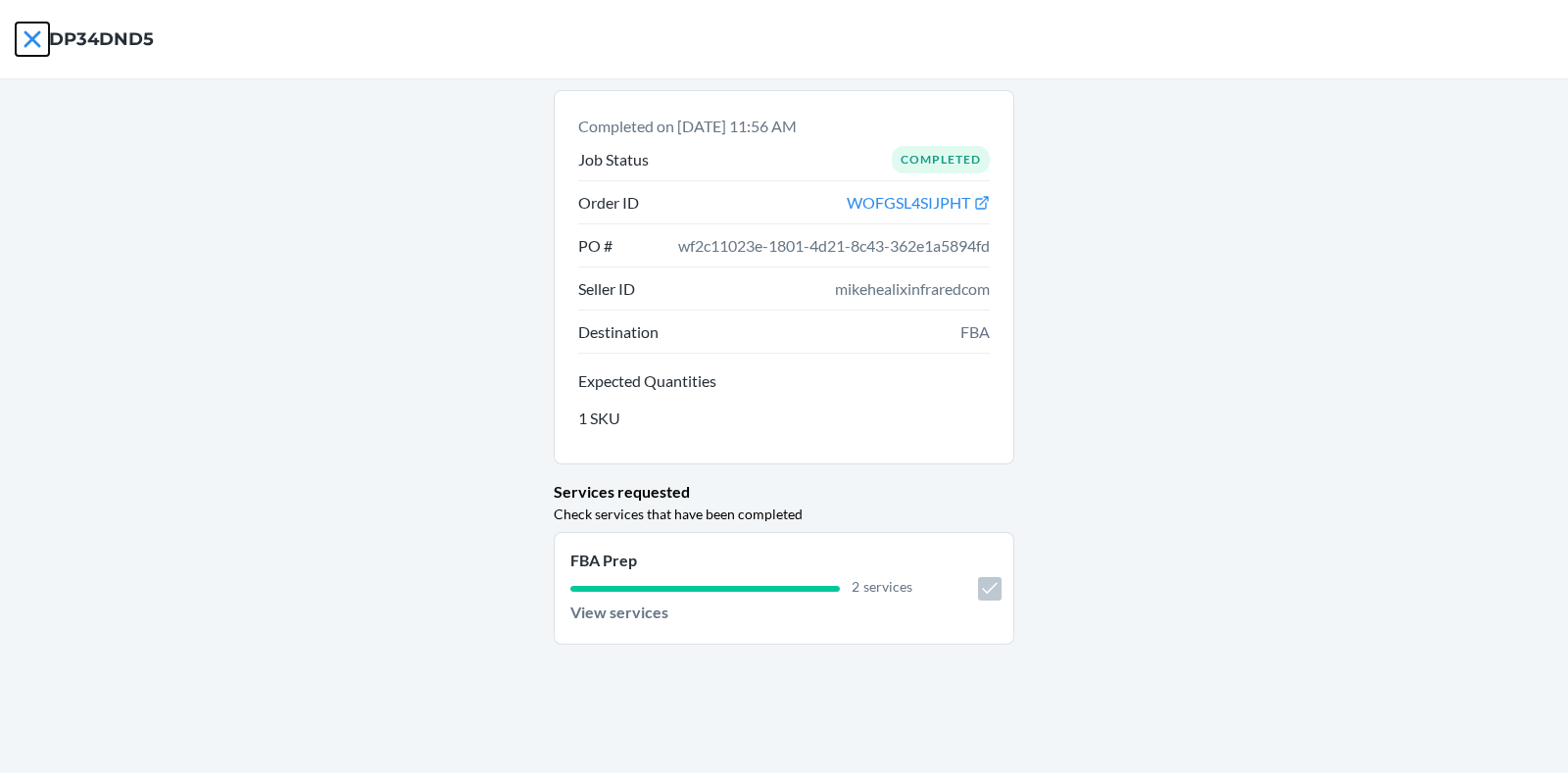
click at [48, 32] on icon at bounding box center [32, 39] width 33 height 33
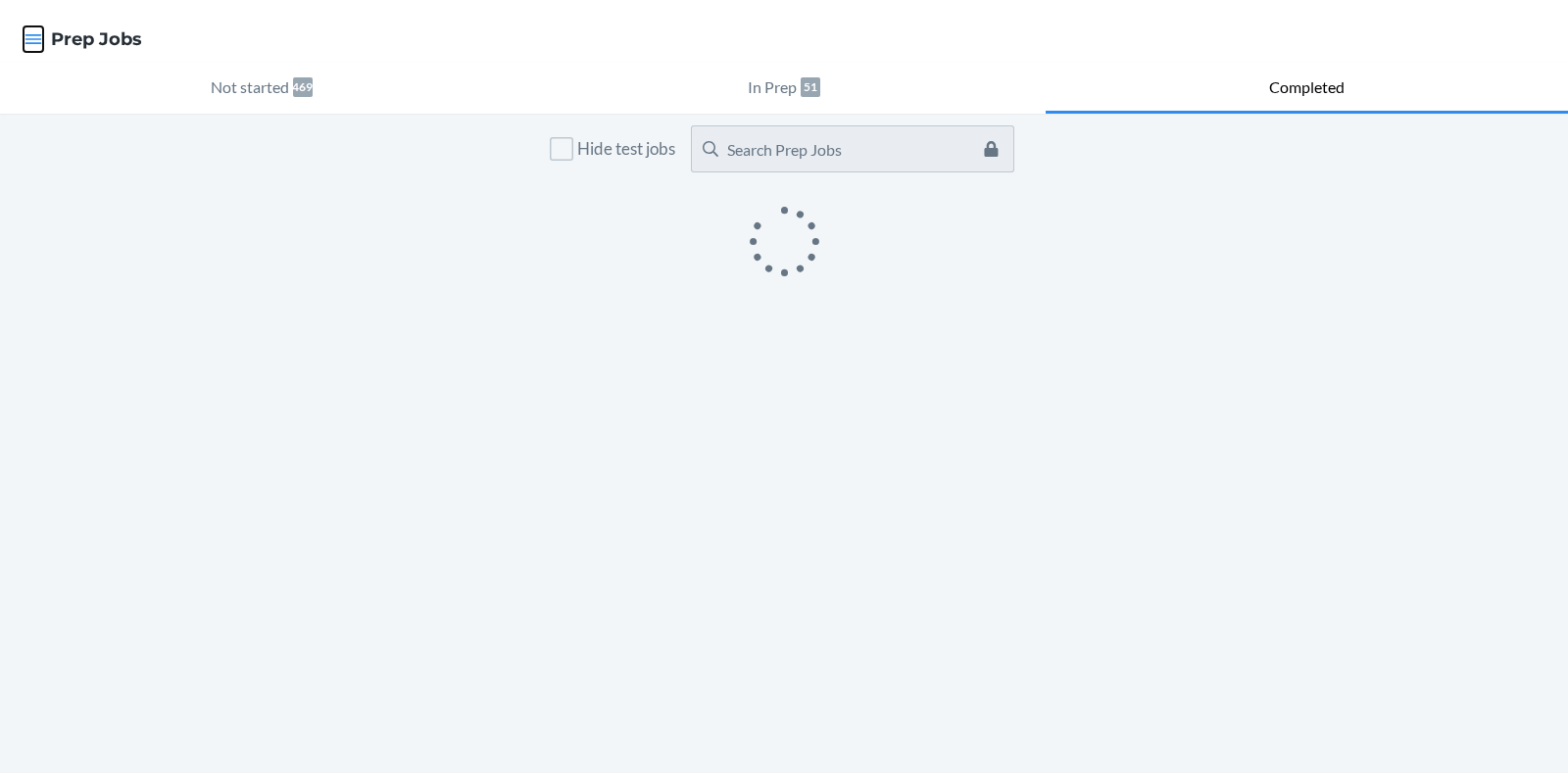
click at [41, 45] on icon "button" at bounding box center [33, 39] width 20 height 20
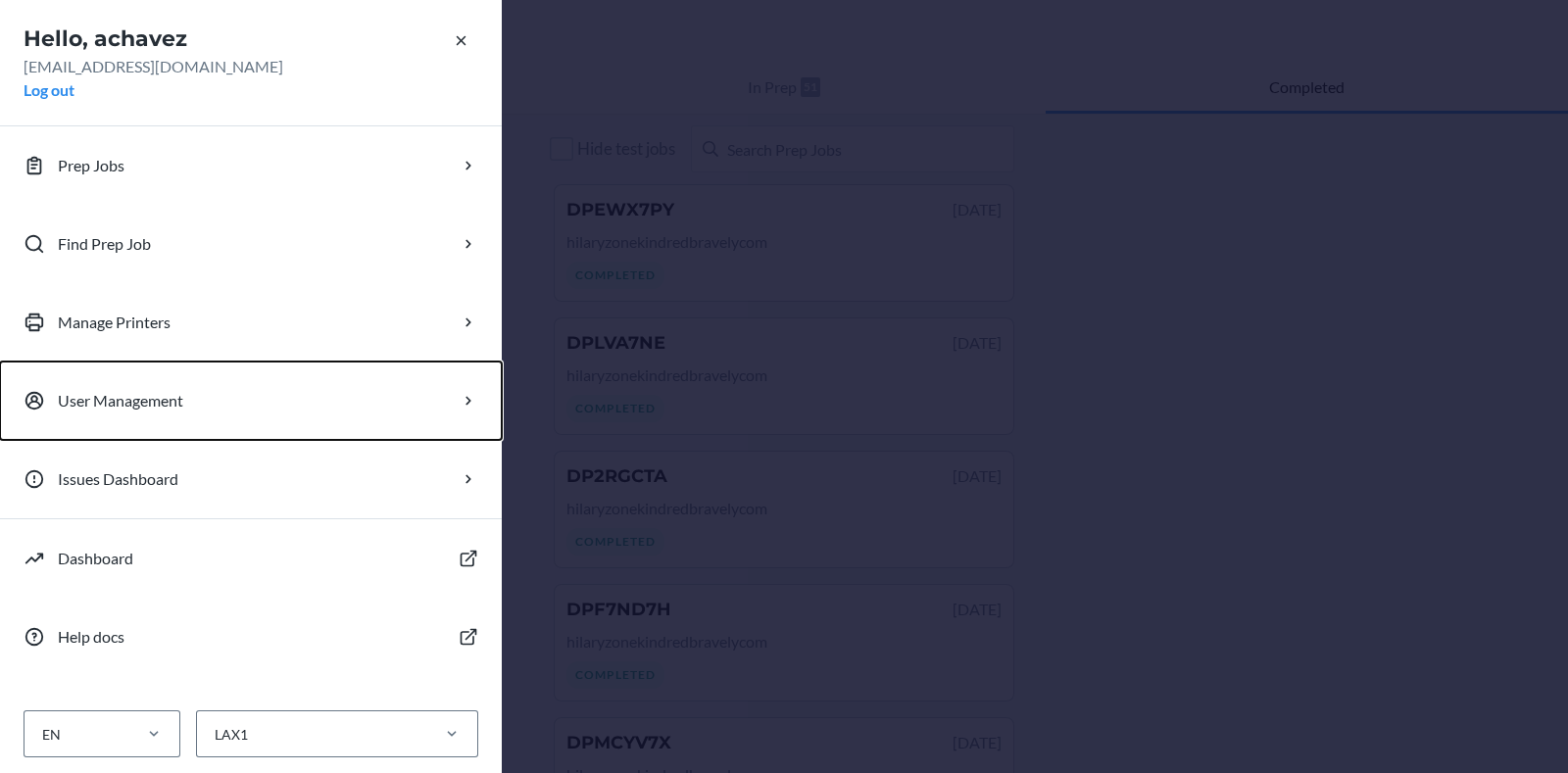
click at [221, 414] on button "User Management" at bounding box center [251, 401] width 502 height 78
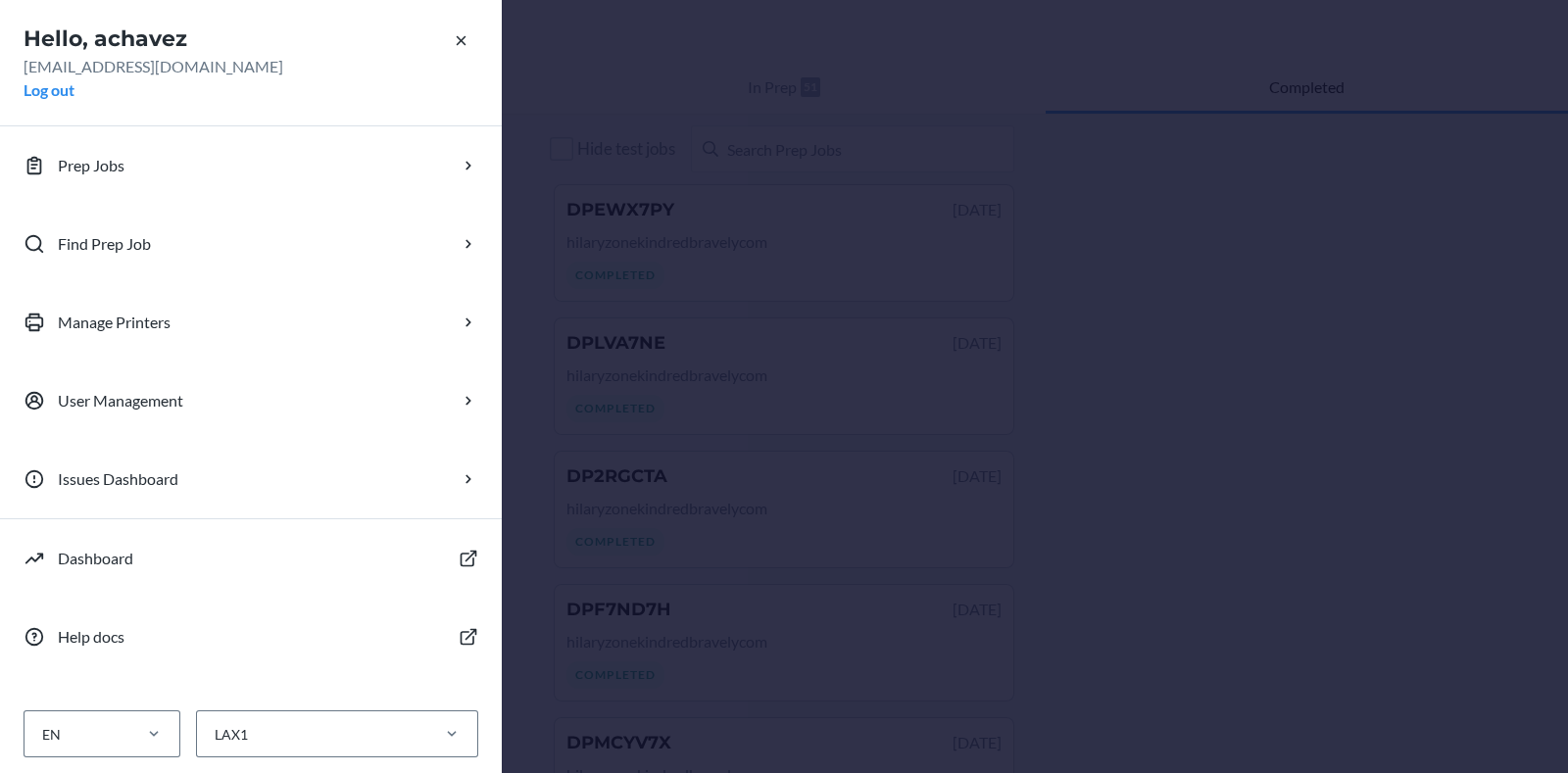
click at [923, 168] on div "Hello, achavez achavez@flexport.com Log out Prep Jobs Find Prep Job Manage Prin…" at bounding box center [784, 386] width 1568 height 773
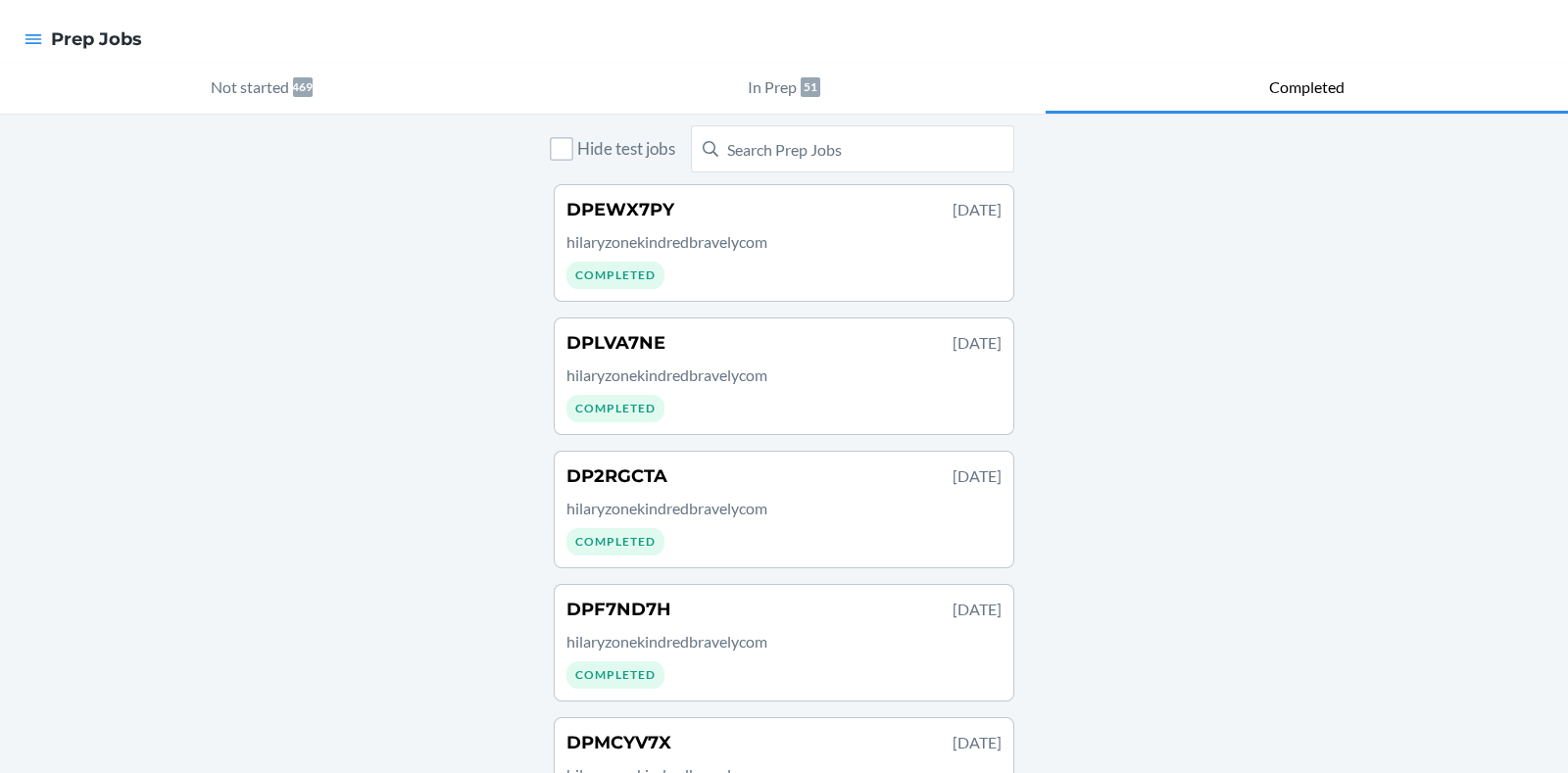
click at [39, 51] on div at bounding box center [33, 39] width 35 height 41
click at [38, 50] on button "button" at bounding box center [33, 39] width 20 height 26
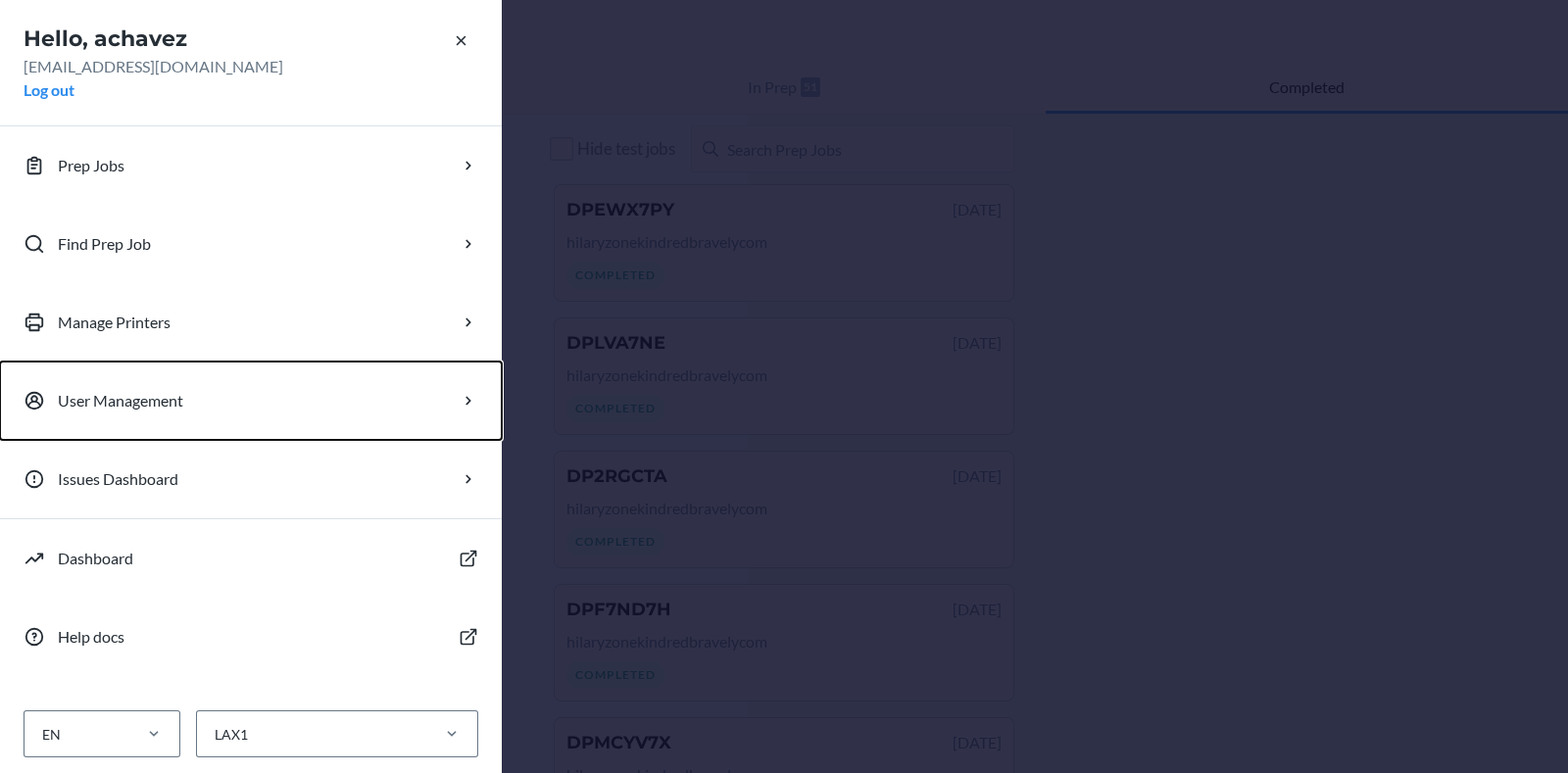
click at [463, 411] on button "User Management" at bounding box center [251, 401] width 502 height 78
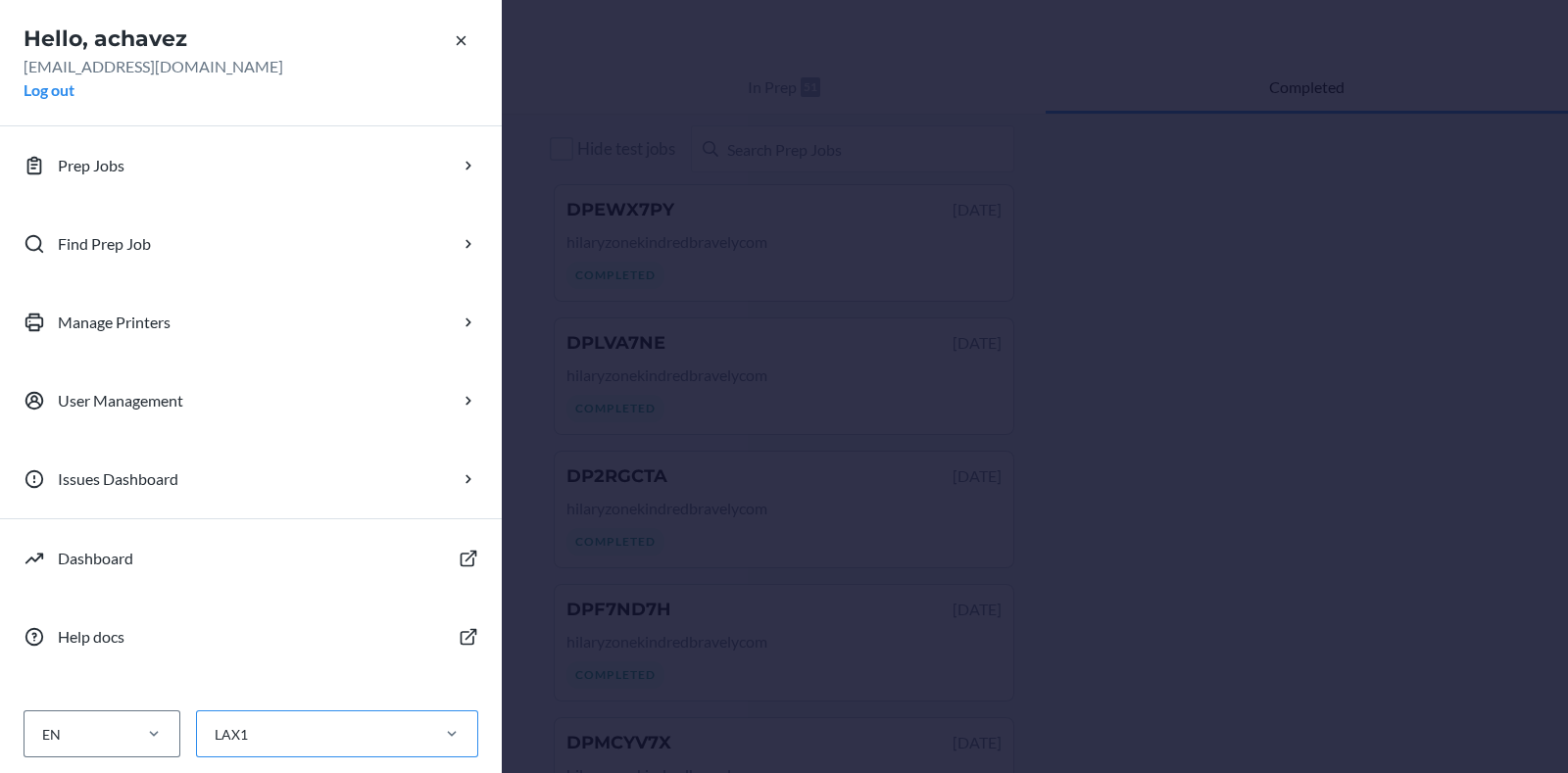
click at [397, 740] on div "LAX1" at bounding box center [312, 734] width 229 height 32
click at [215, 740] on input "LAX1" at bounding box center [214, 734] width 2 height 21
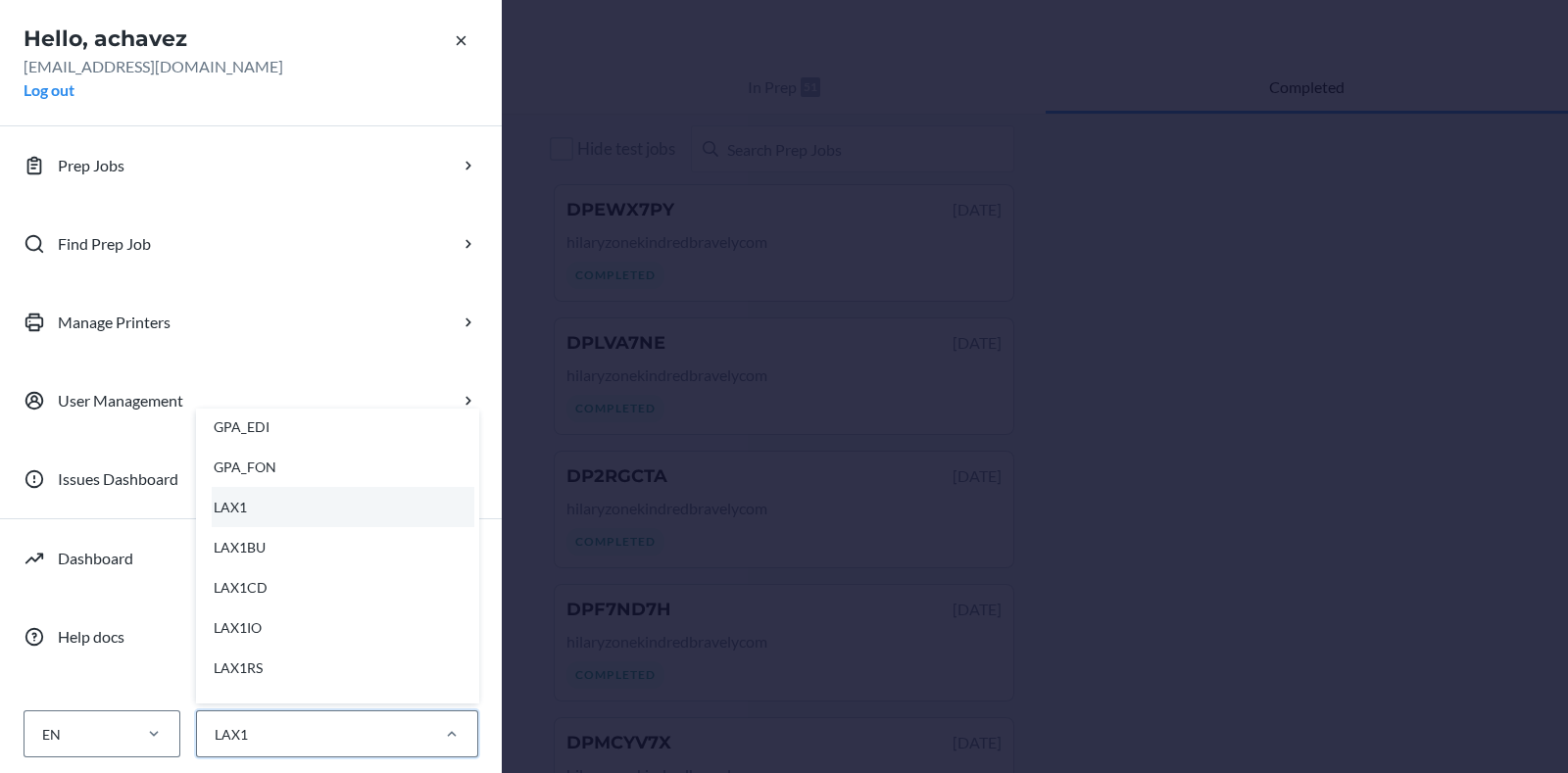
scroll to position [452, 0]
click at [379, 659] on div "LAX1RS" at bounding box center [343, 663] width 263 height 40
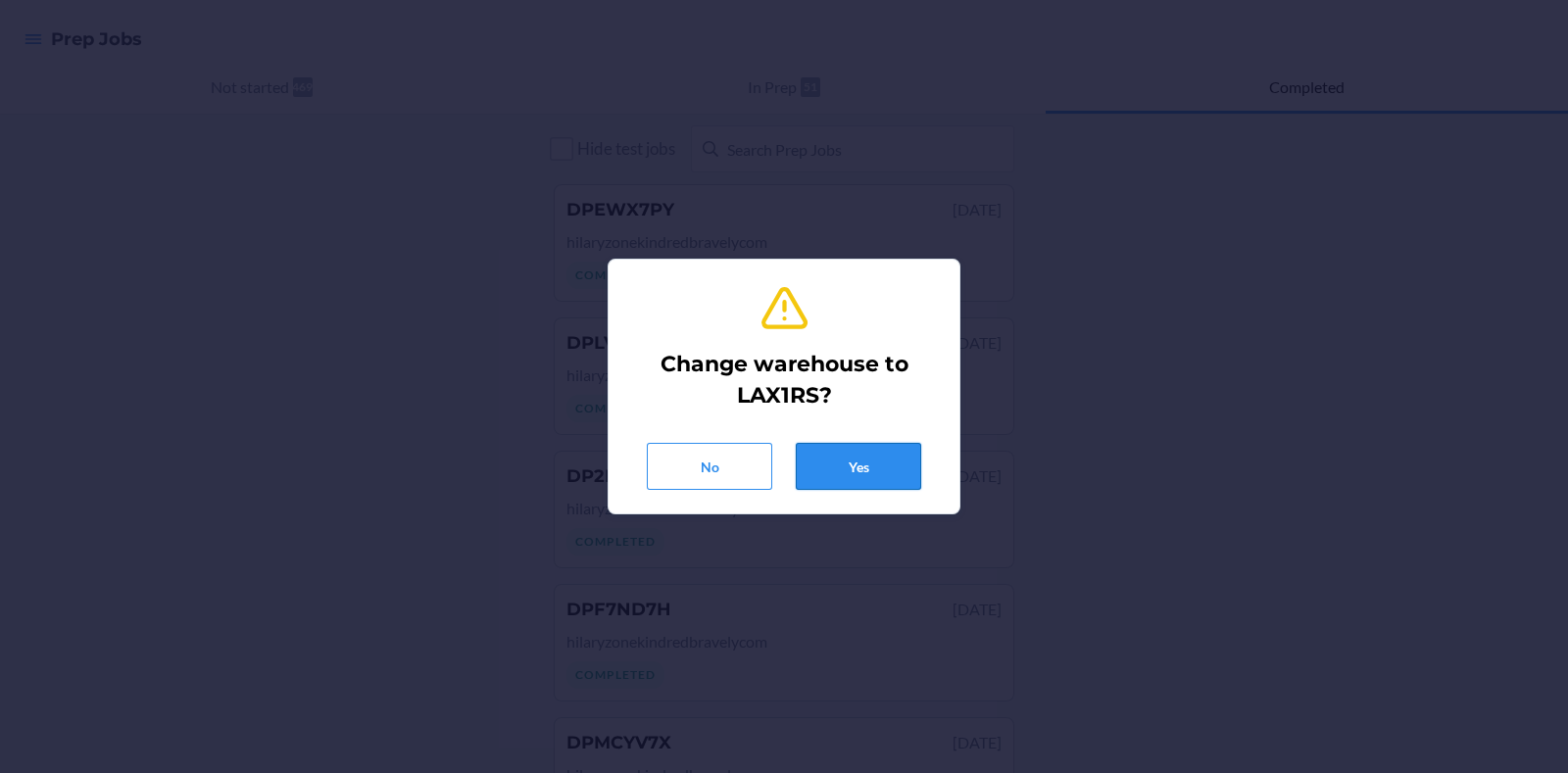
click at [862, 469] on button "Yes" at bounding box center [858, 467] width 126 height 47
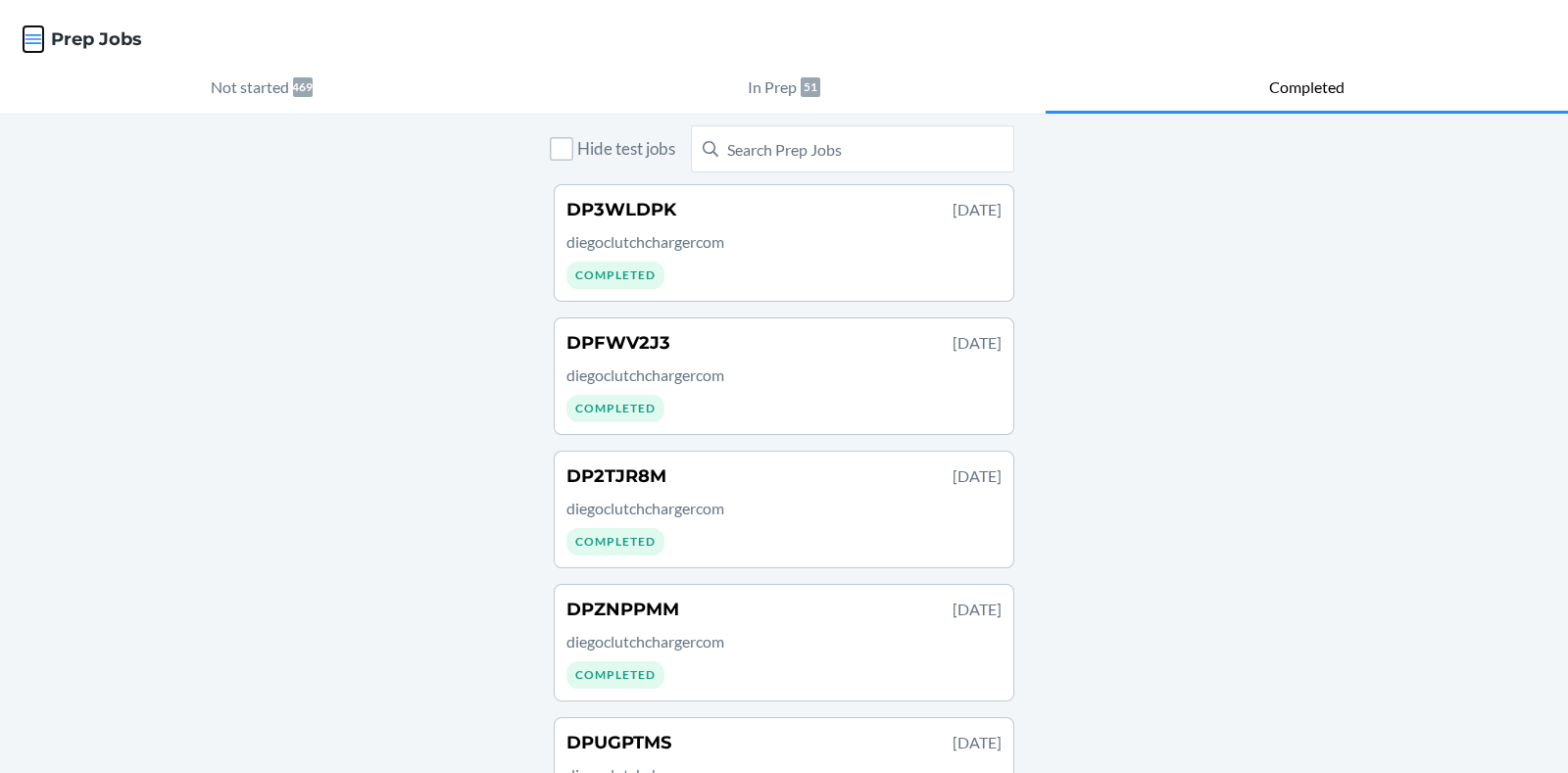
click at [38, 41] on icon "button" at bounding box center [33, 39] width 20 height 20
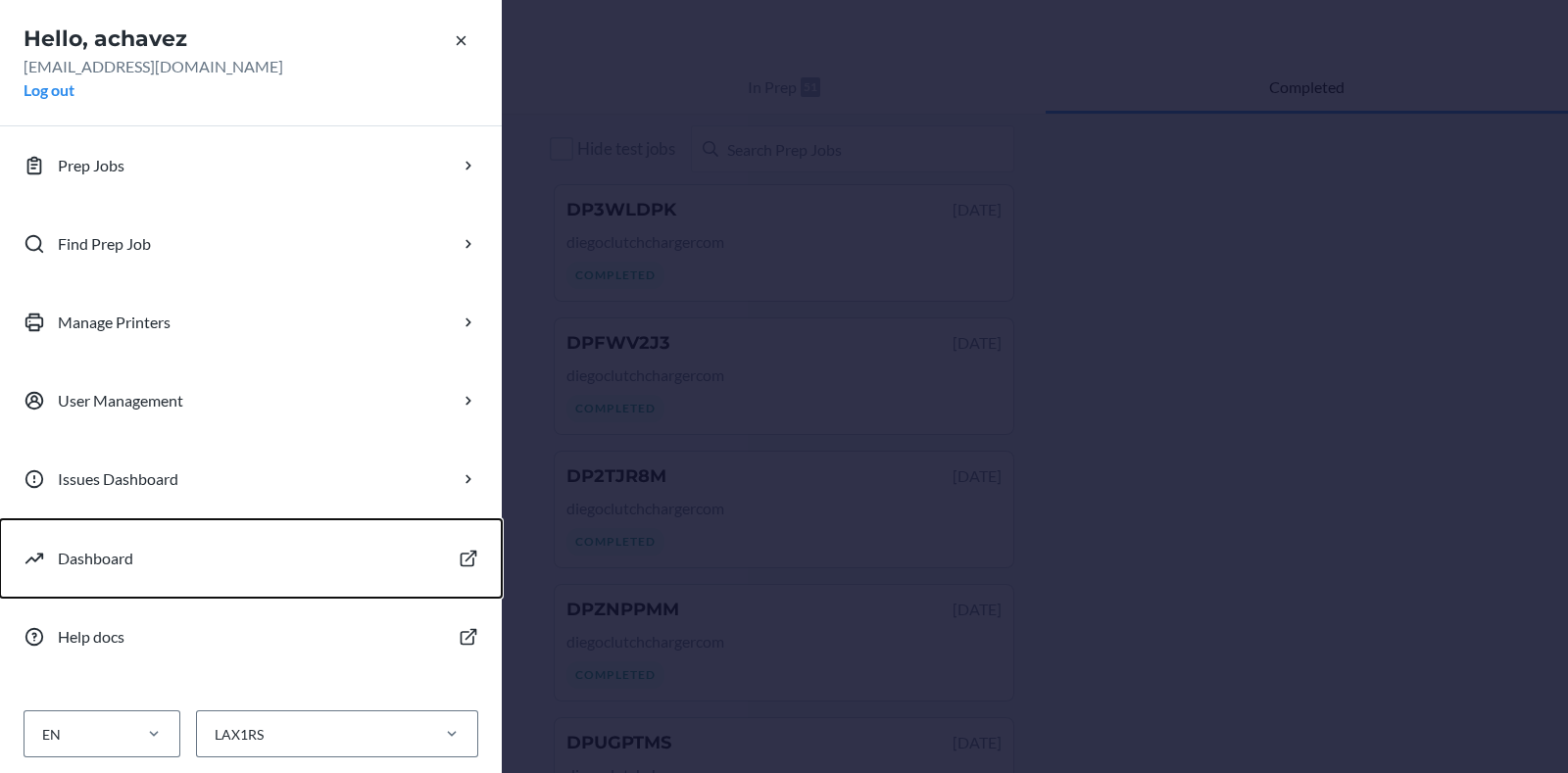
click at [140, 553] on button "Dashboard" at bounding box center [251, 559] width 502 height 78
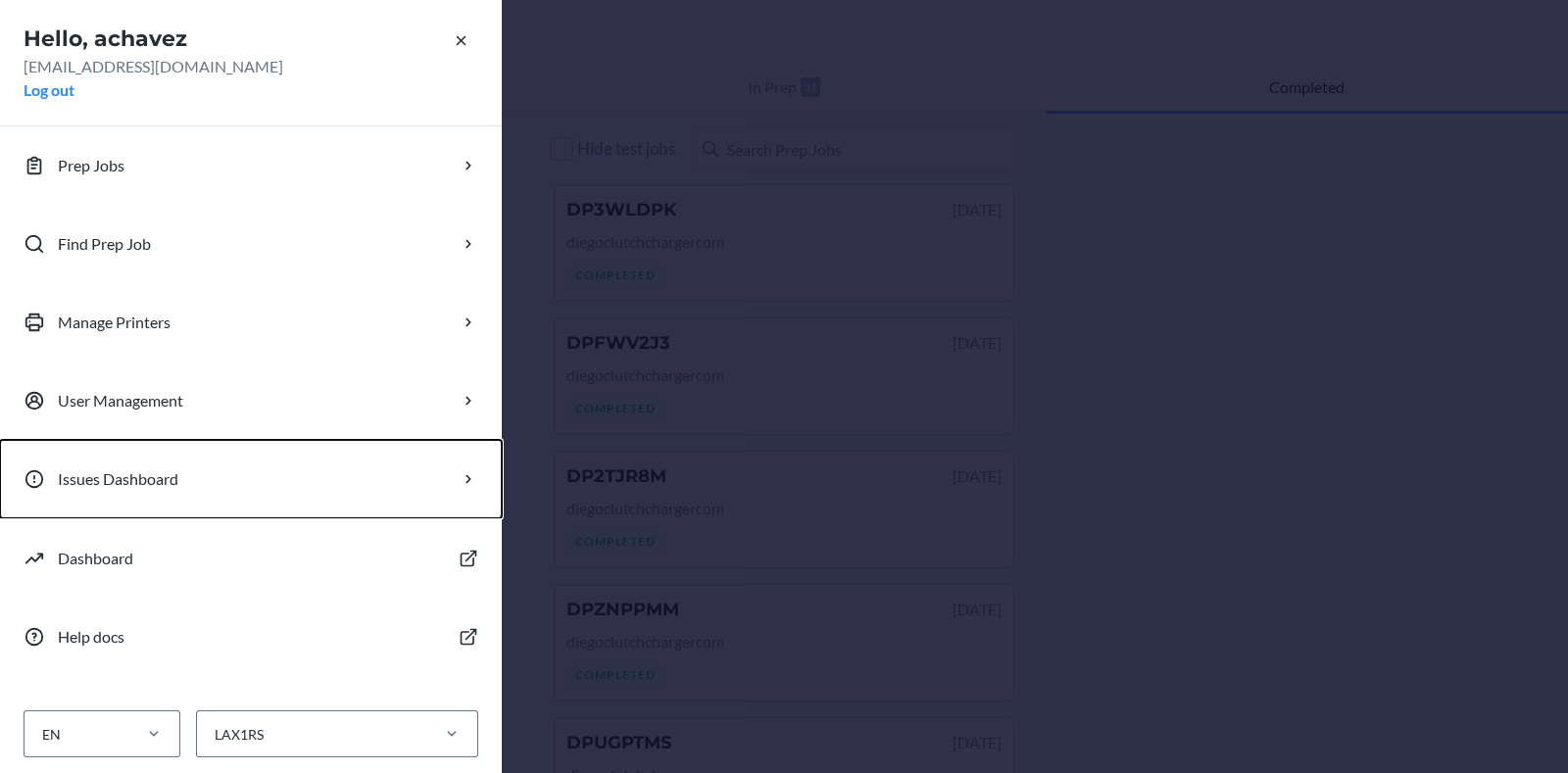
click at [432, 464] on button "Issues Dashboard" at bounding box center [251, 480] width 502 height 78
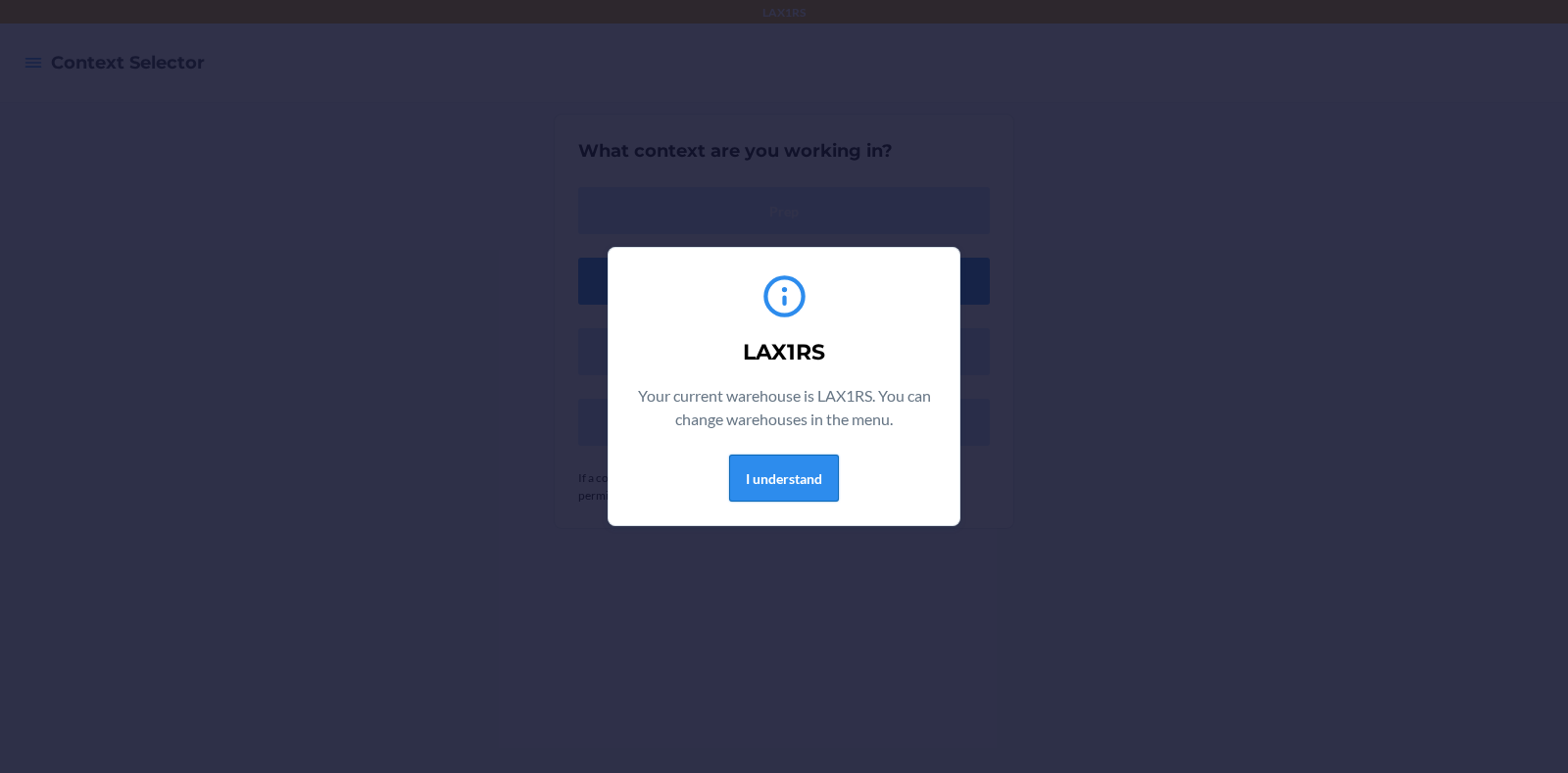
click at [778, 483] on button "I understand" at bounding box center [784, 479] width 110 height 47
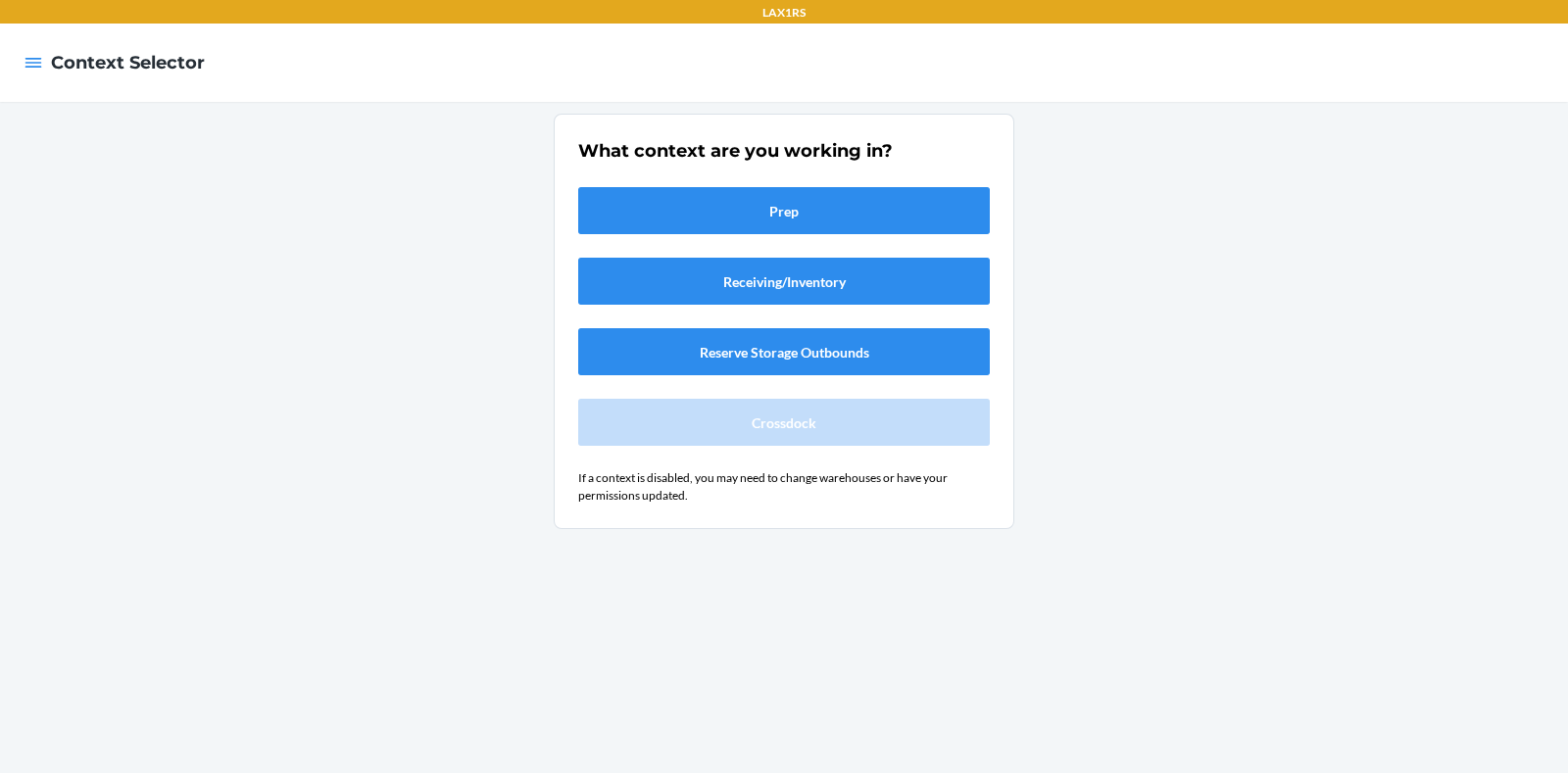
click at [56, 75] on h4 "Context Selector" at bounding box center [127, 63] width 154 height 26
click at [28, 57] on icon "button" at bounding box center [33, 63] width 20 height 20
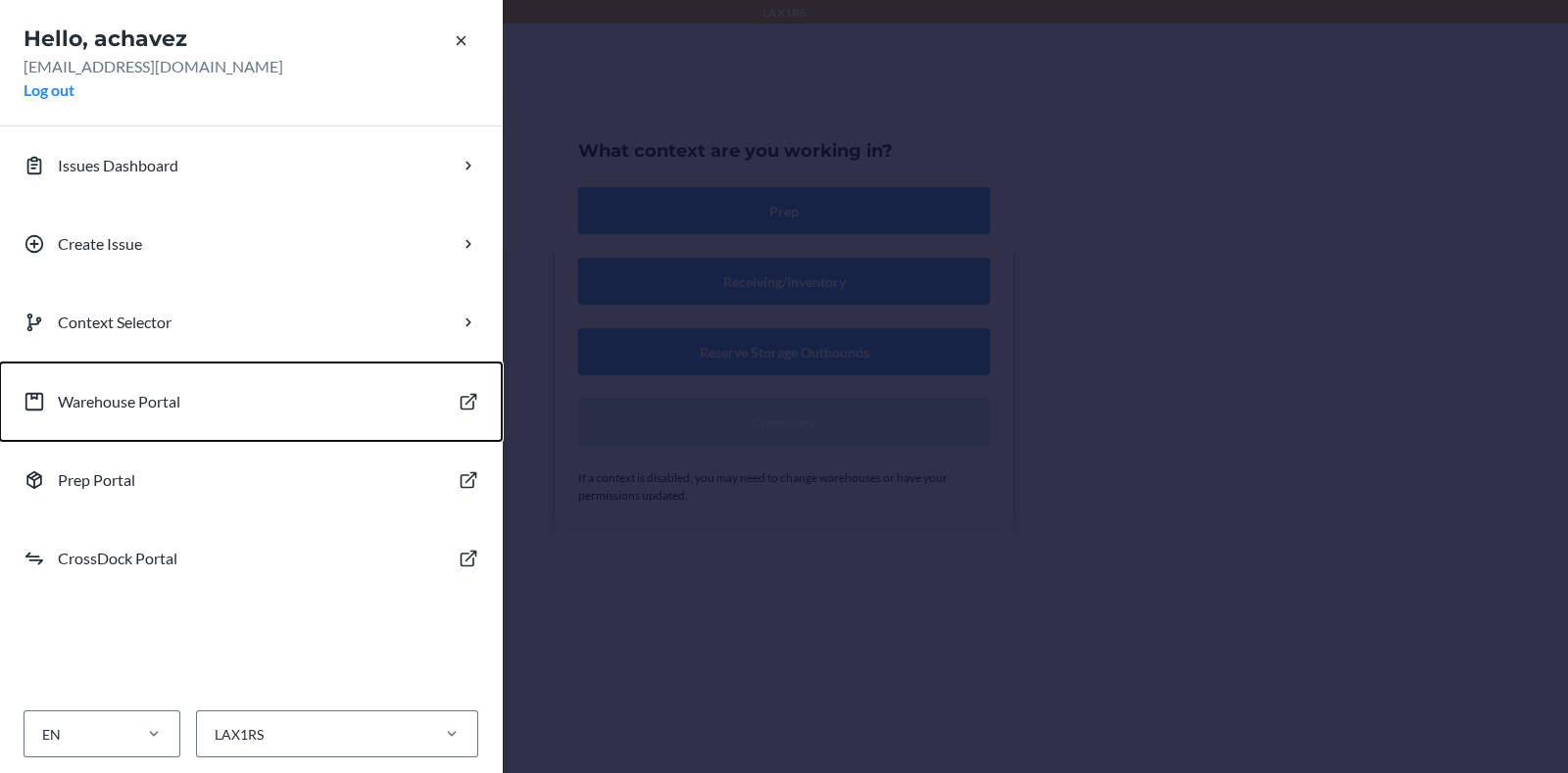
click at [437, 391] on button "Warehouse Portal" at bounding box center [251, 402] width 502 height 78
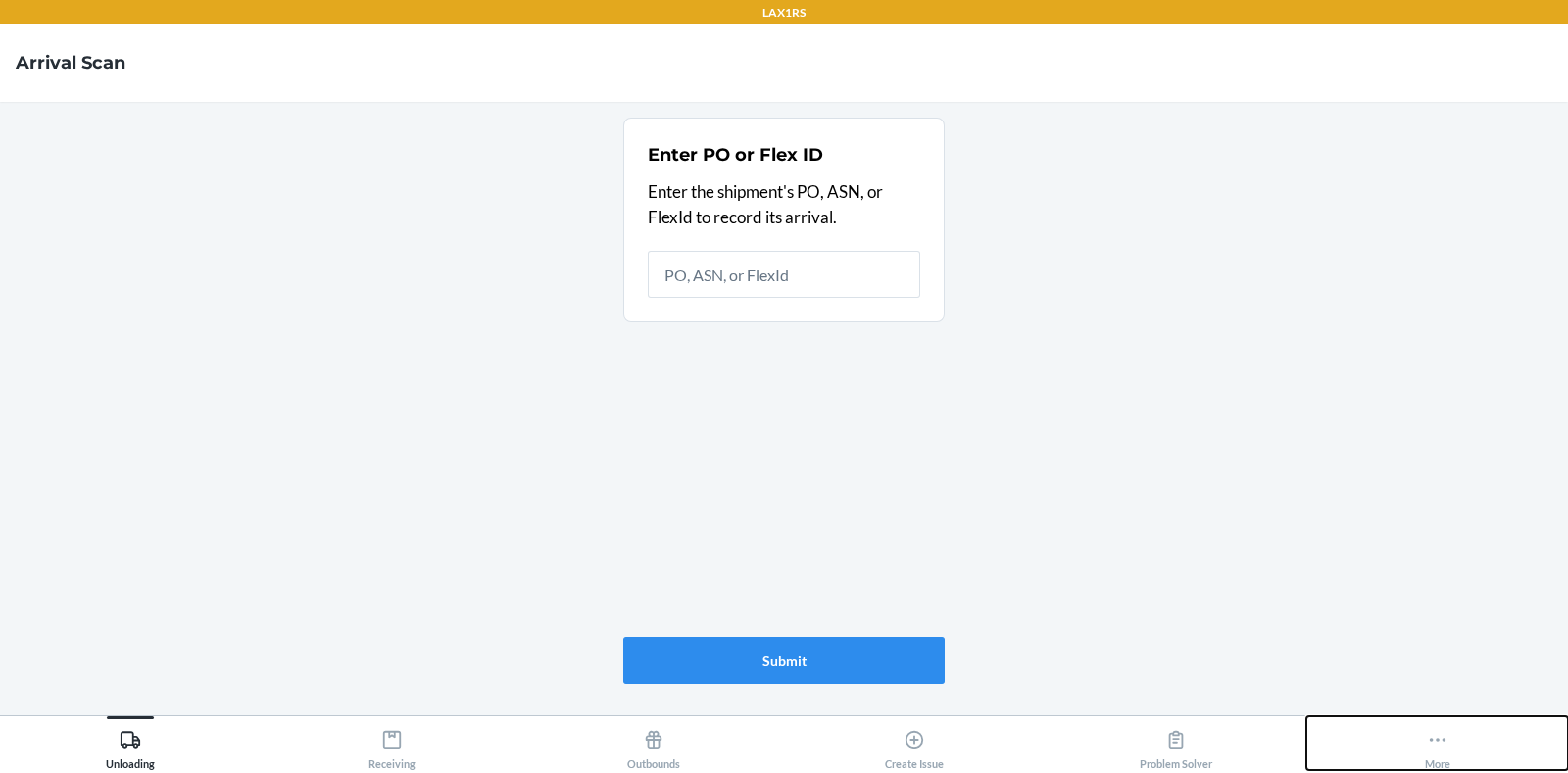
click at [1453, 761] on button "More" at bounding box center [1437, 743] width 262 height 54
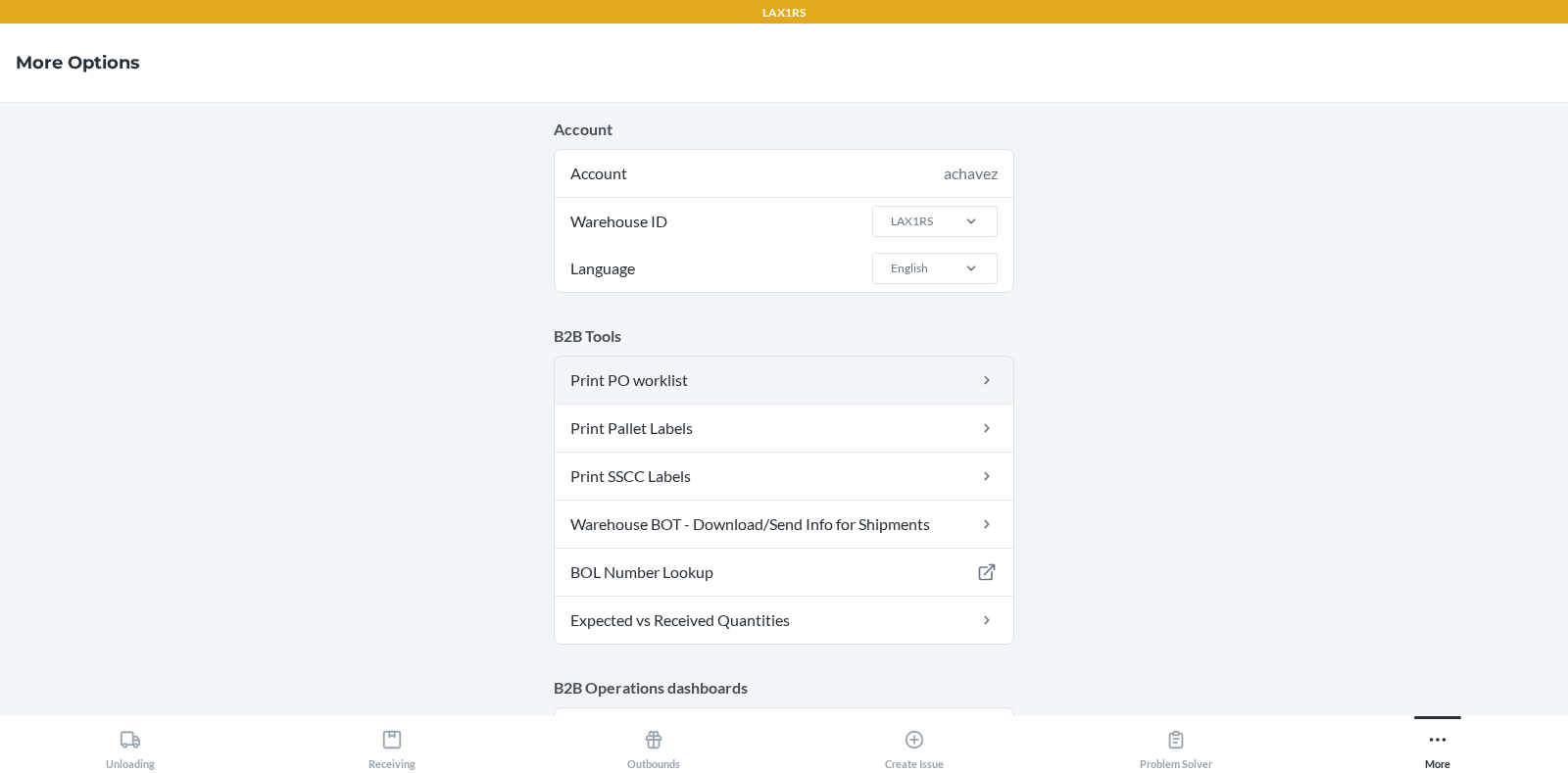
click at [683, 372] on link "Print PO worklist" at bounding box center [784, 381] width 459 height 47
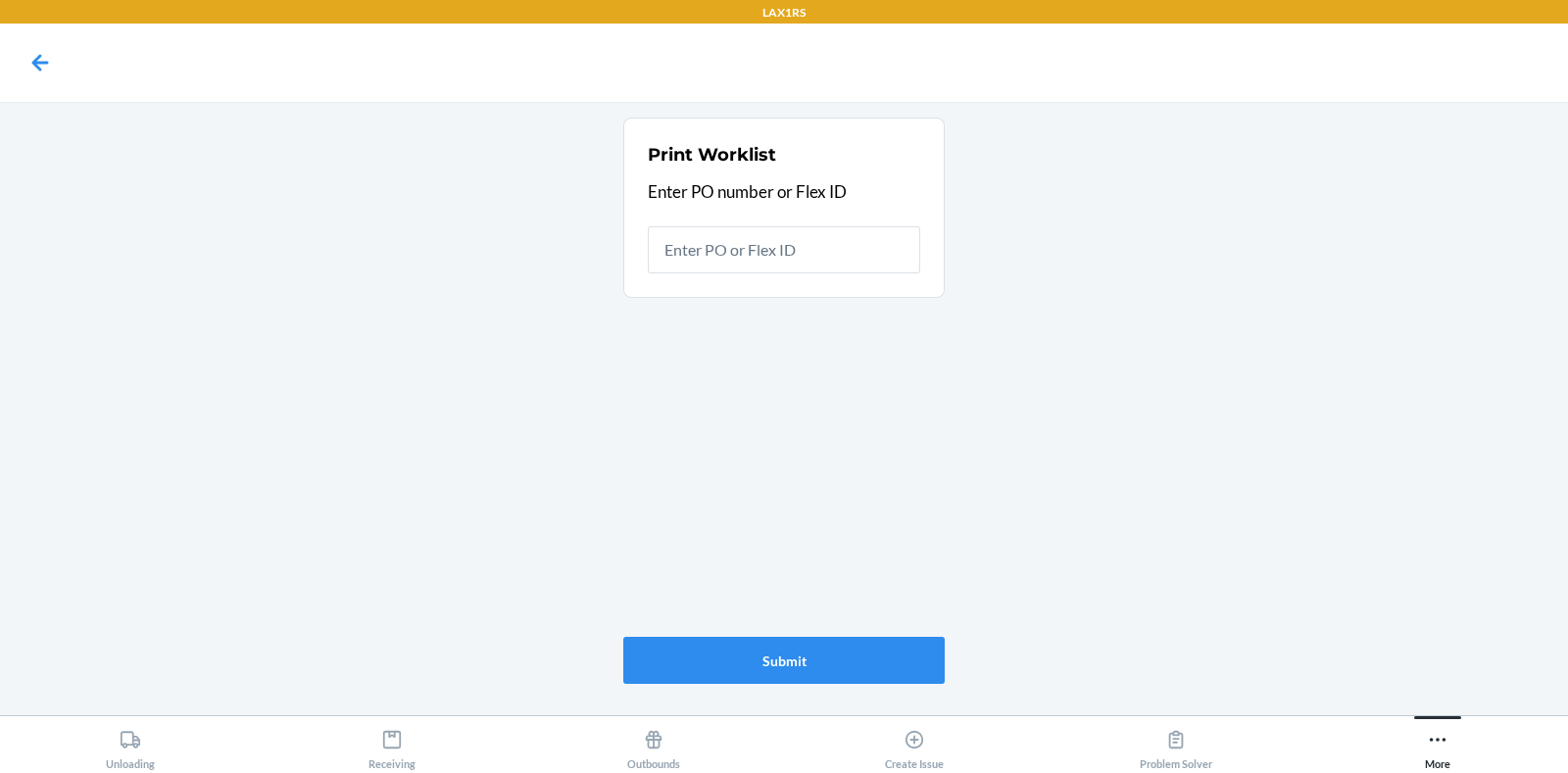
type input "9939495"
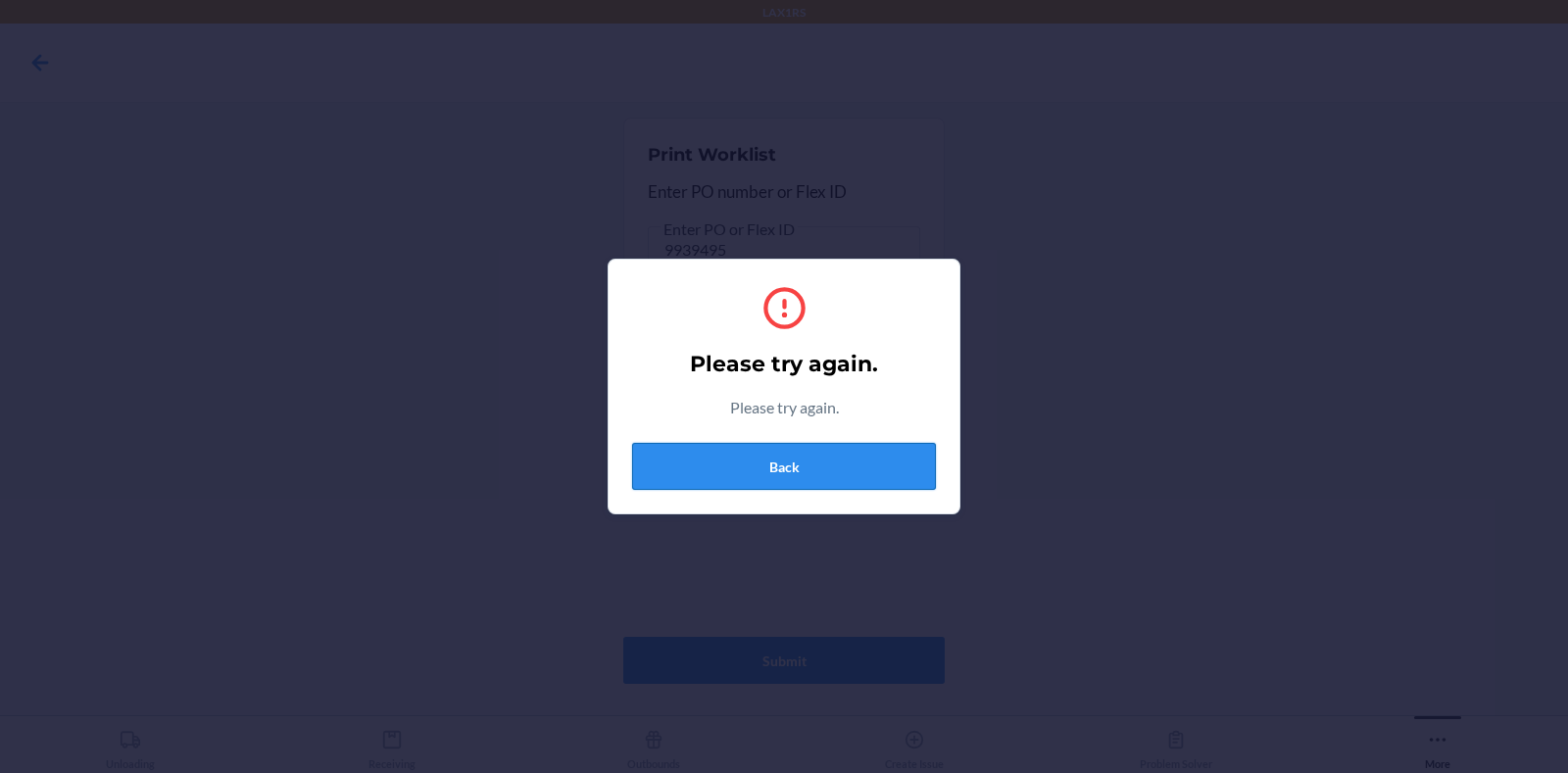
click at [691, 461] on button "Back" at bounding box center [784, 467] width 304 height 47
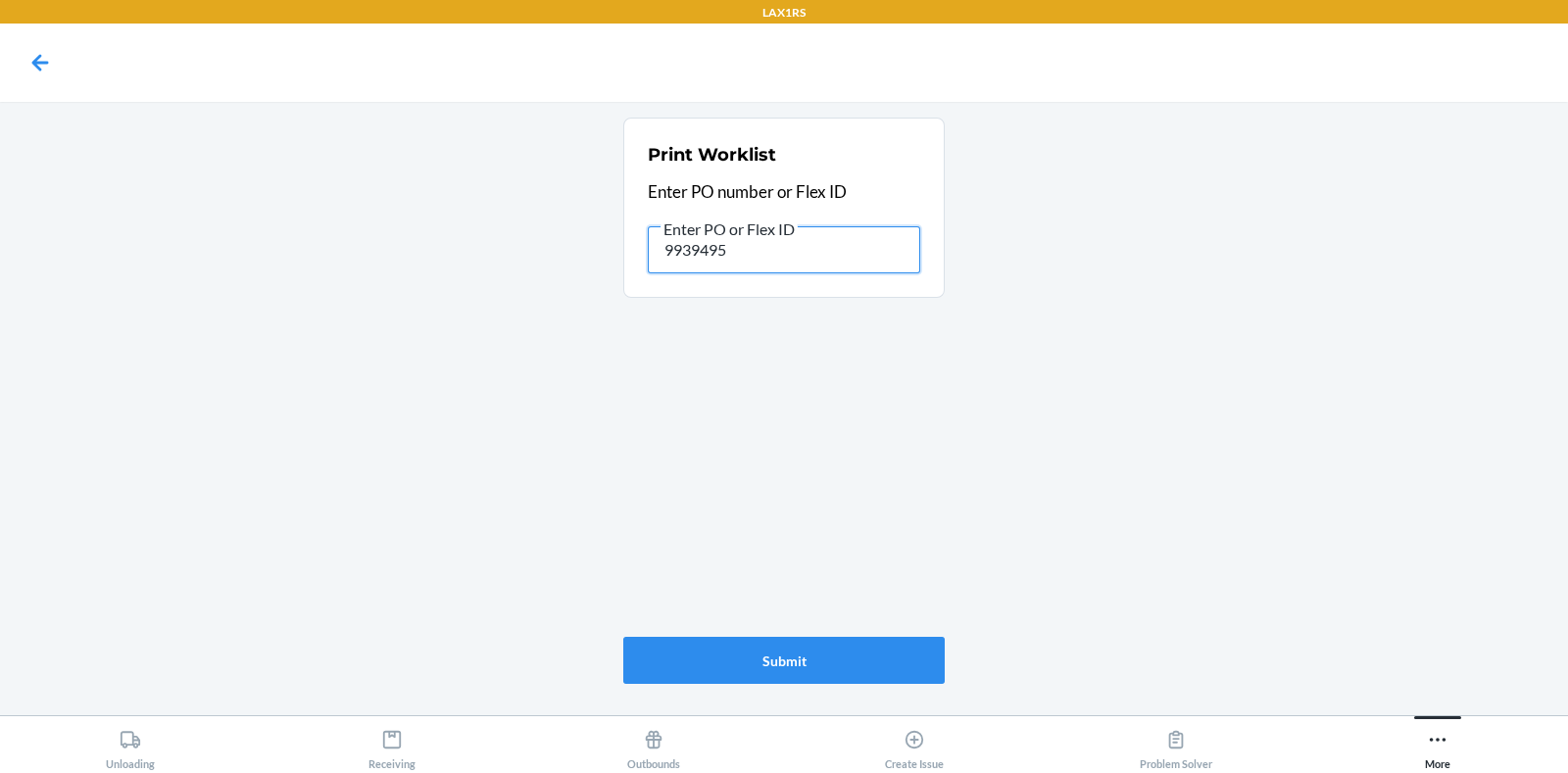
click at [708, 255] on input "9939495" at bounding box center [784, 250] width 273 height 47
paste input "83"
type input "9939483"
